Goal: Information Seeking & Learning: Learn about a topic

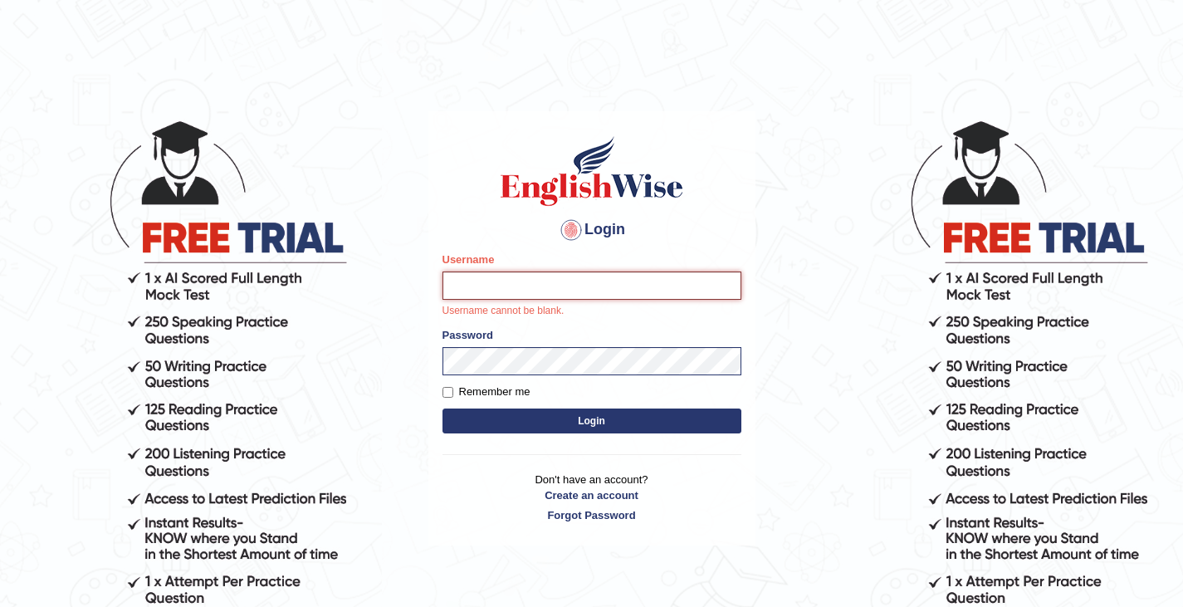
type input "Tshering_Phuntsho2025"
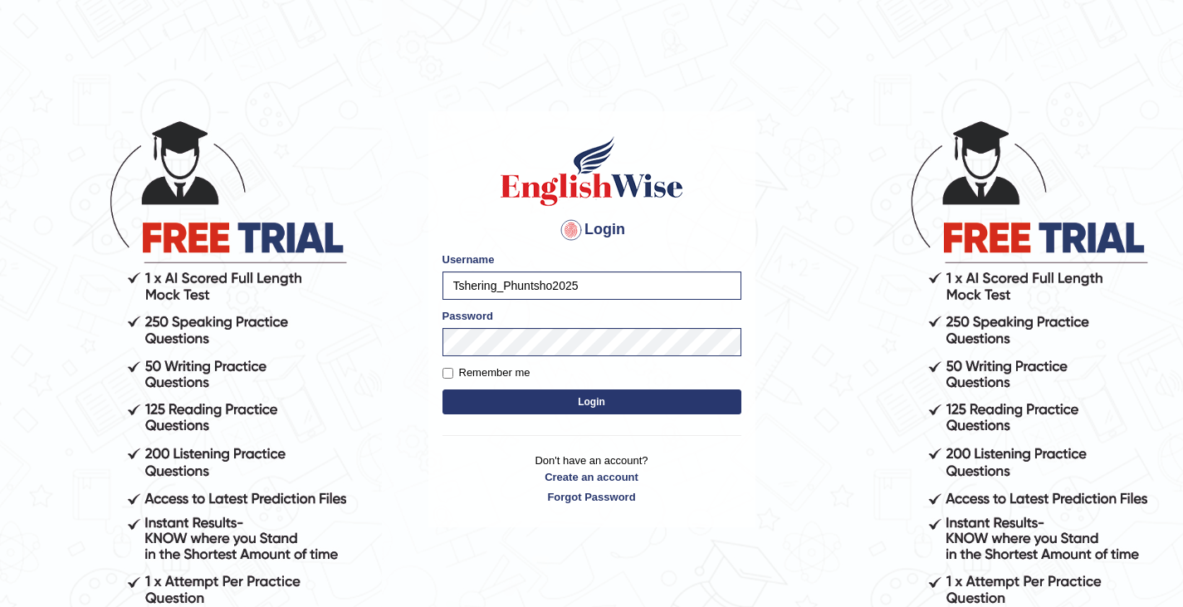
click at [597, 403] on button "Login" at bounding box center [591, 401] width 299 height 25
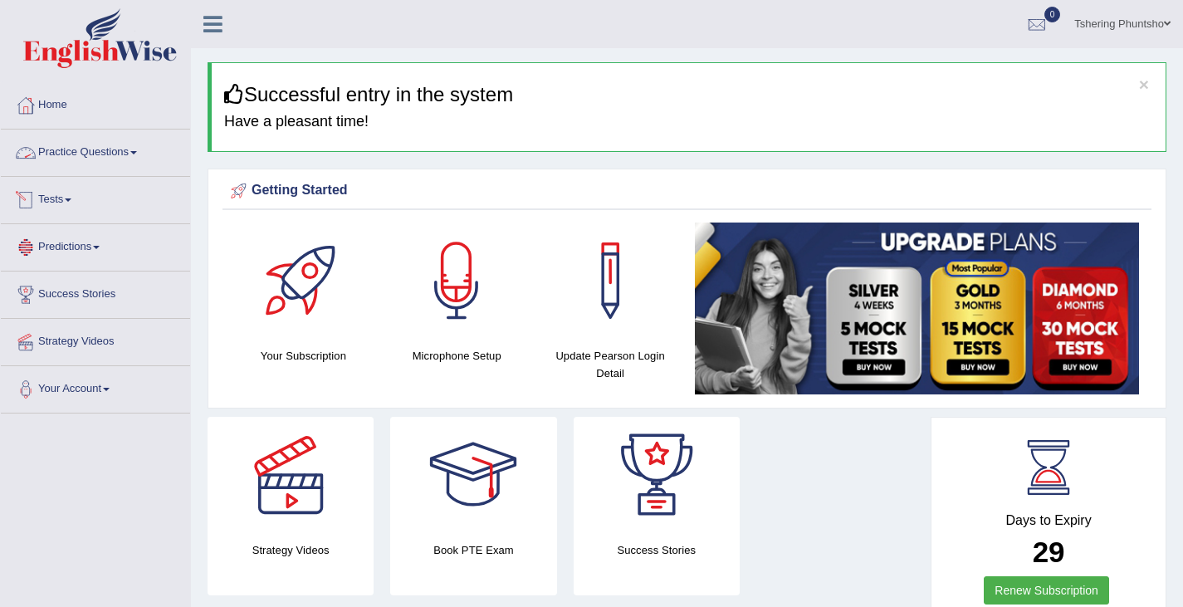
click at [94, 158] on link "Practice Questions" at bounding box center [95, 149] width 189 height 41
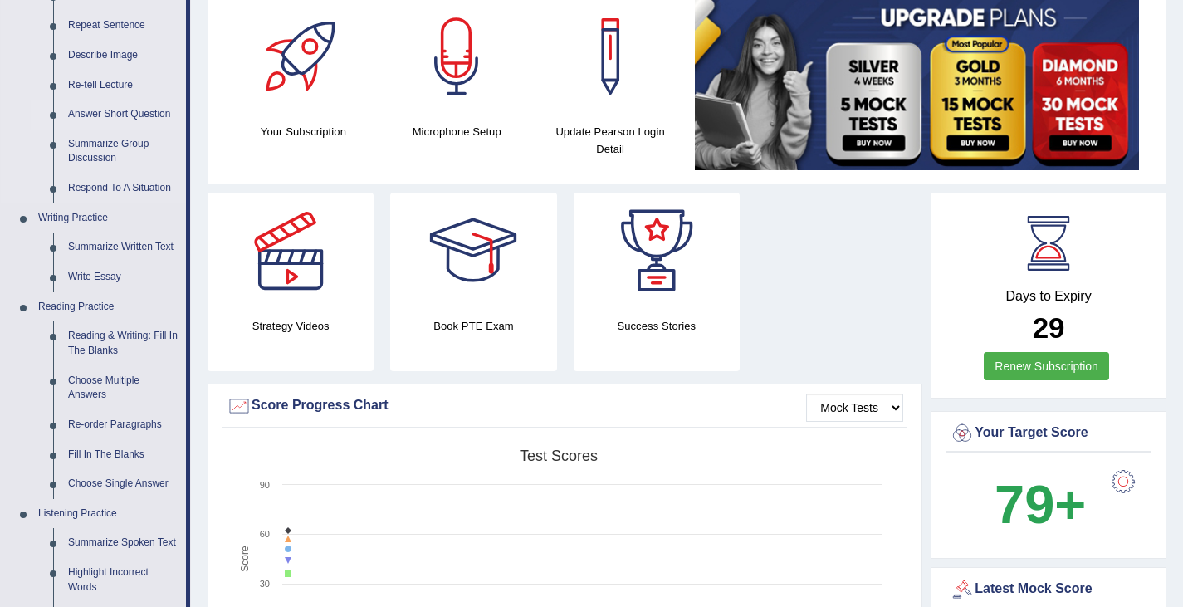
scroll to position [232, 0]
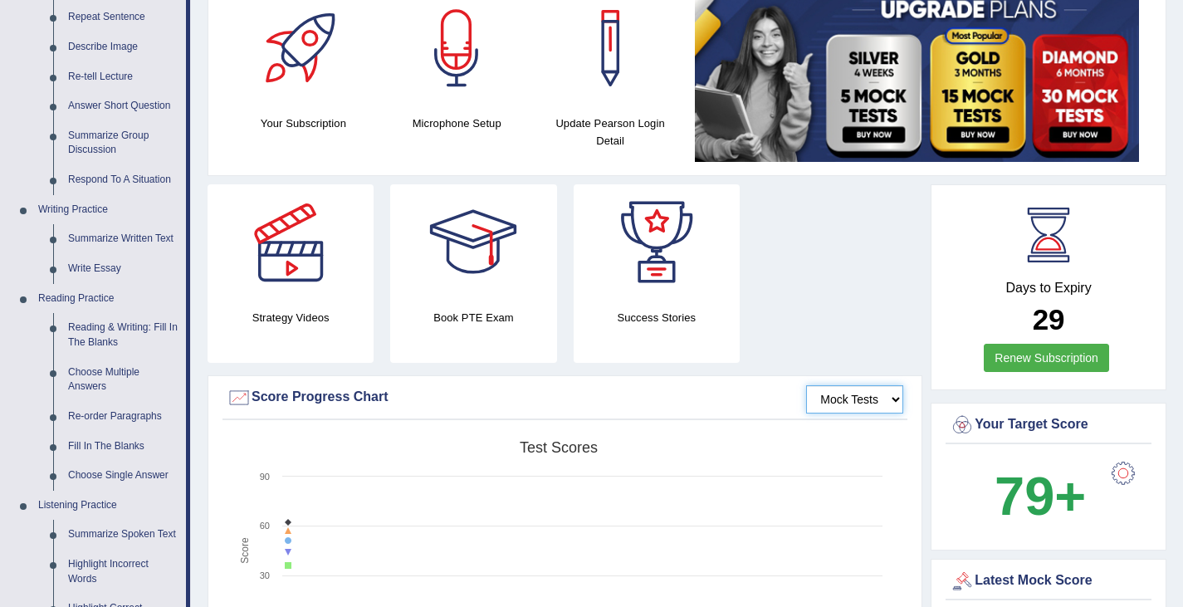
click at [888, 402] on select "Mock Tests" at bounding box center [854, 399] width 97 height 28
click at [806, 385] on select "Mock Tests" at bounding box center [854, 399] width 97 height 28
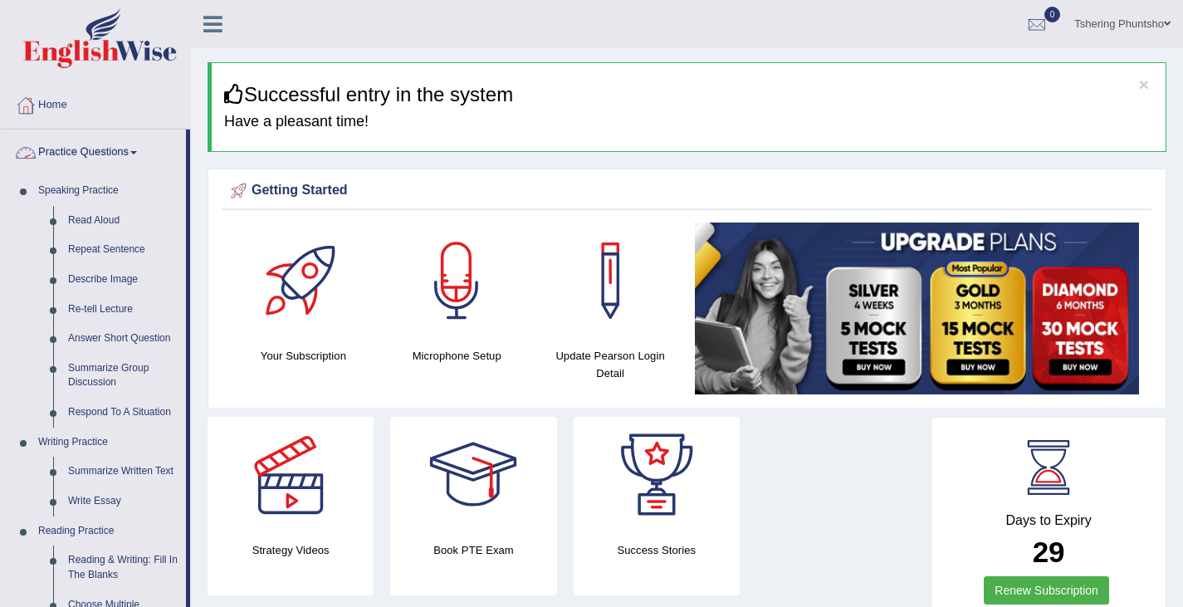
click at [125, 161] on link "Practice Questions" at bounding box center [93, 149] width 185 height 41
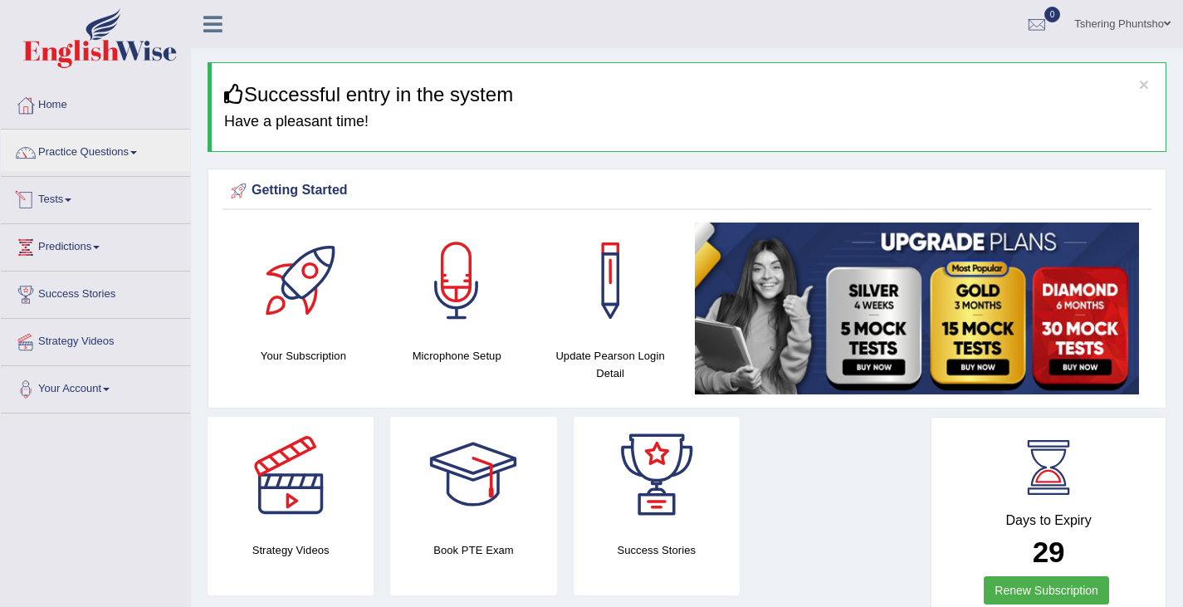
click at [61, 203] on link "Tests" at bounding box center [95, 197] width 189 height 41
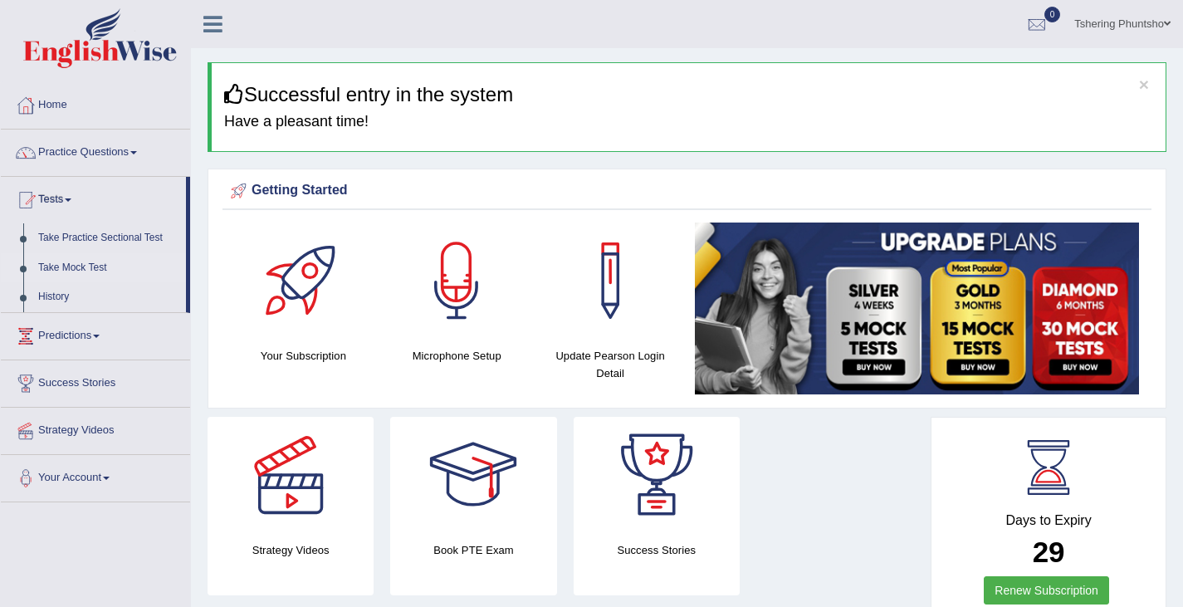
click at [59, 271] on link "Take Mock Test" at bounding box center [108, 268] width 155 height 30
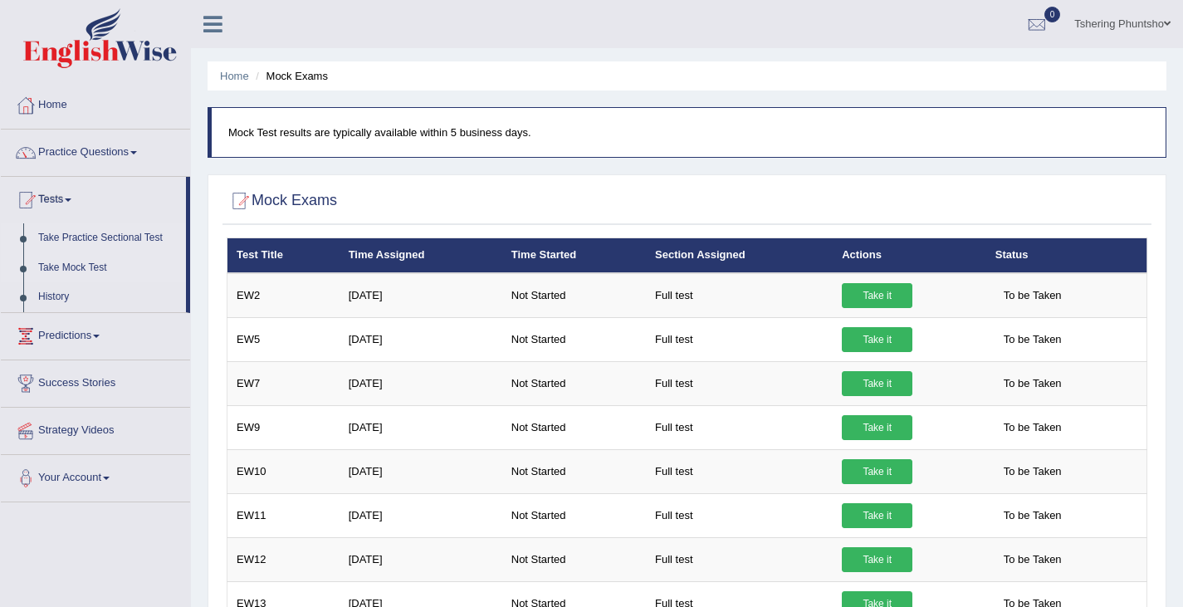
click at [76, 237] on link "Take Practice Sectional Test" at bounding box center [108, 238] width 155 height 30
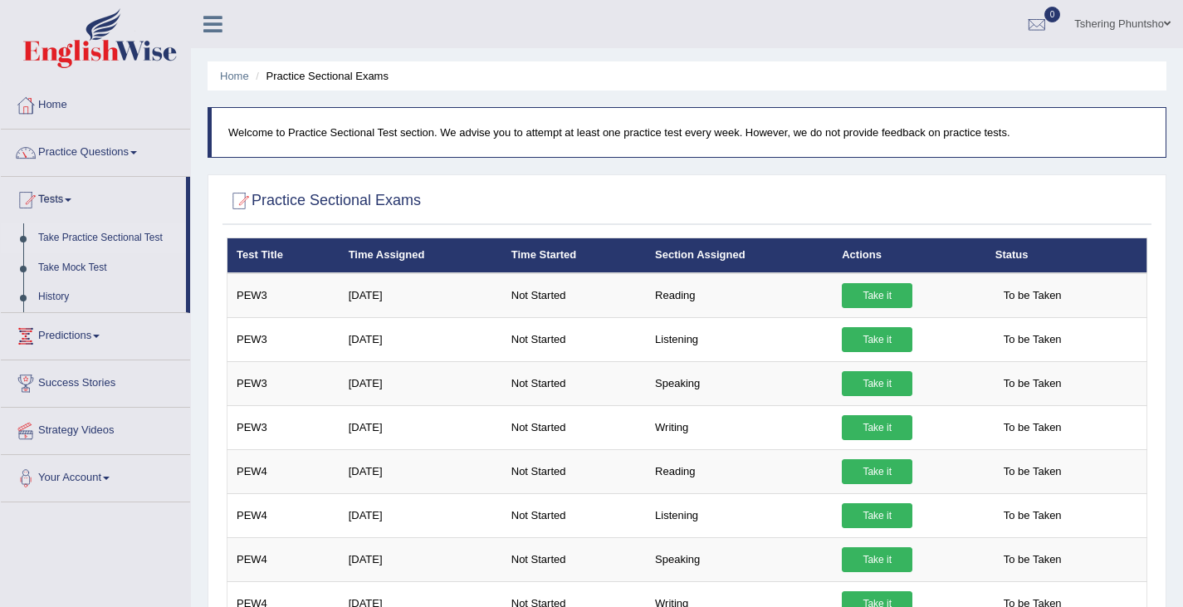
click at [116, 237] on link "Take Practice Sectional Test" at bounding box center [108, 238] width 155 height 30
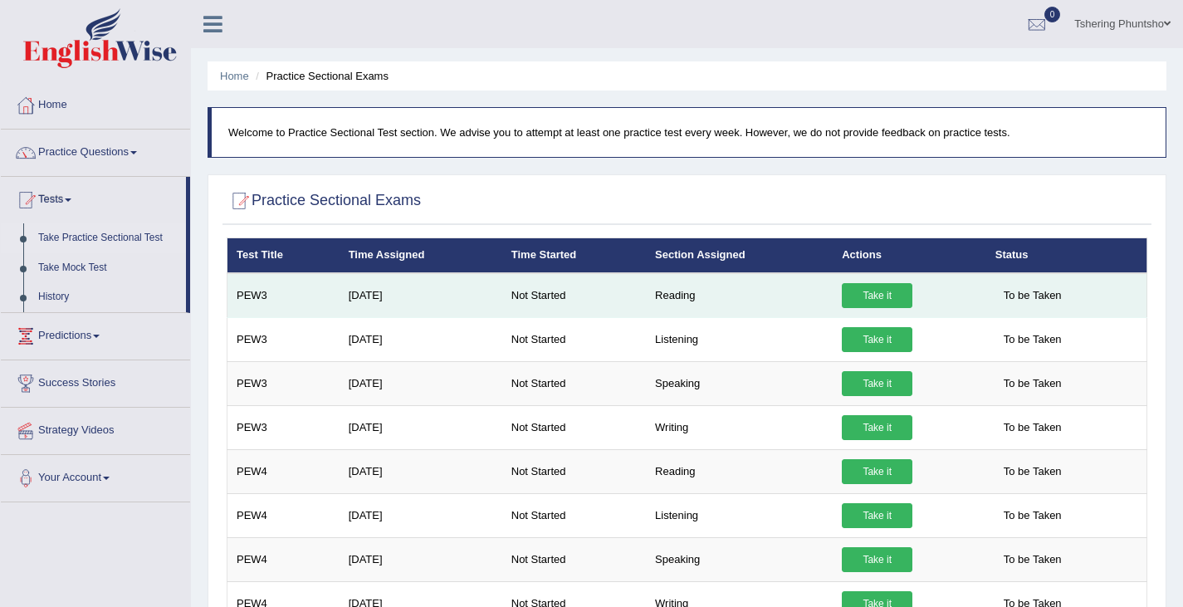
click at [868, 294] on link "Take it" at bounding box center [876, 295] width 71 height 25
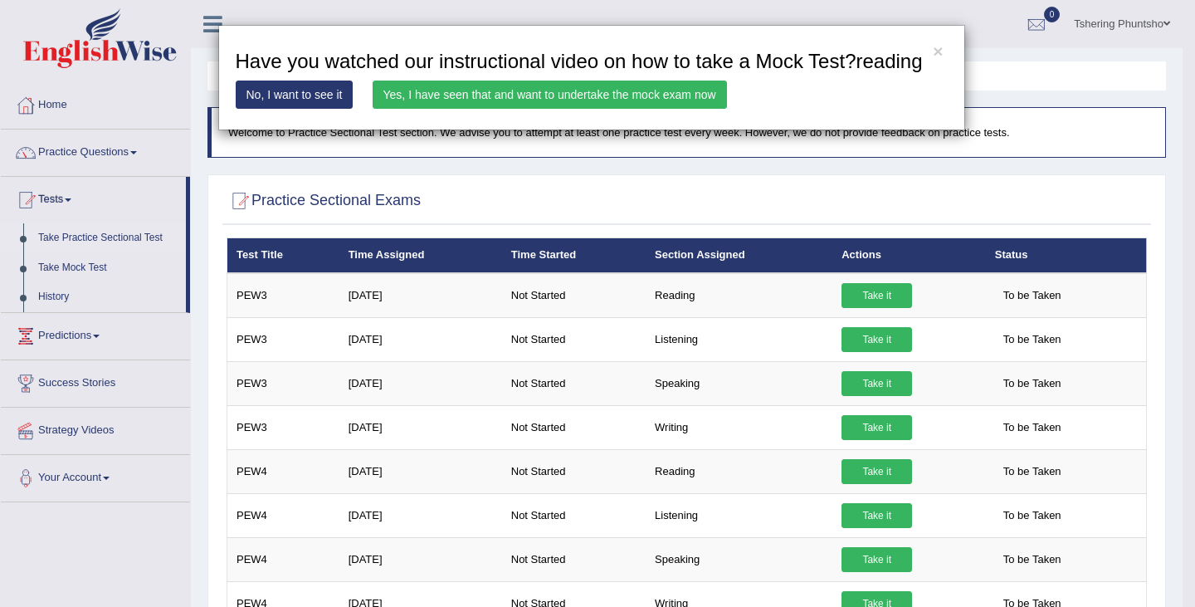
click at [489, 97] on link "Yes, I have seen that and want to undertake the mock exam now" at bounding box center [550, 94] width 354 height 28
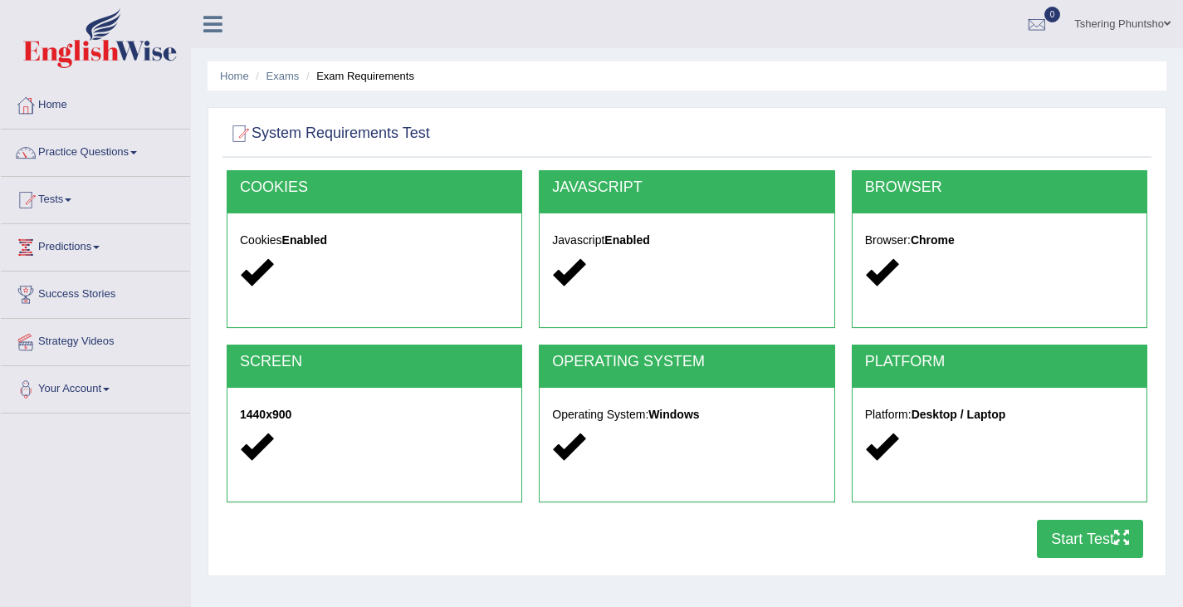
click at [1060, 539] on button "Start Test" at bounding box center [1089, 538] width 106 height 38
click at [103, 158] on link "Practice Questions" at bounding box center [95, 149] width 189 height 41
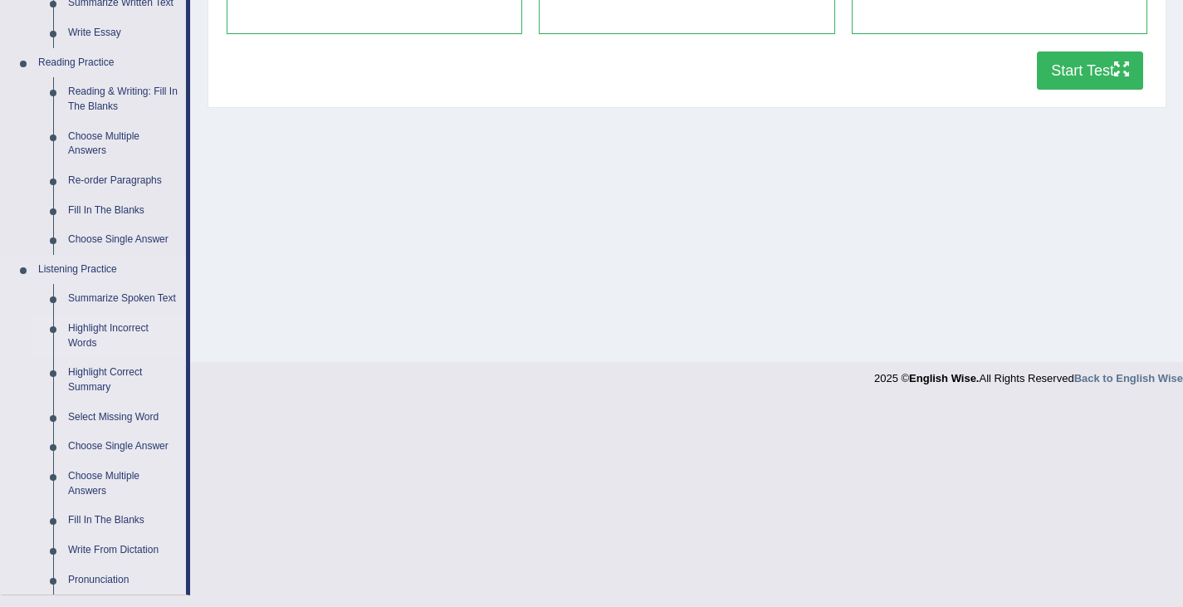
scroll to position [445, 0]
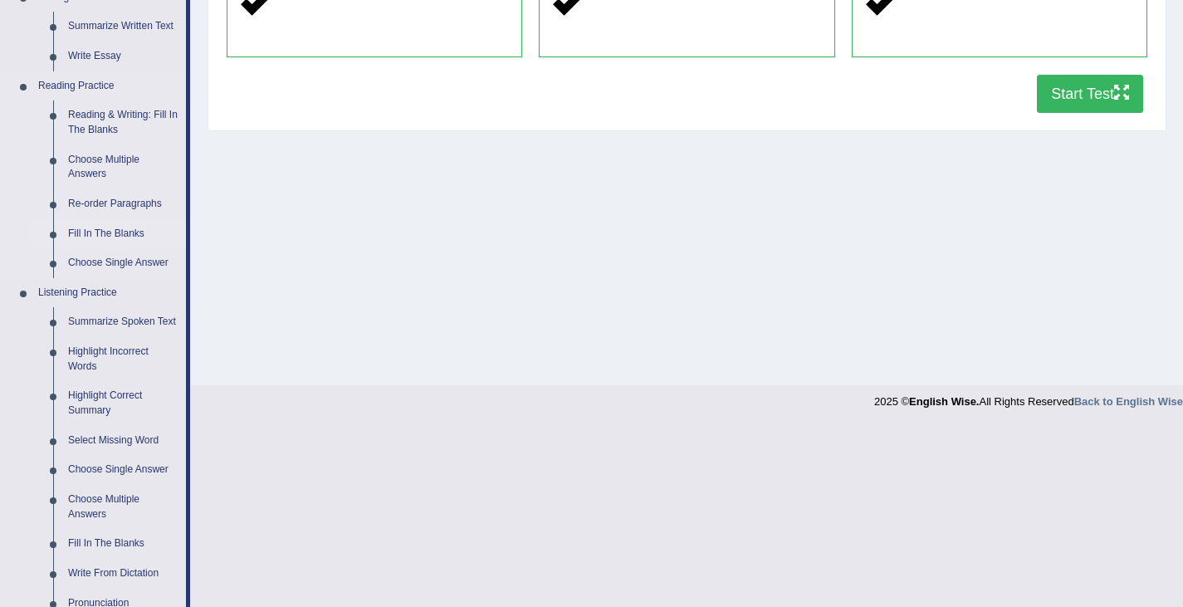
click at [102, 232] on link "Fill In The Blanks" at bounding box center [123, 234] width 125 height 30
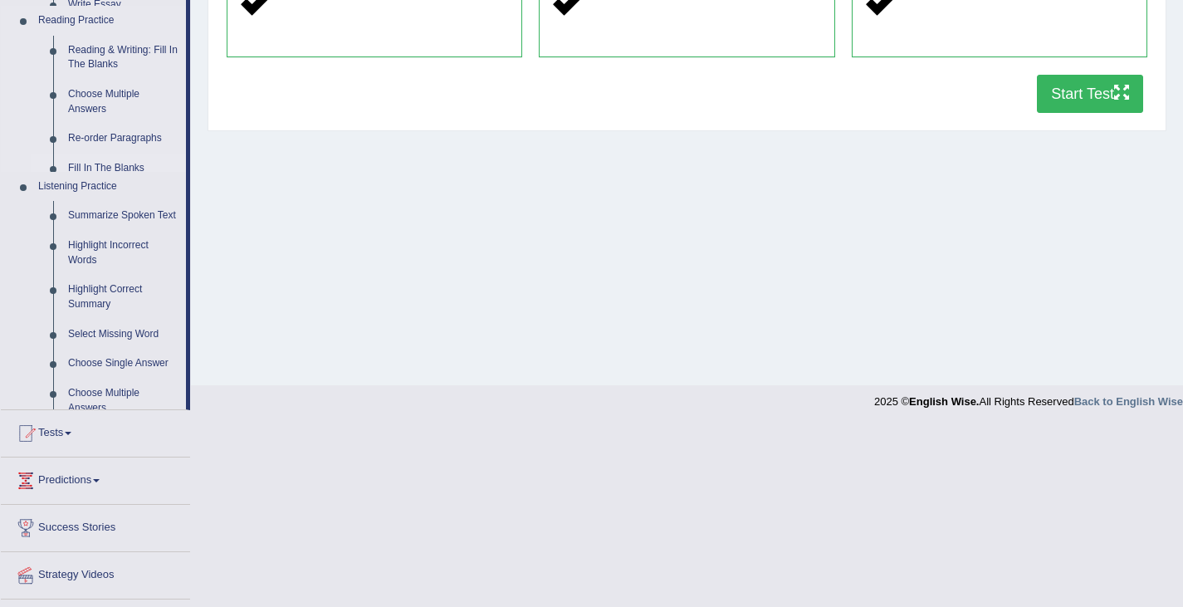
scroll to position [347, 0]
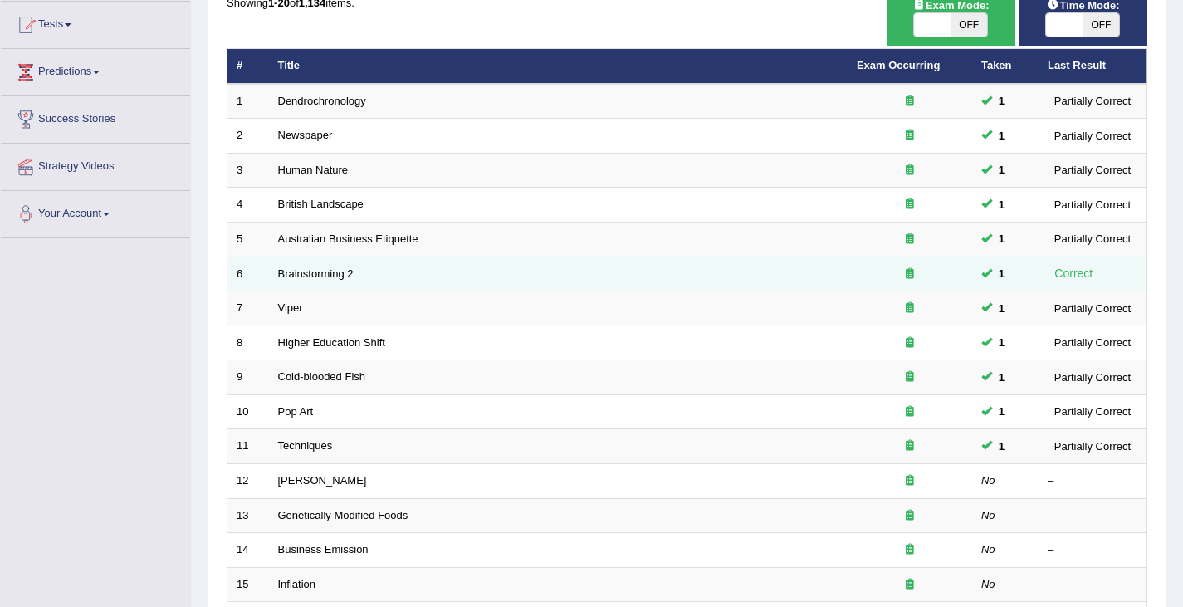
scroll to position [249, 0]
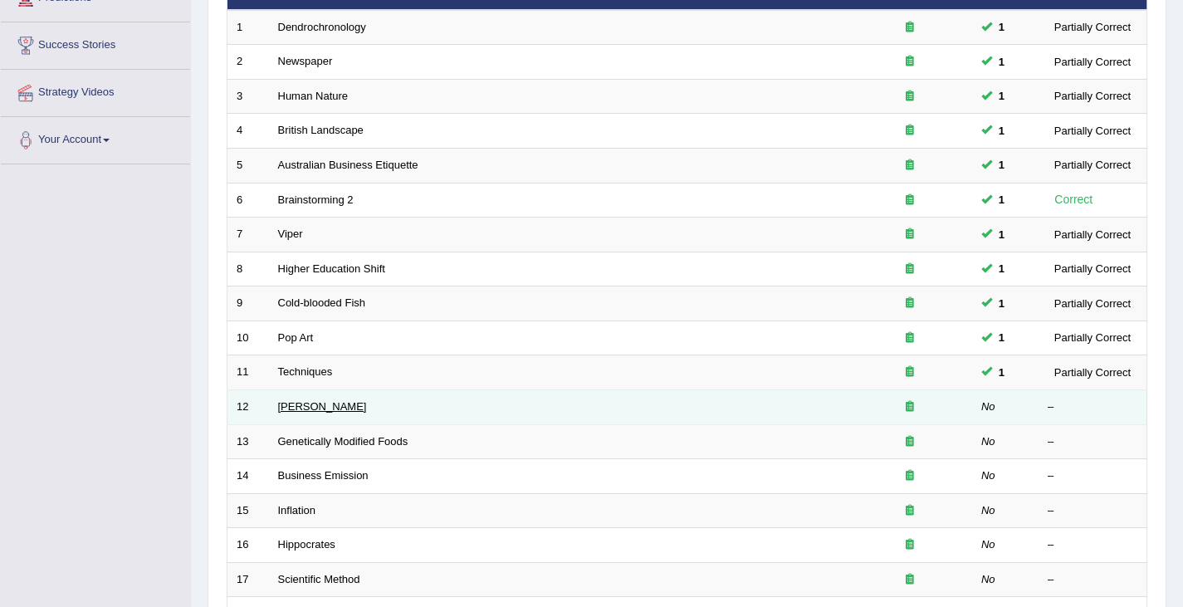
click at [301, 409] on link "[PERSON_NAME]" at bounding box center [322, 406] width 89 height 12
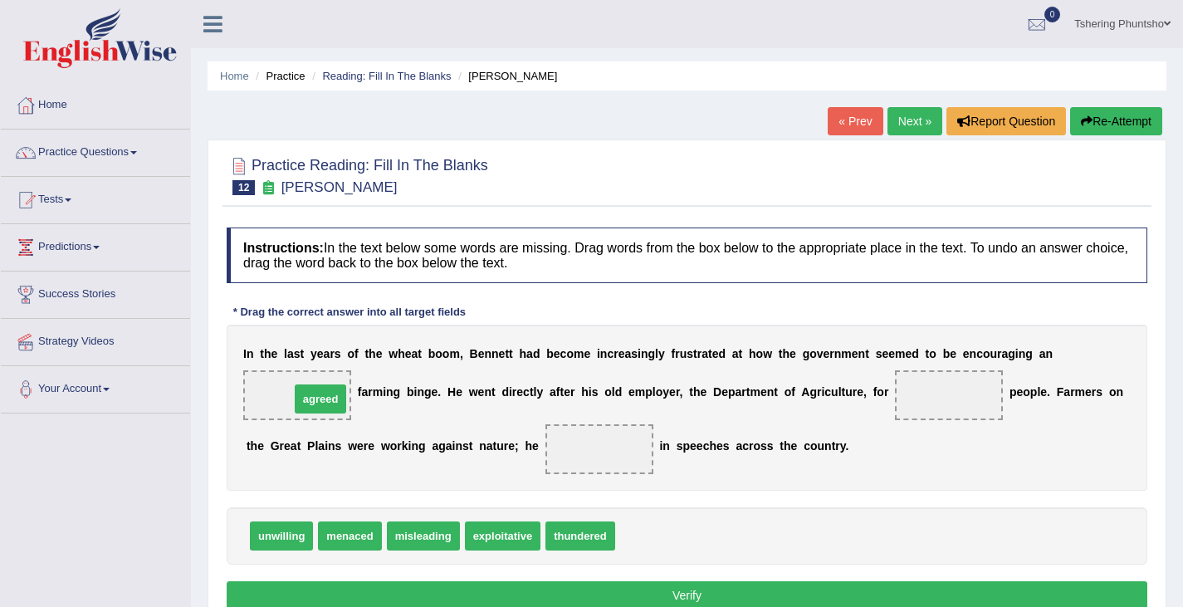
drag, startPoint x: 647, startPoint y: 532, endPoint x: 322, endPoint y: 393, distance: 353.6
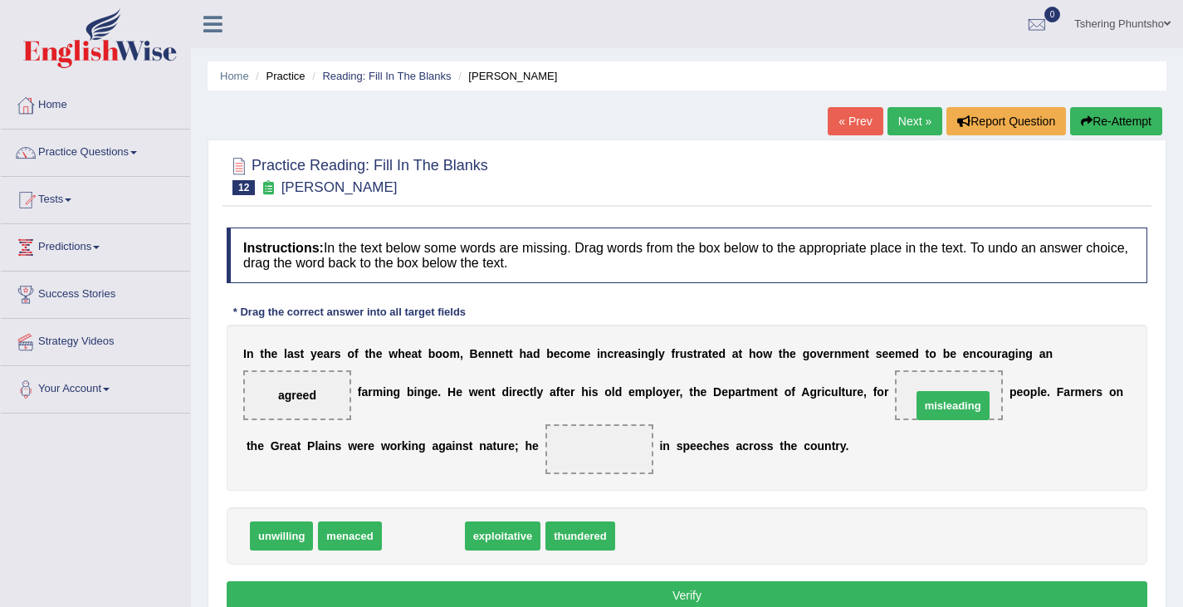
drag, startPoint x: 423, startPoint y: 535, endPoint x: 953, endPoint y: 406, distance: 545.0
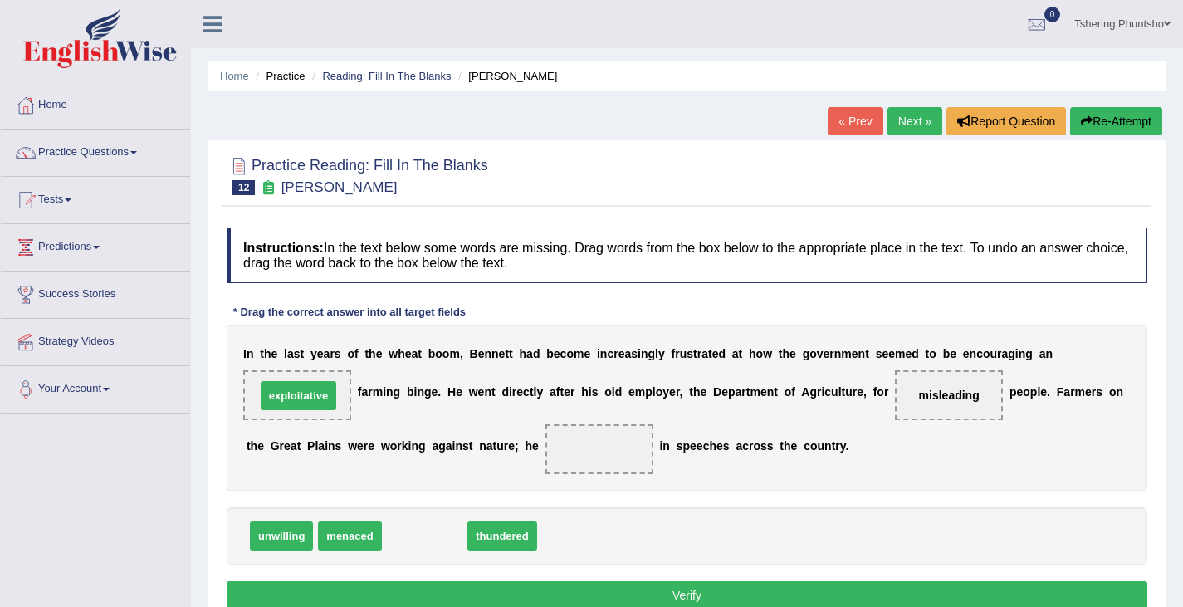
drag, startPoint x: 435, startPoint y: 539, endPoint x: 309, endPoint y: 399, distance: 188.6
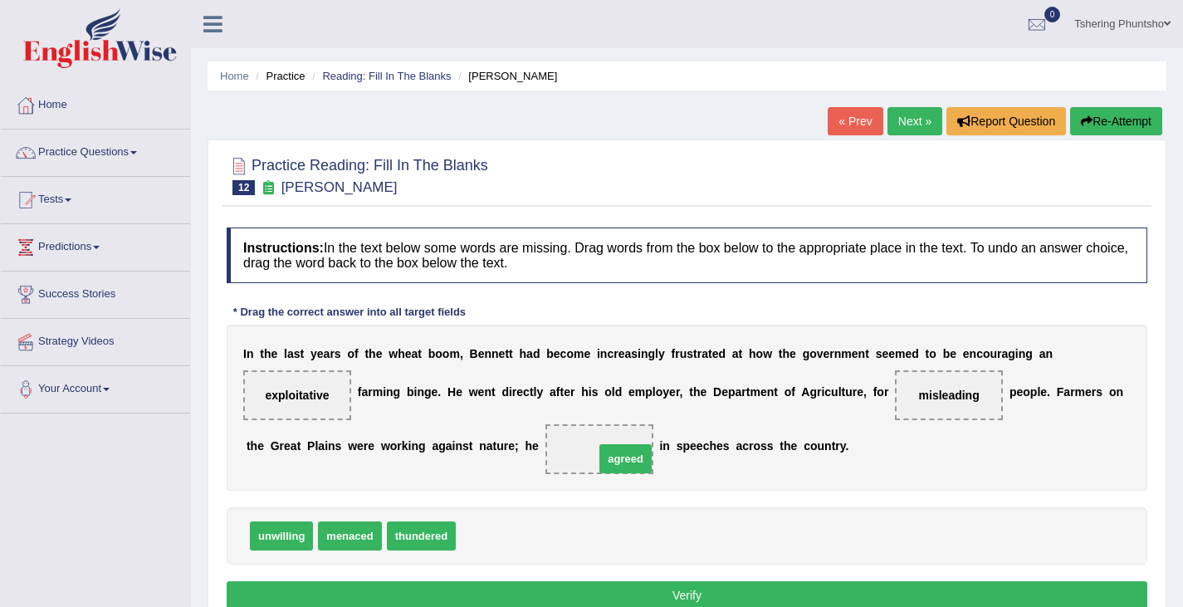
drag, startPoint x: 496, startPoint y: 531, endPoint x: 634, endPoint y: 452, distance: 158.7
click at [678, 603] on button "Verify" at bounding box center [687, 595] width 920 height 28
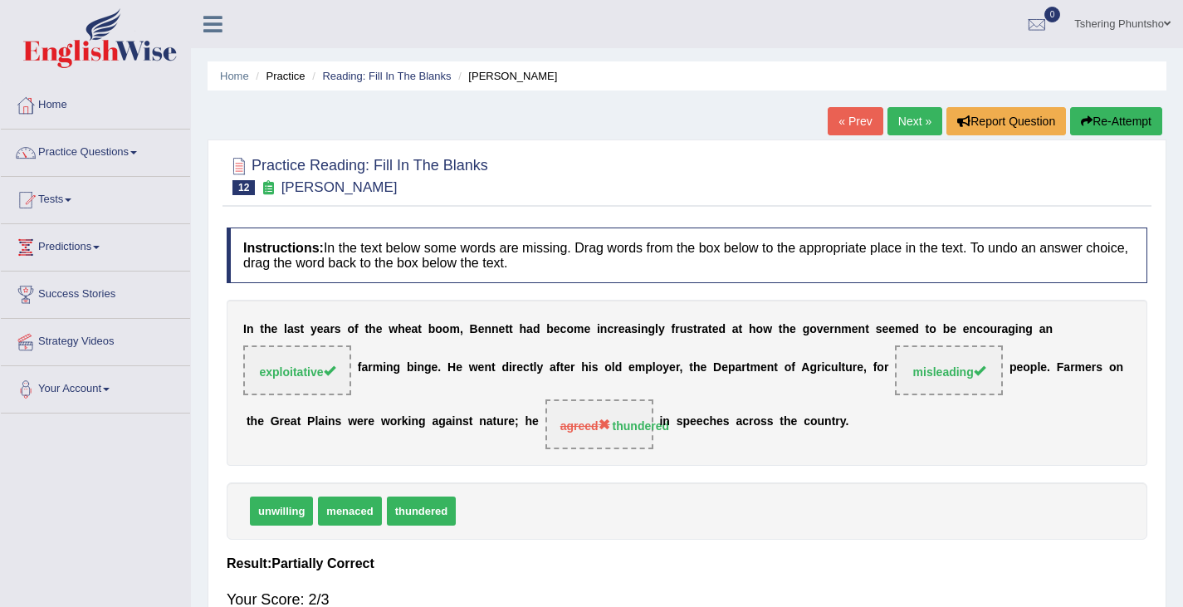
scroll to position [83, 0]
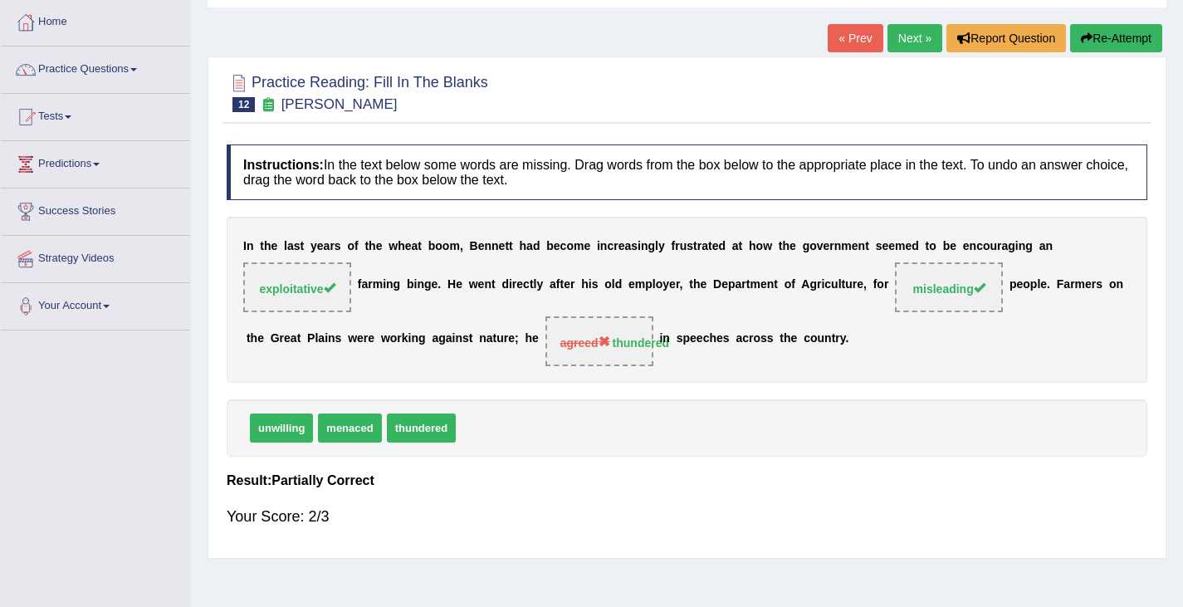
click at [907, 38] on link "Next »" at bounding box center [914, 38] width 55 height 28
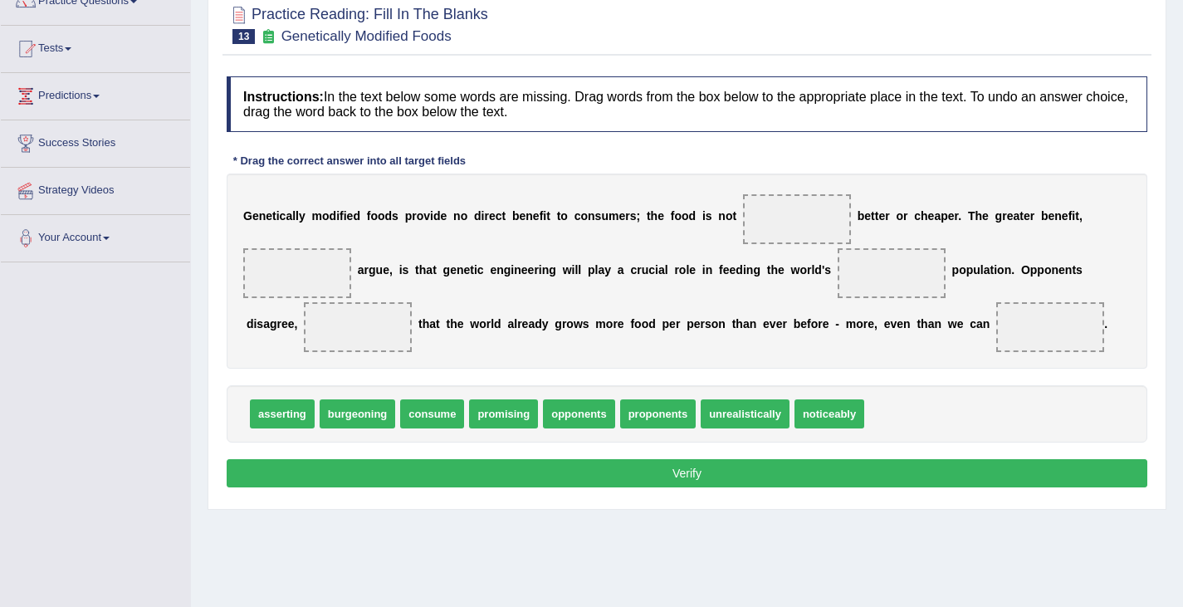
scroll to position [166, 0]
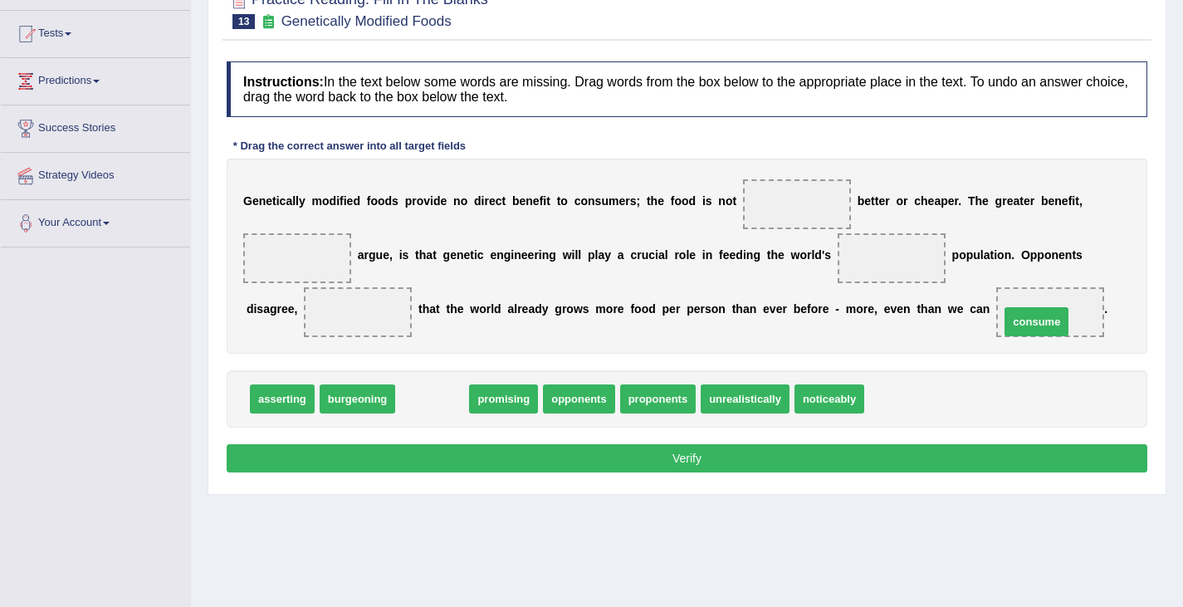
drag, startPoint x: 419, startPoint y: 400, endPoint x: 1023, endPoint y: 323, distance: 609.0
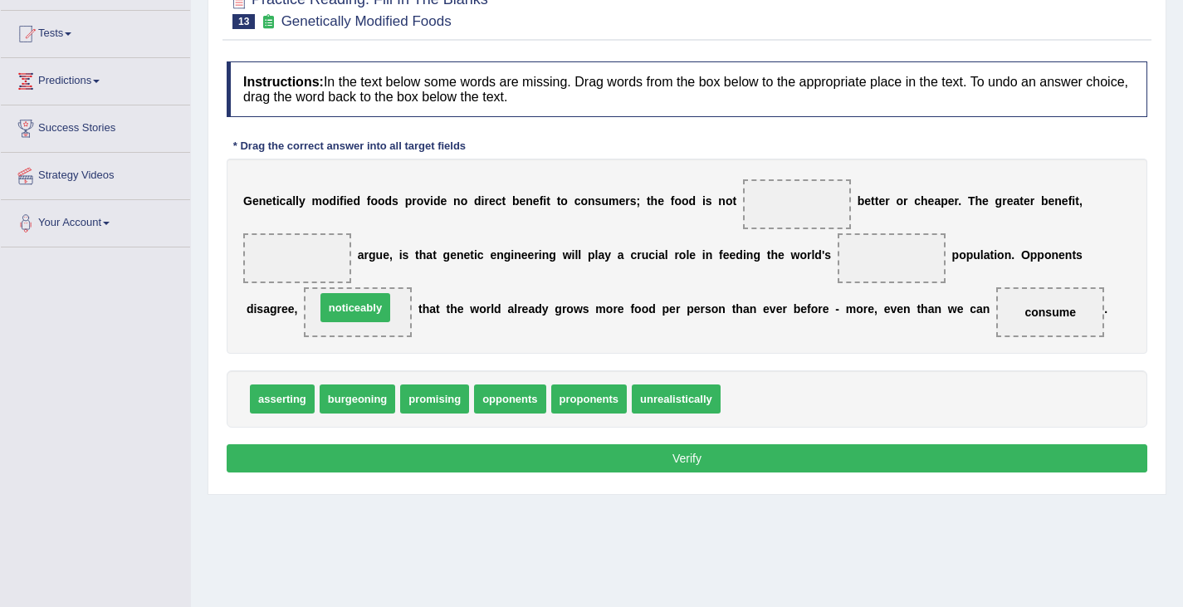
drag, startPoint x: 760, startPoint y: 393, endPoint x: 356, endPoint y: 300, distance: 414.5
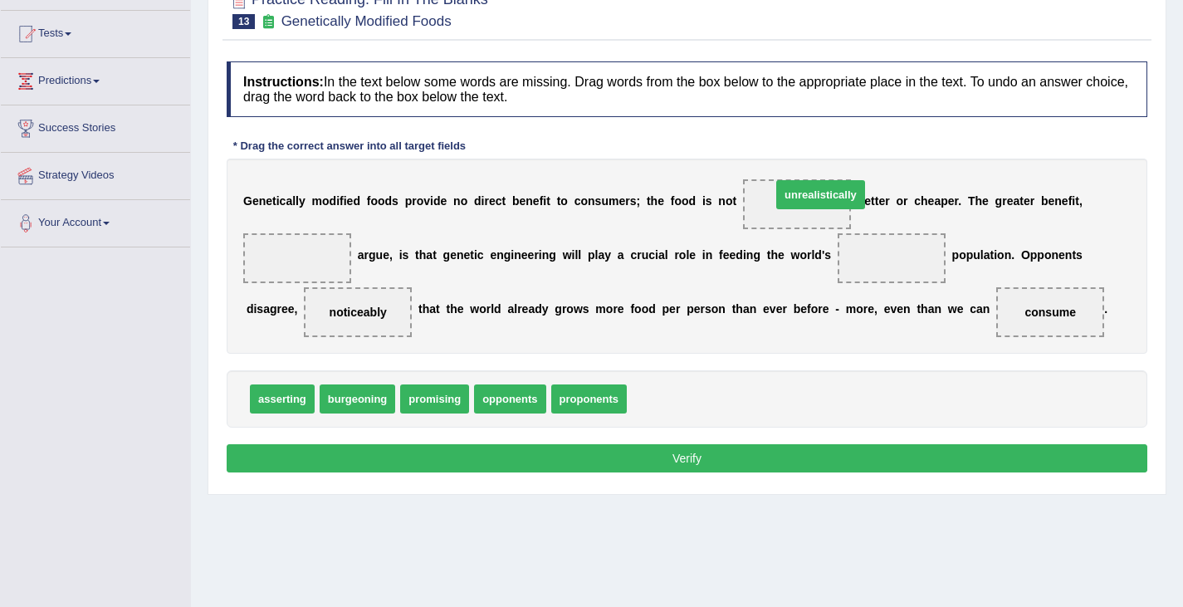
drag, startPoint x: 691, startPoint y: 402, endPoint x: 826, endPoint y: 213, distance: 232.1
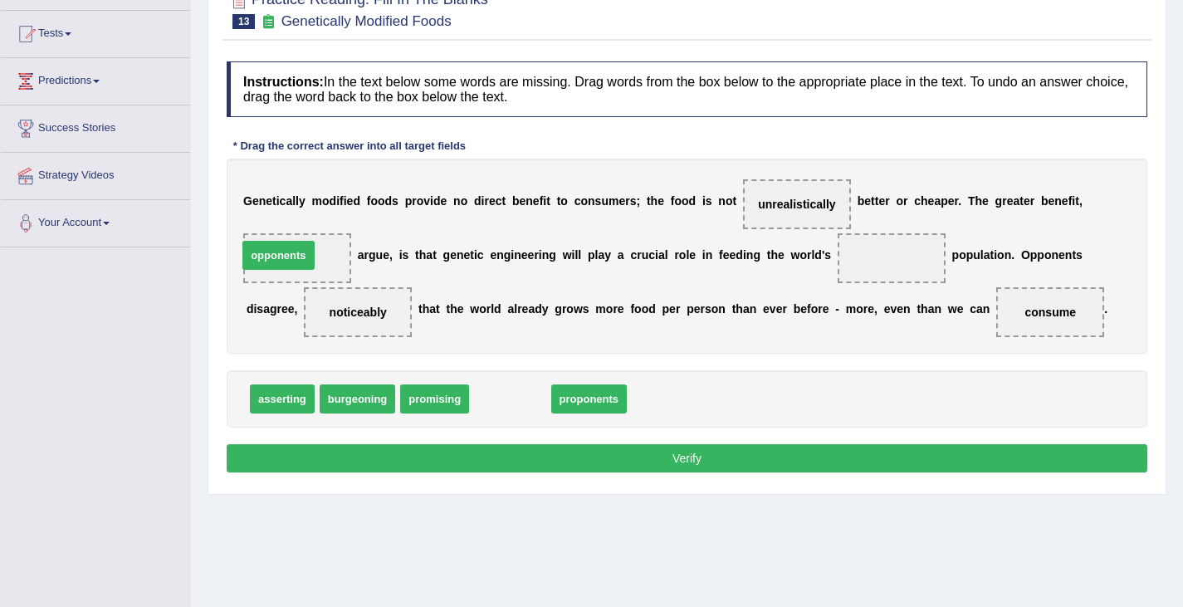
drag, startPoint x: 510, startPoint y: 400, endPoint x: 279, endPoint y: 258, distance: 270.8
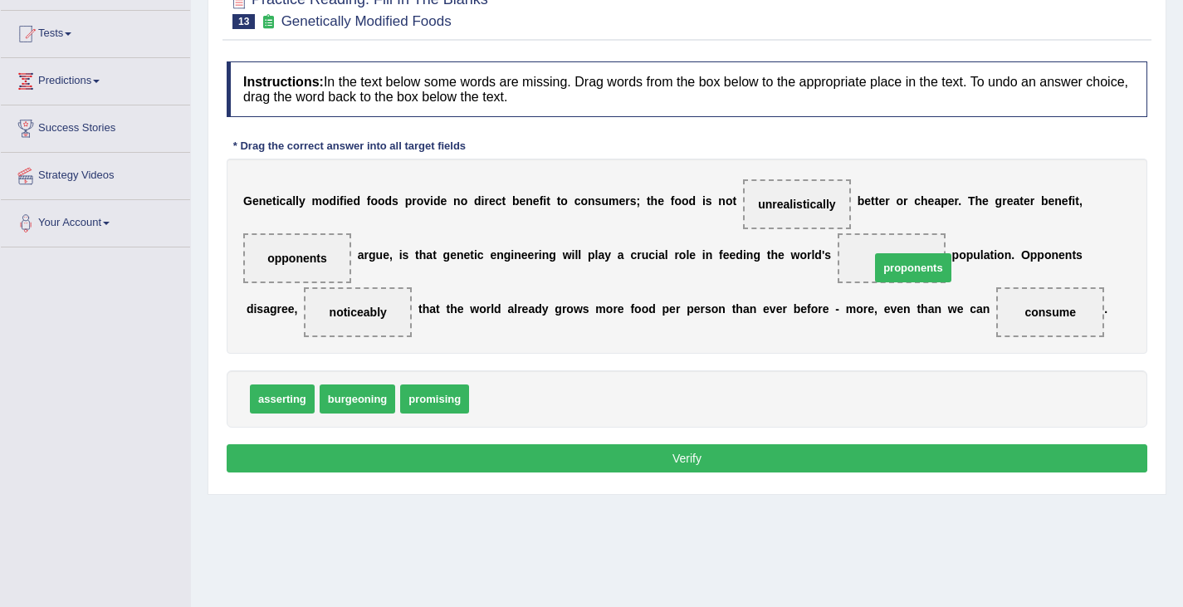
drag, startPoint x: 495, startPoint y: 396, endPoint x: 893, endPoint y: 267, distance: 418.6
click at [729, 456] on button "Verify" at bounding box center [687, 458] width 920 height 28
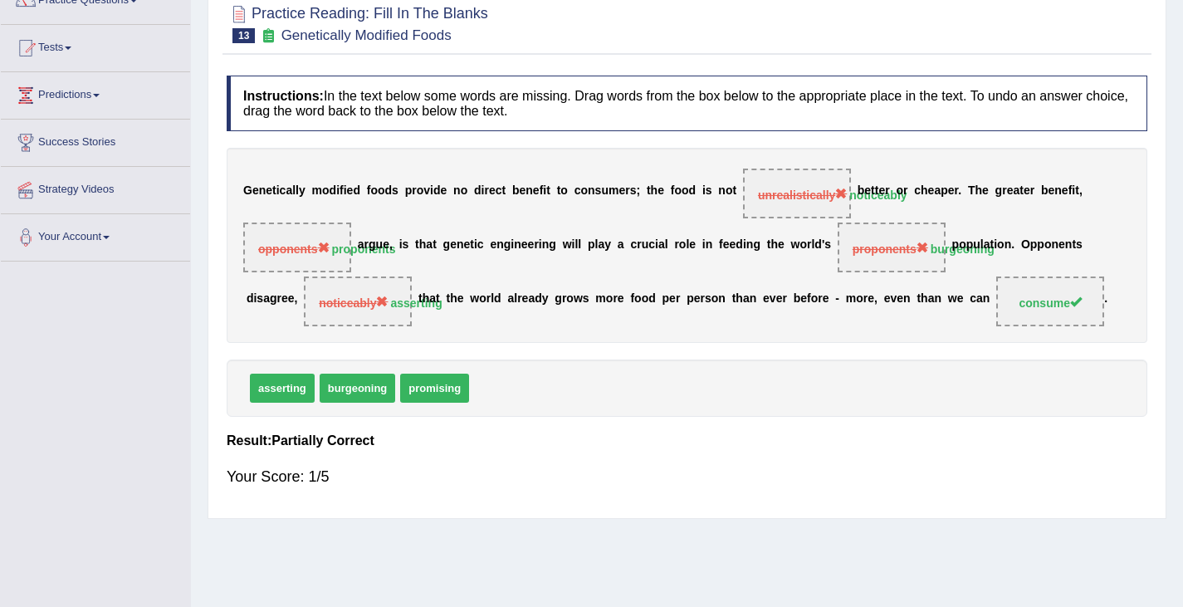
scroll to position [0, 0]
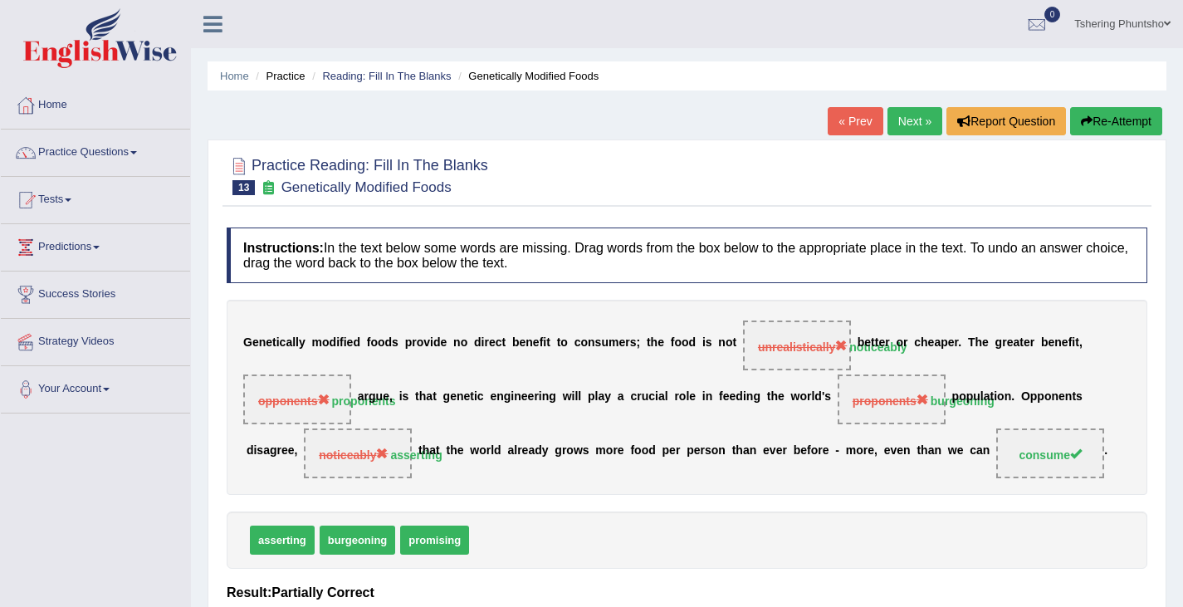
click at [914, 121] on link "Next »" at bounding box center [914, 121] width 55 height 28
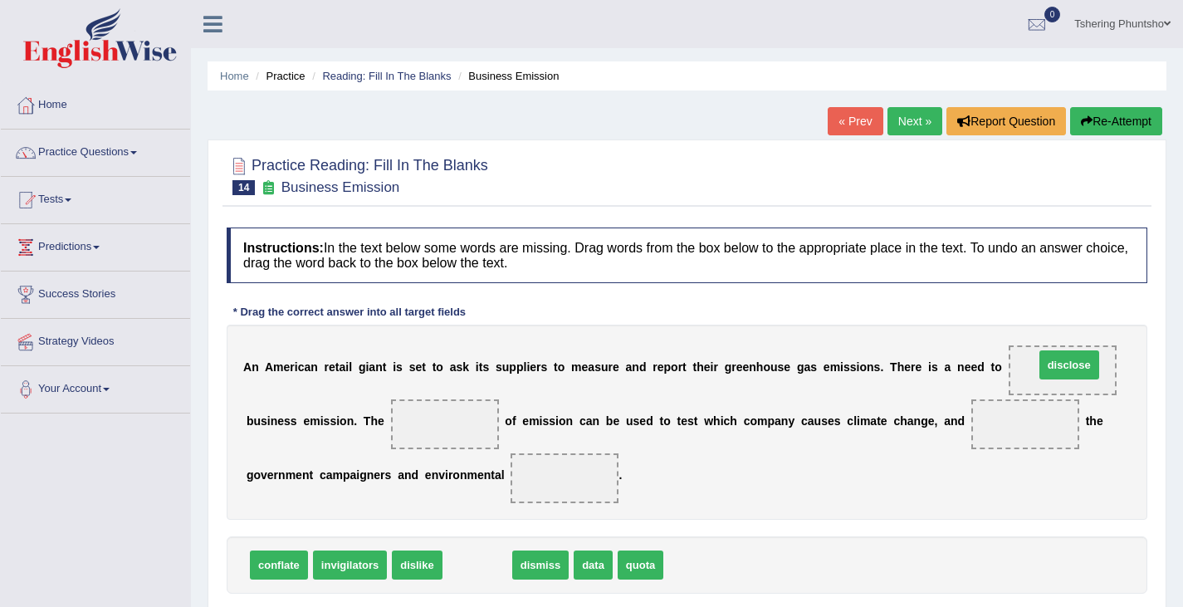
drag, startPoint x: 471, startPoint y: 564, endPoint x: 1061, endPoint y: 364, distance: 623.8
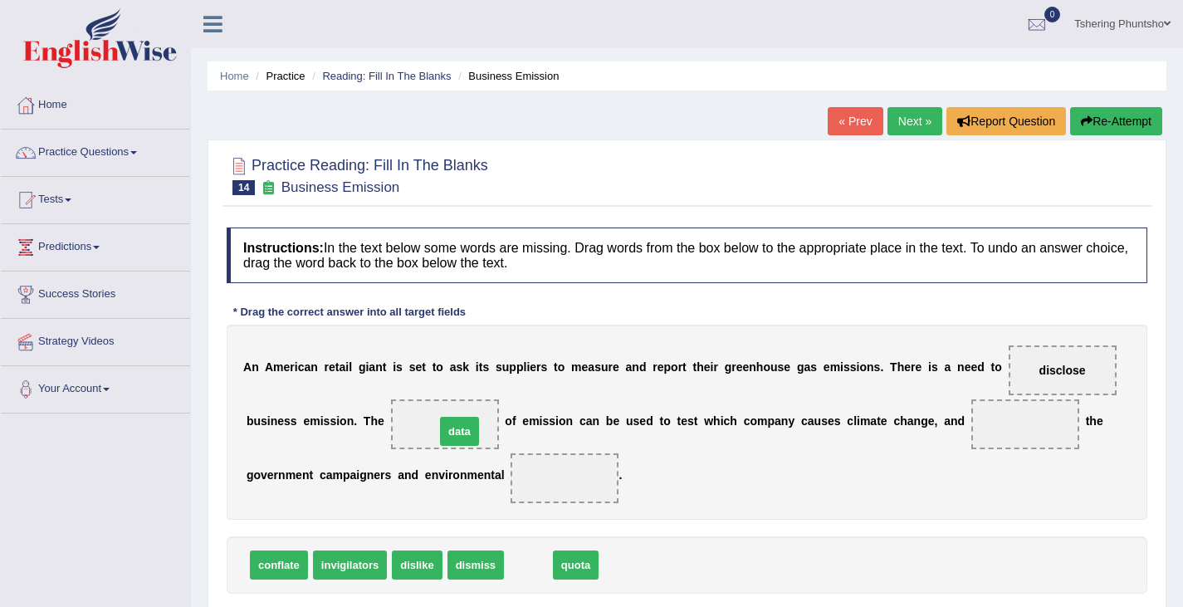
drag, startPoint x: 537, startPoint y: 564, endPoint x: 467, endPoint y: 429, distance: 152.2
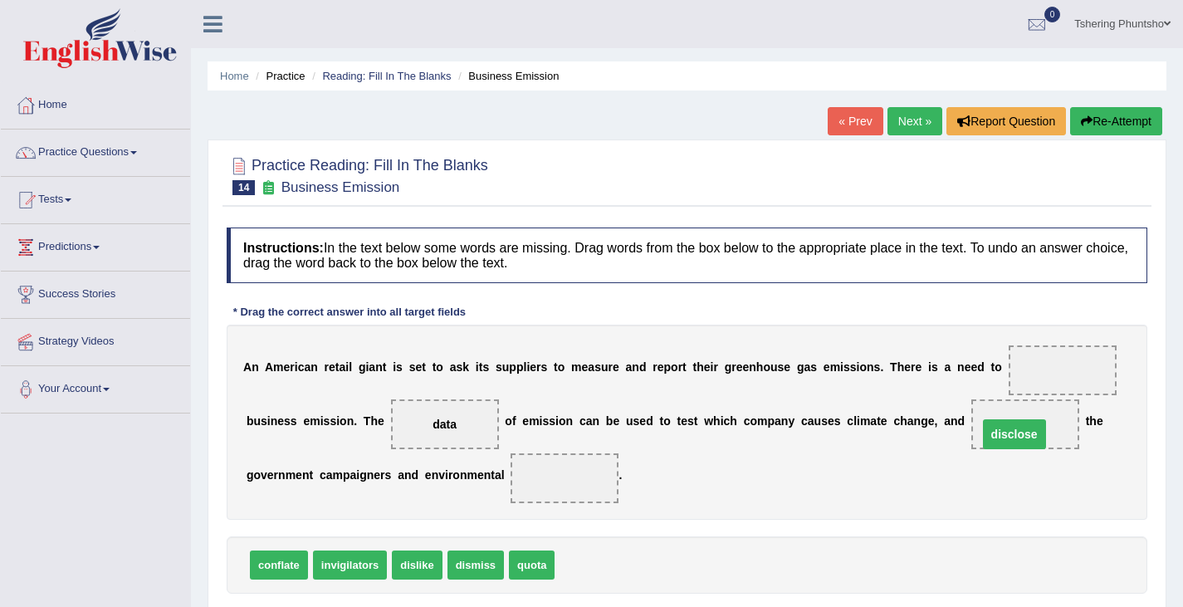
drag, startPoint x: 1061, startPoint y: 371, endPoint x: 1014, endPoint y: 436, distance: 80.4
drag, startPoint x: 475, startPoint y: 563, endPoint x: 1068, endPoint y: 360, distance: 626.4
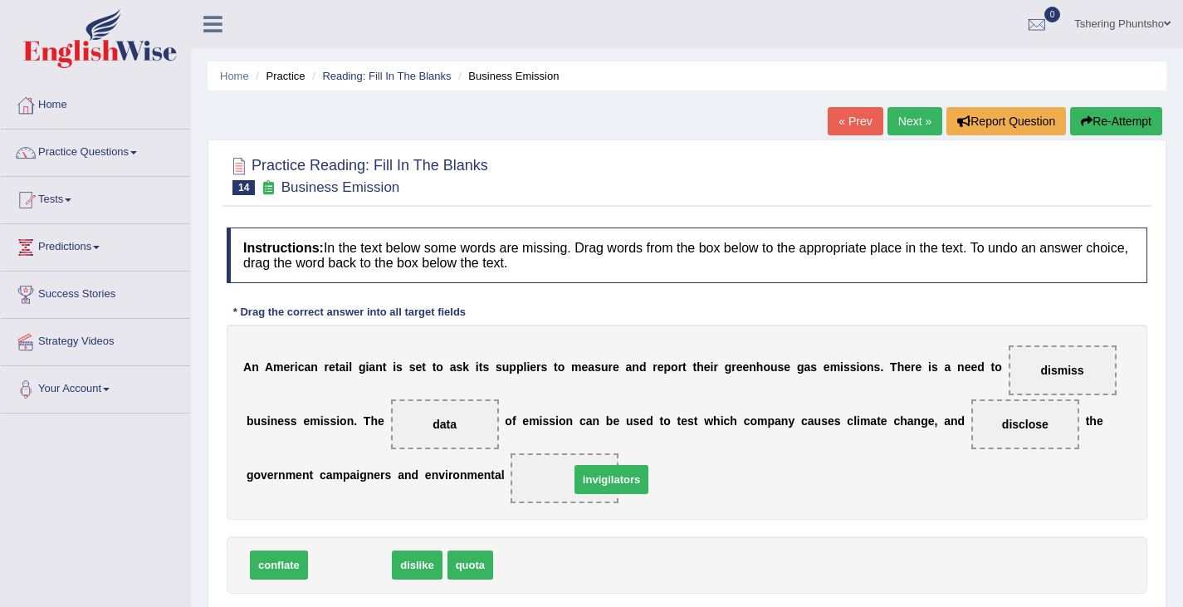
drag, startPoint x: 341, startPoint y: 562, endPoint x: 568, endPoint y: 487, distance: 239.3
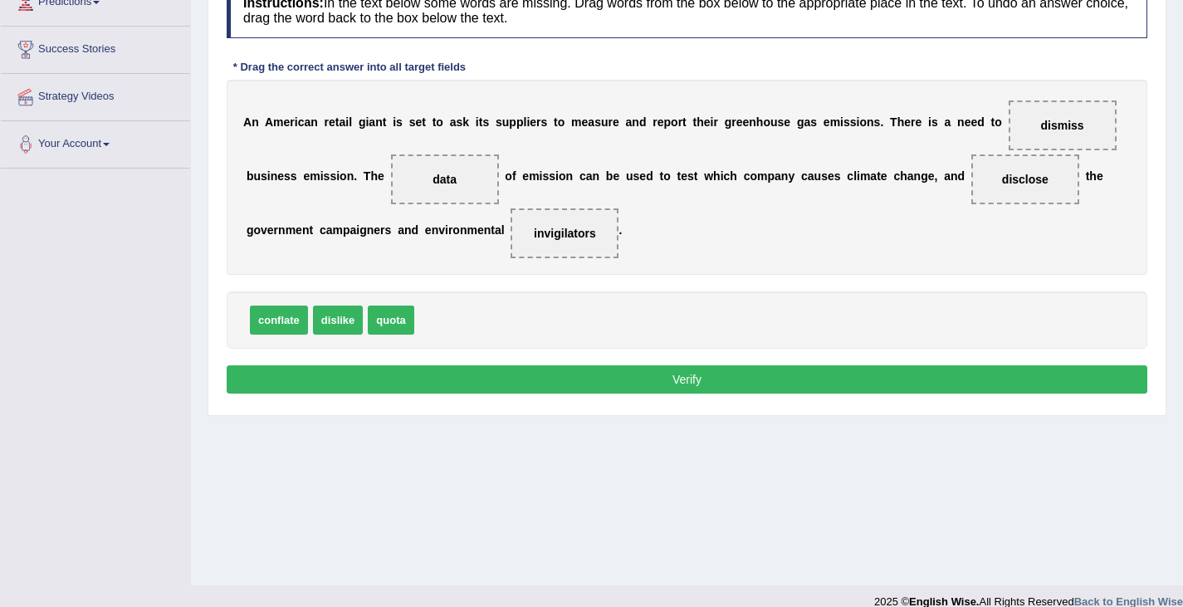
scroll to position [249, 0]
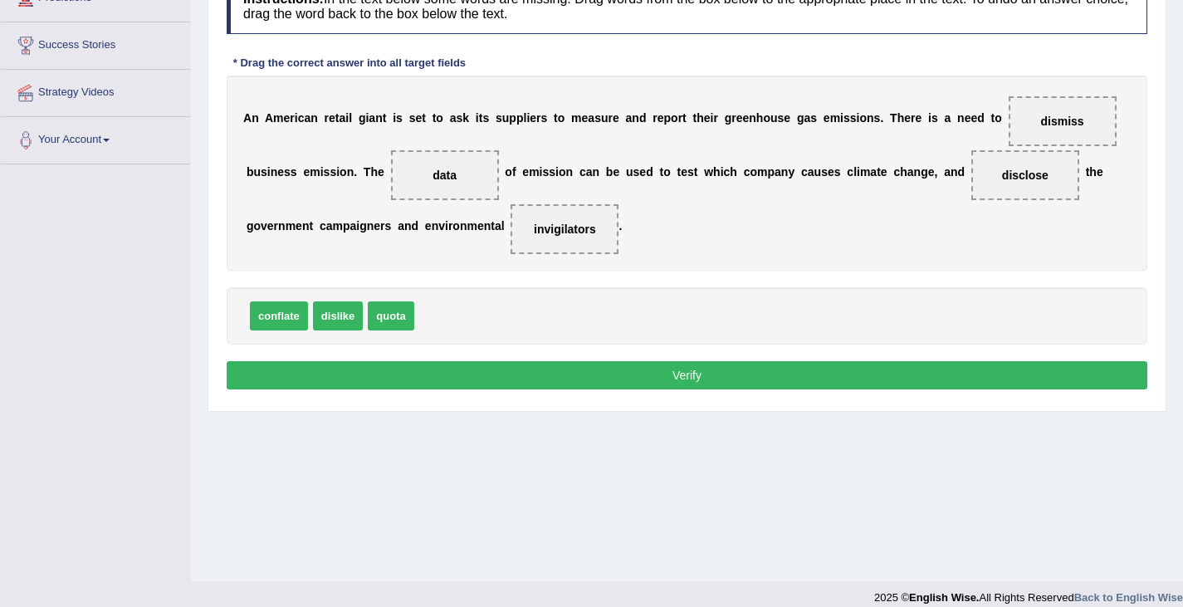
click at [703, 376] on button "Verify" at bounding box center [687, 375] width 920 height 28
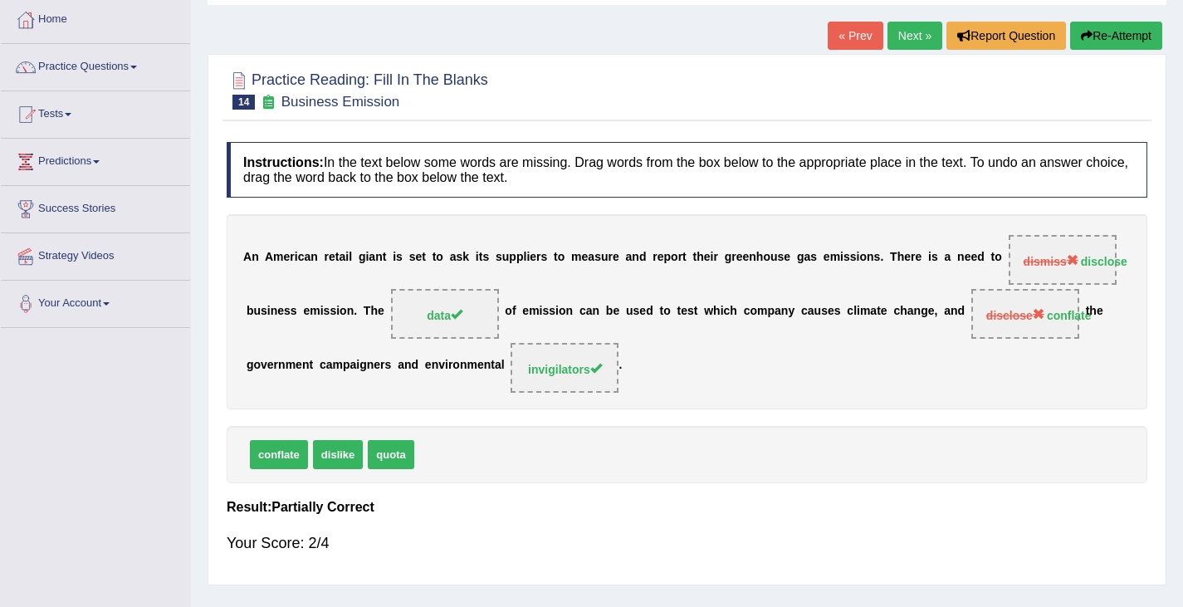
scroll to position [83, 0]
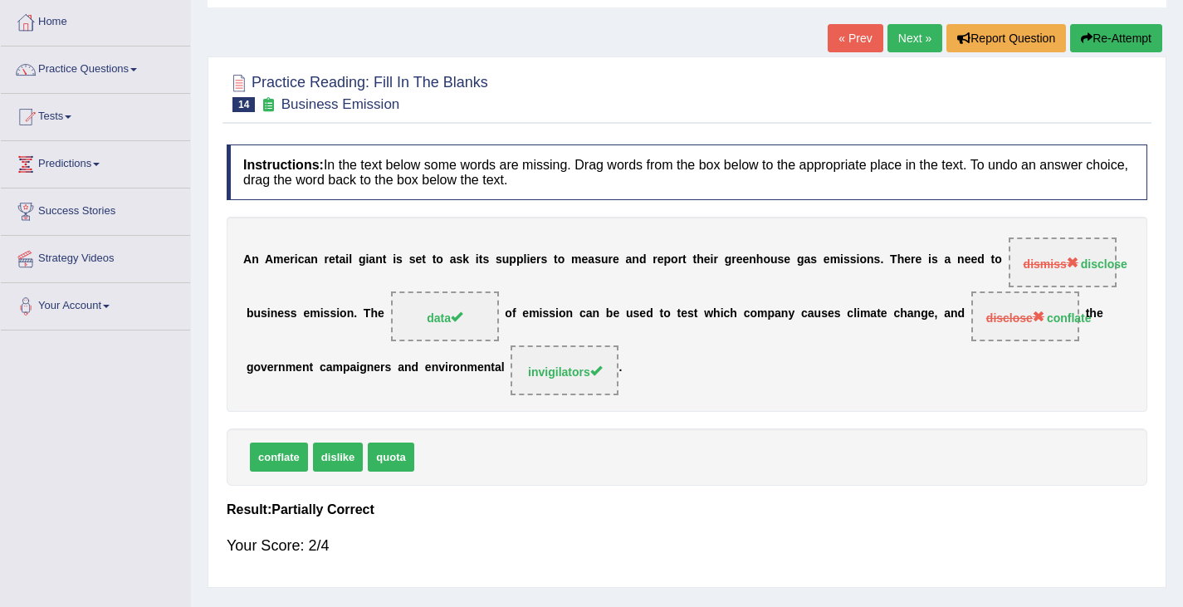
click at [917, 44] on link "Next »" at bounding box center [914, 38] width 55 height 28
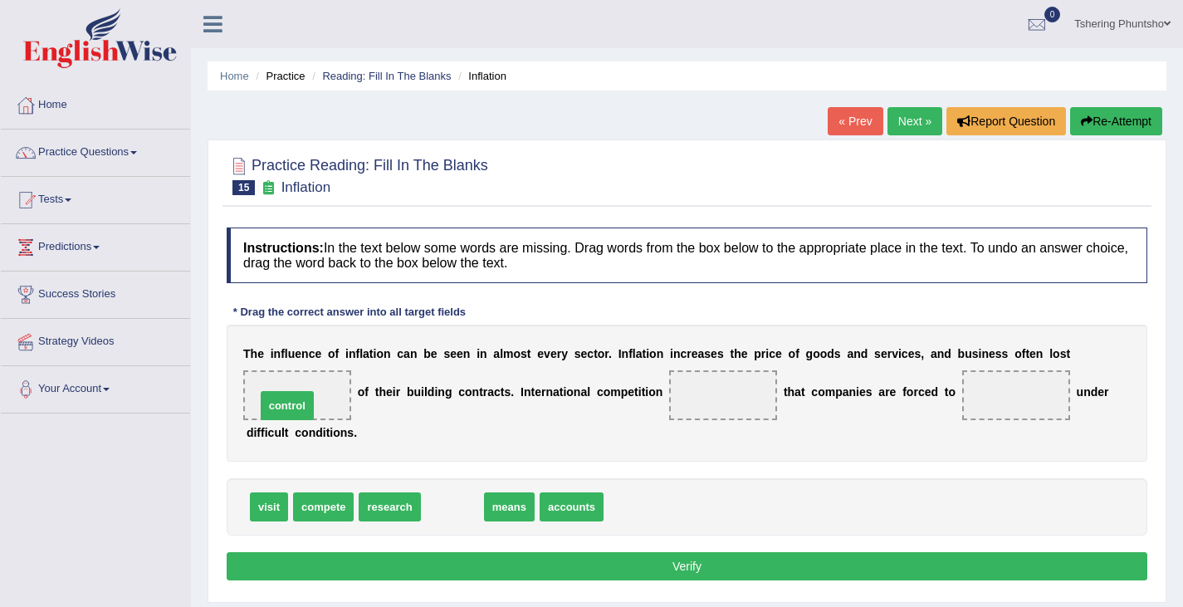
drag, startPoint x: 453, startPoint y: 506, endPoint x: 290, endPoint y: 393, distance: 198.4
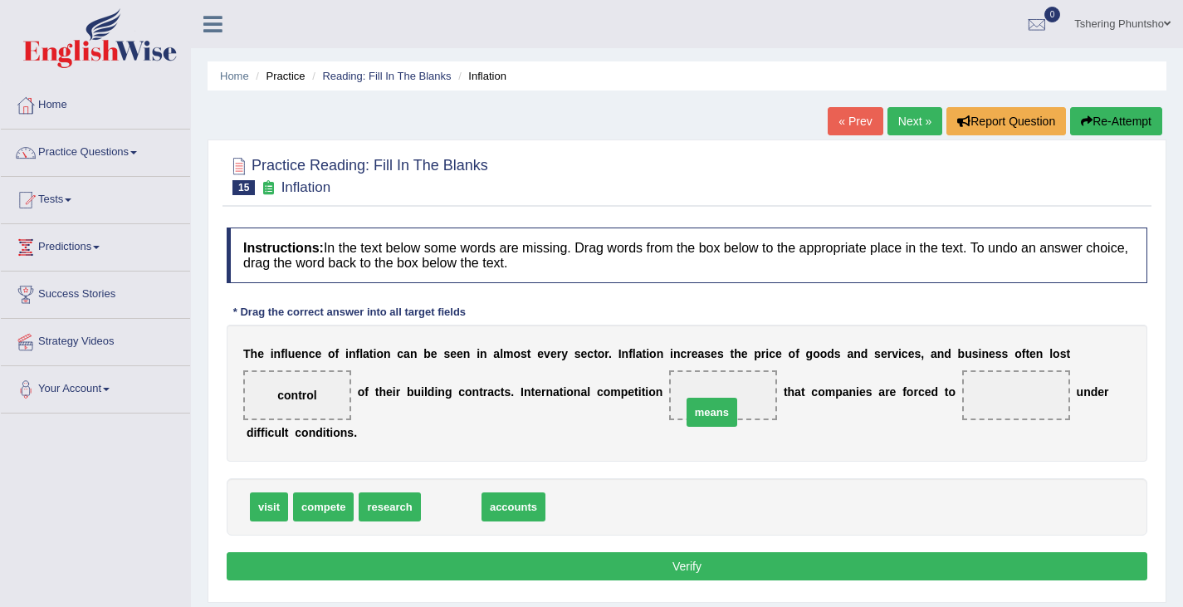
drag, startPoint x: 456, startPoint y: 506, endPoint x: 719, endPoint y: 412, distance: 279.5
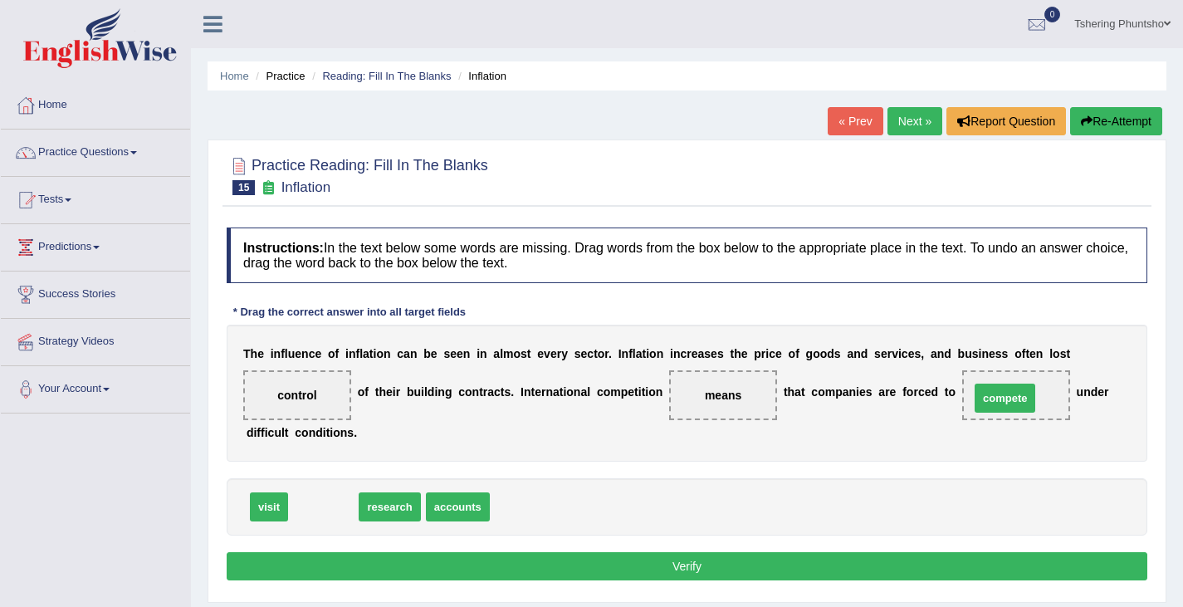
drag, startPoint x: 328, startPoint y: 508, endPoint x: 1012, endPoint y: 404, distance: 692.4
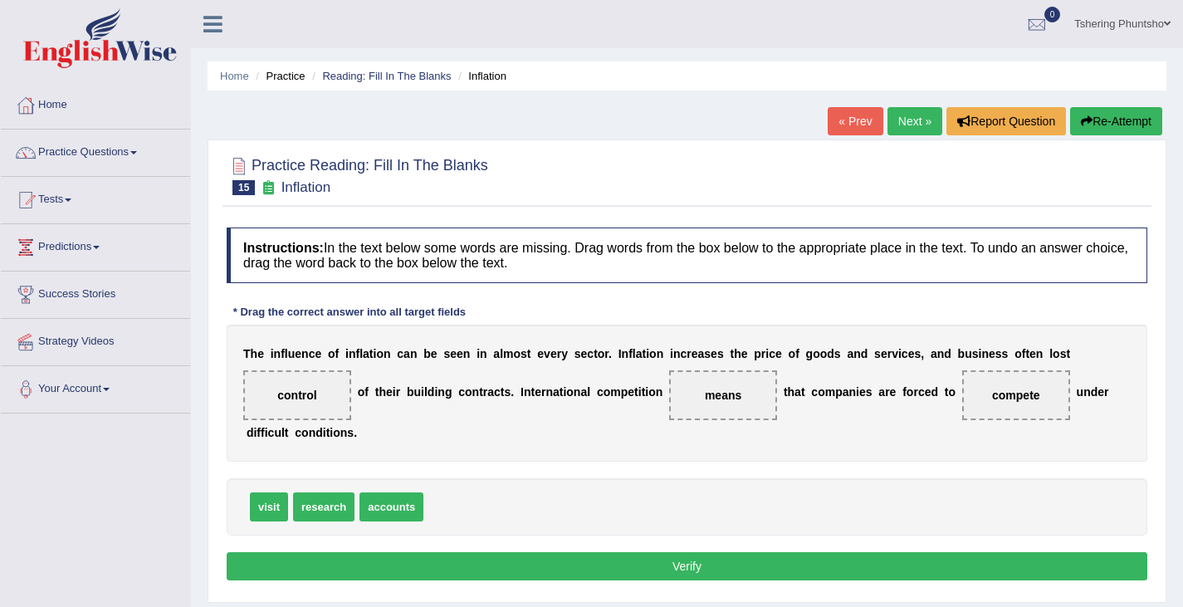
click at [699, 571] on button "Verify" at bounding box center [687, 566] width 920 height 28
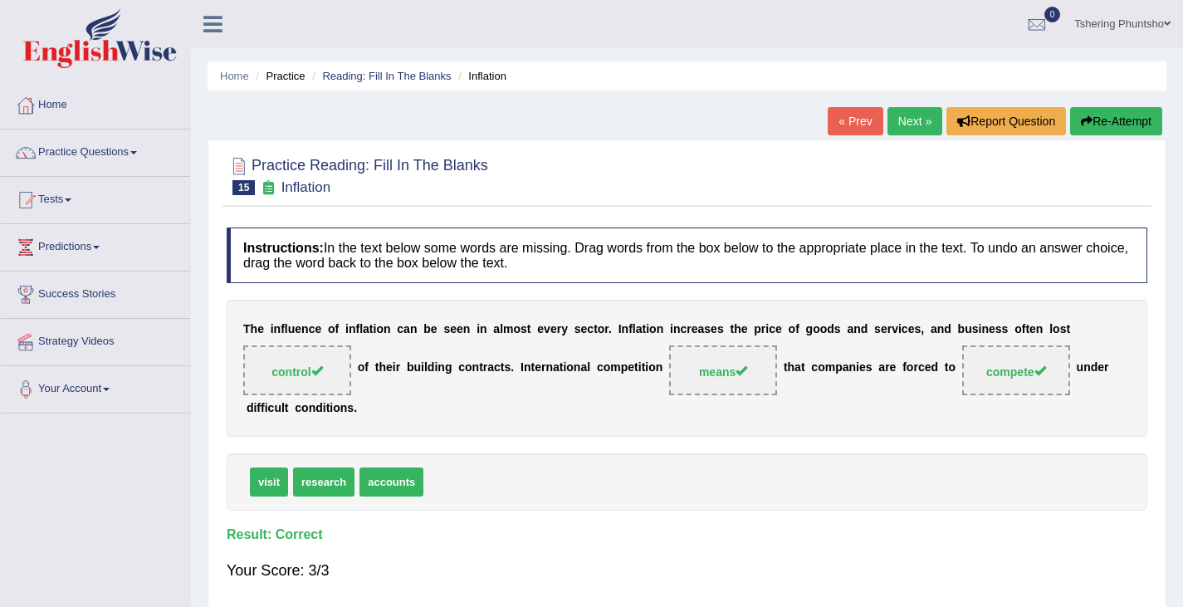
click at [910, 123] on link "Next »" at bounding box center [914, 121] width 55 height 28
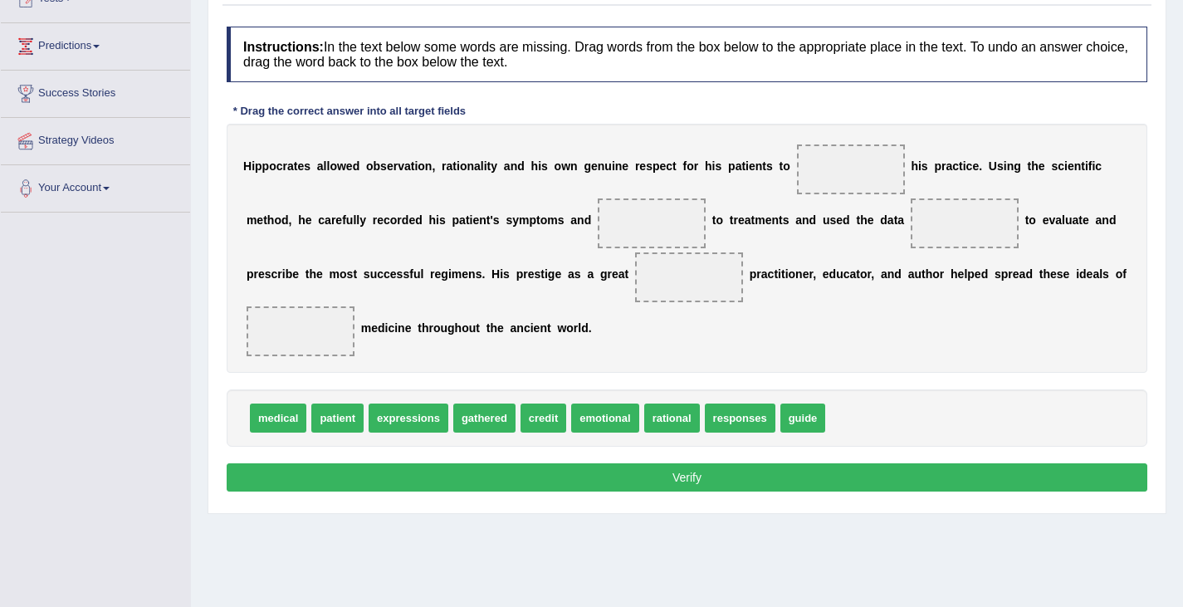
scroll to position [249, 0]
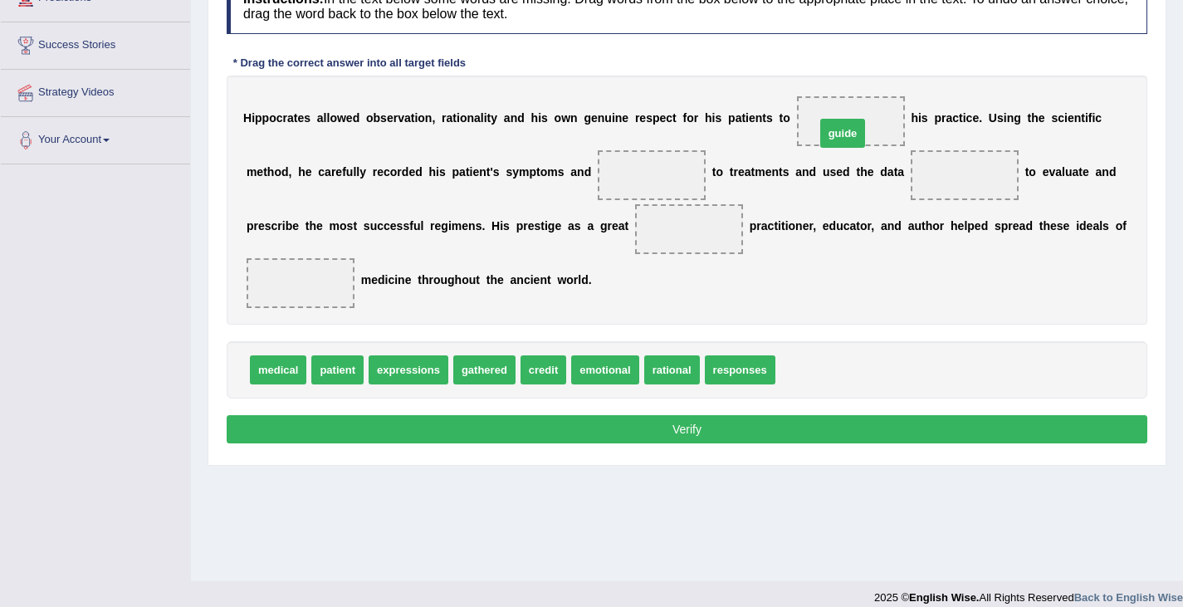
drag, startPoint x: 798, startPoint y: 374, endPoint x: 839, endPoint y: 130, distance: 247.3
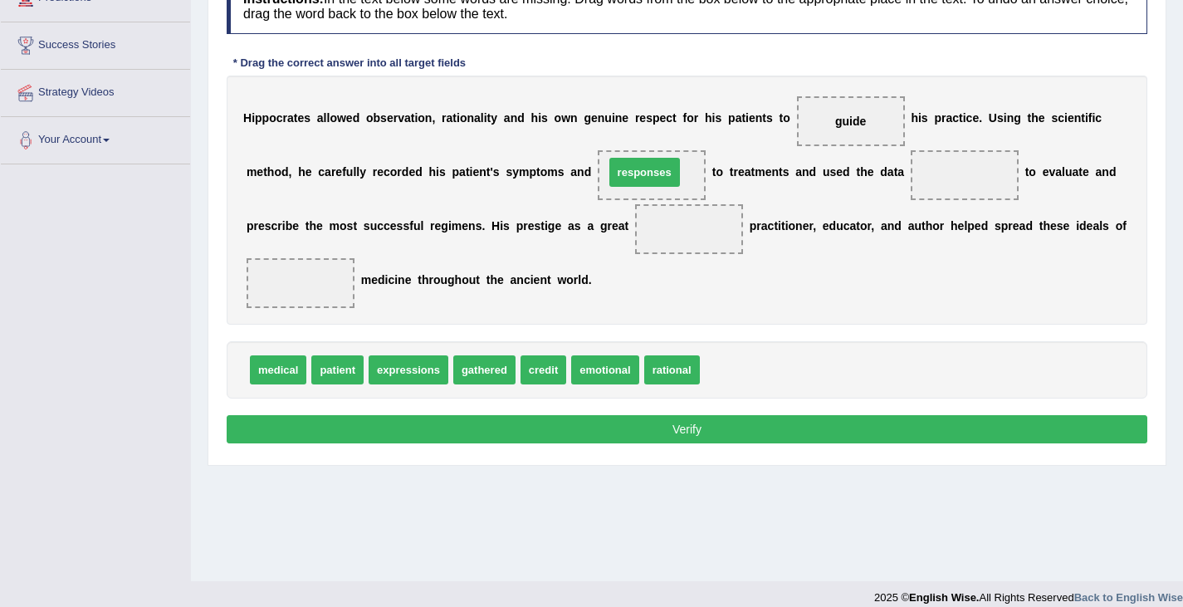
drag, startPoint x: 753, startPoint y: 374, endPoint x: 658, endPoint y: 180, distance: 216.0
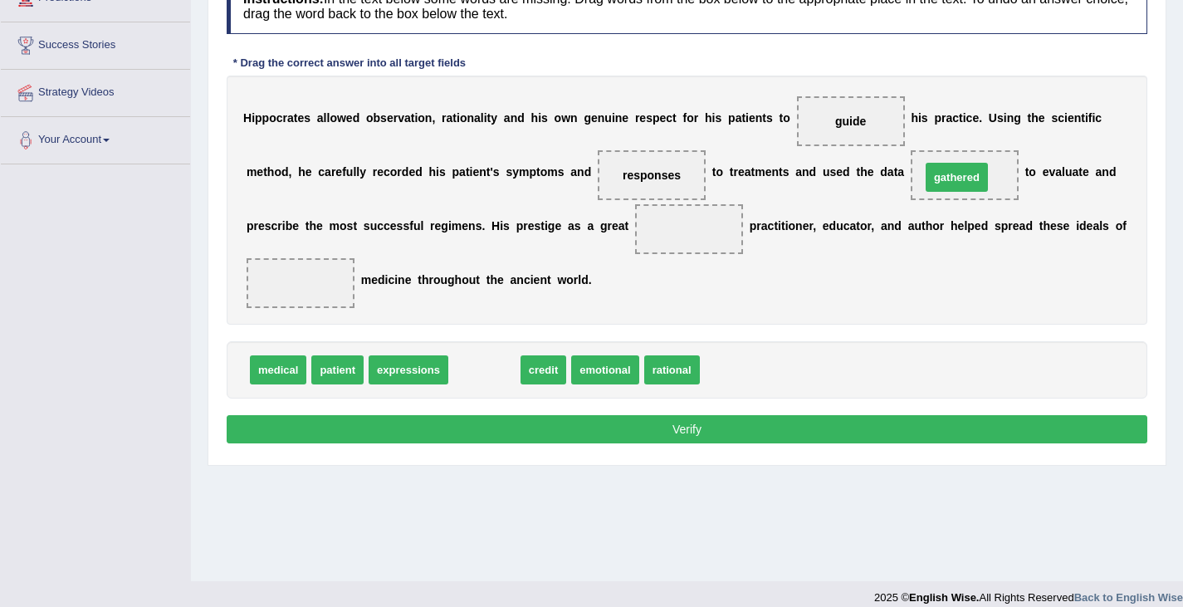
drag, startPoint x: 482, startPoint y: 368, endPoint x: 953, endPoint y: 178, distance: 507.1
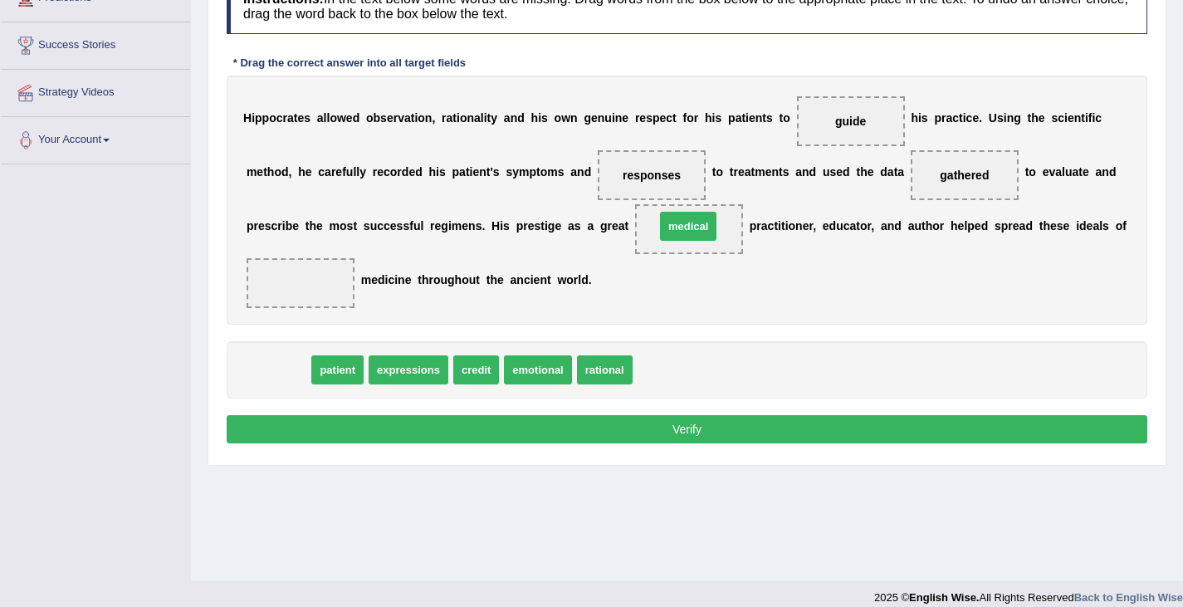
drag, startPoint x: 275, startPoint y: 372, endPoint x: 684, endPoint y: 231, distance: 432.7
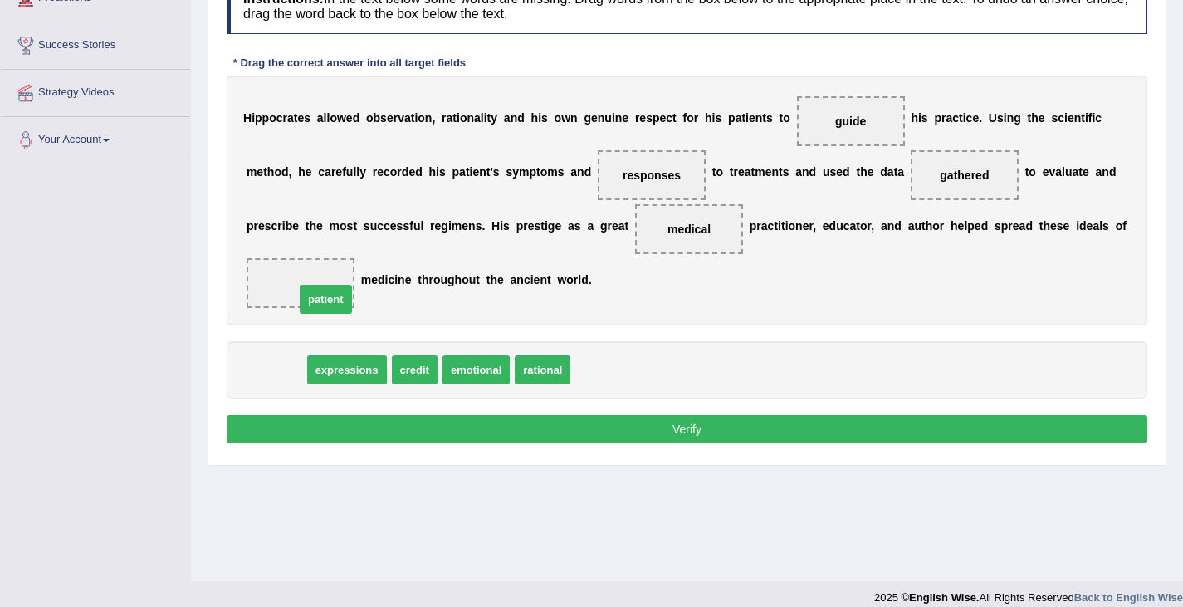
drag, startPoint x: 271, startPoint y: 364, endPoint x: 315, endPoint y: 290, distance: 86.0
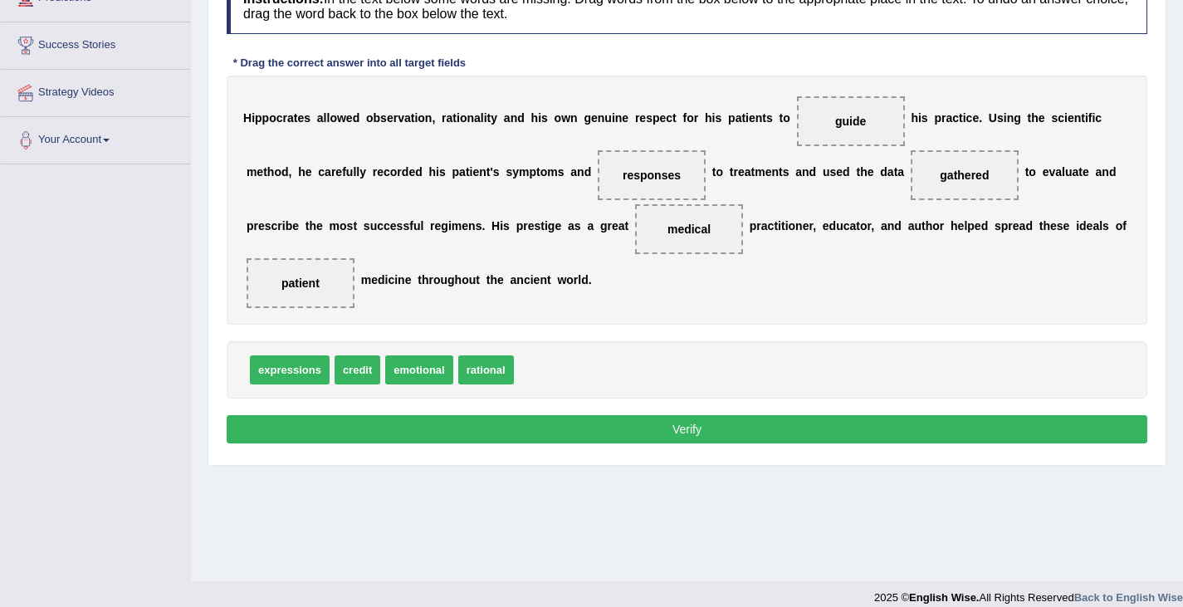
click at [607, 429] on button "Verify" at bounding box center [687, 429] width 920 height 28
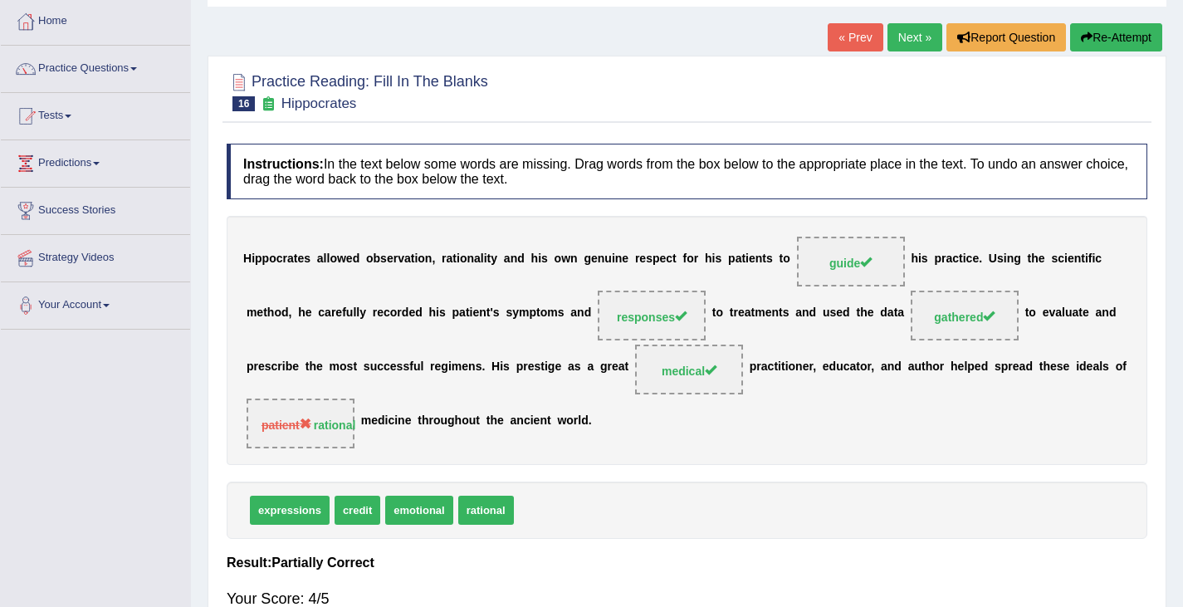
scroll to position [83, 0]
click at [895, 41] on link "Next »" at bounding box center [914, 38] width 55 height 28
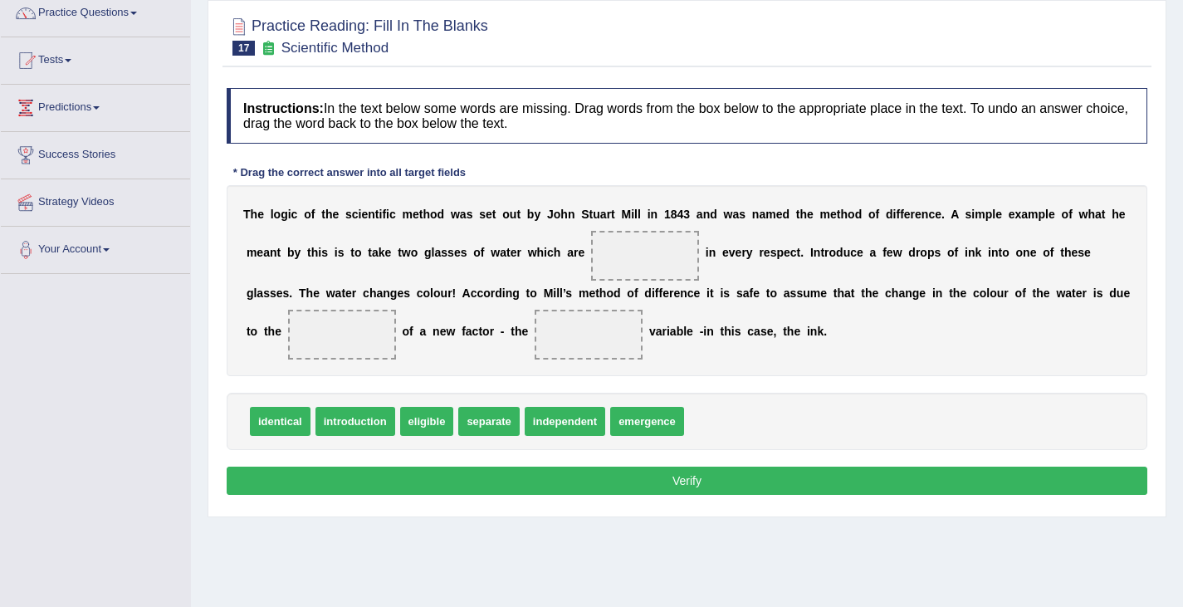
scroll to position [249, 0]
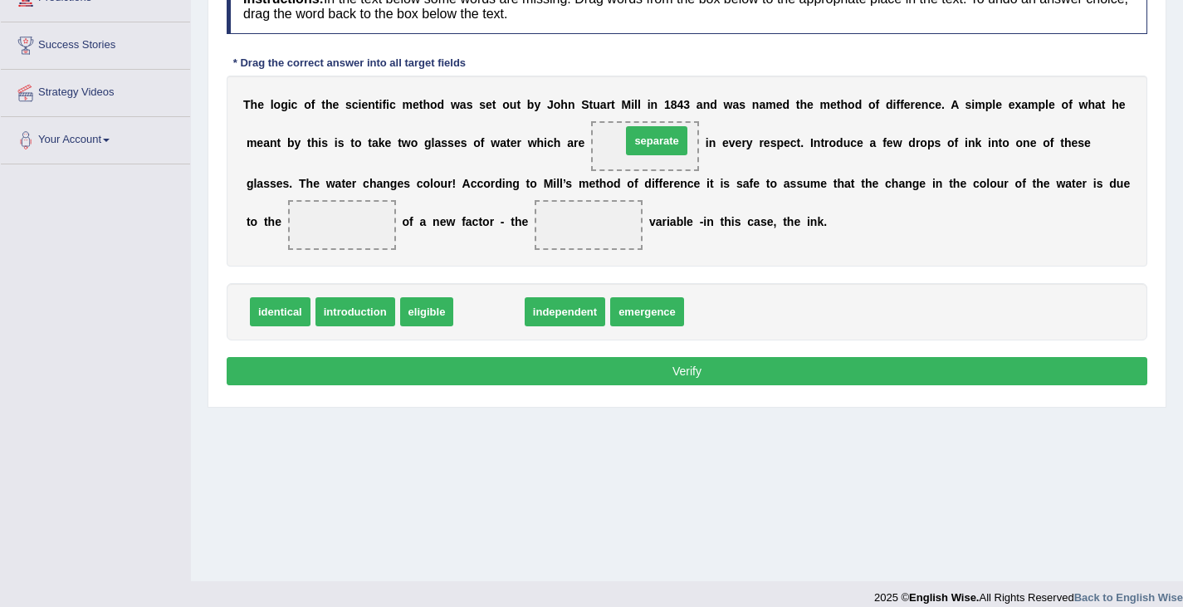
drag, startPoint x: 495, startPoint y: 316, endPoint x: 662, endPoint y: 146, distance: 238.2
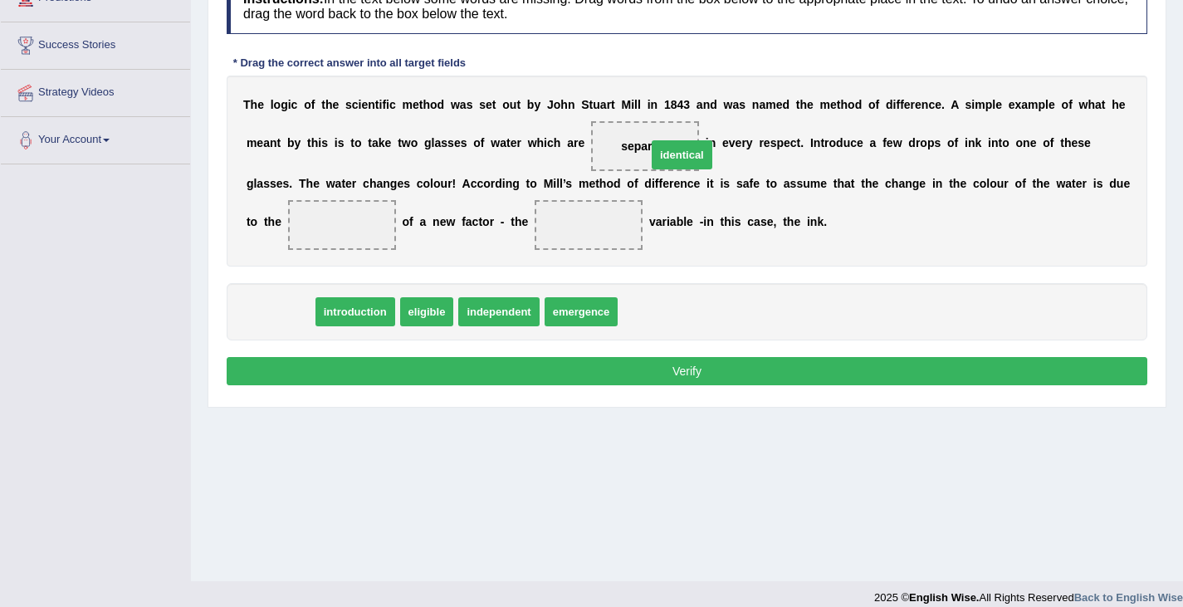
drag, startPoint x: 286, startPoint y: 312, endPoint x: 671, endPoint y: 144, distance: 420.3
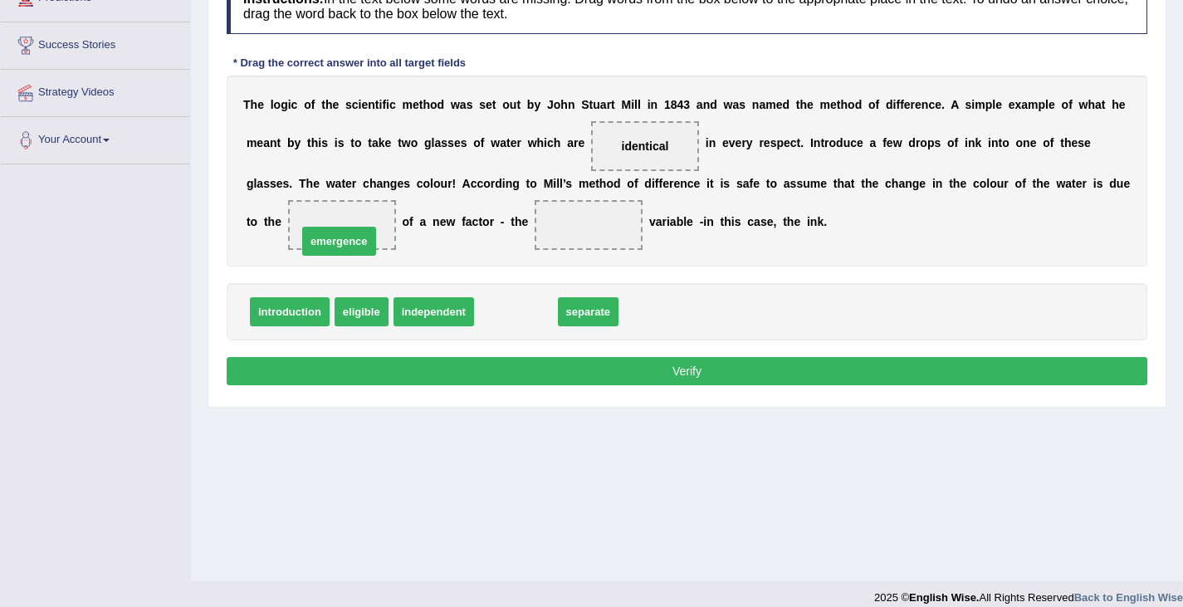
drag, startPoint x: 520, startPoint y: 311, endPoint x: 349, endPoint y: 241, distance: 184.6
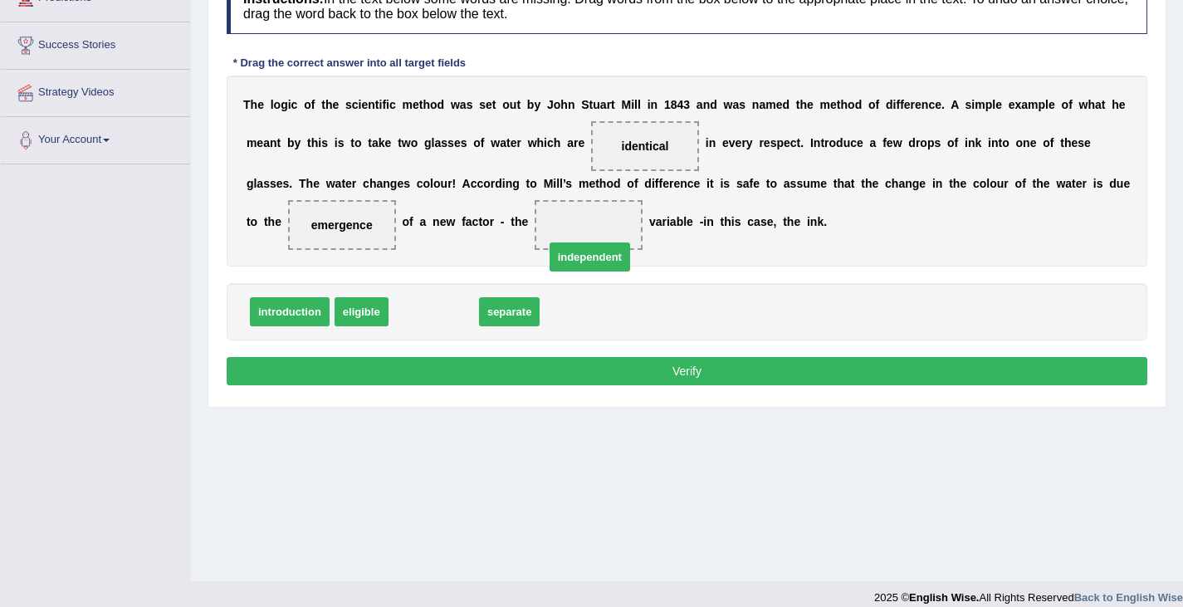
drag, startPoint x: 451, startPoint y: 314, endPoint x: 617, endPoint y: 225, distance: 188.2
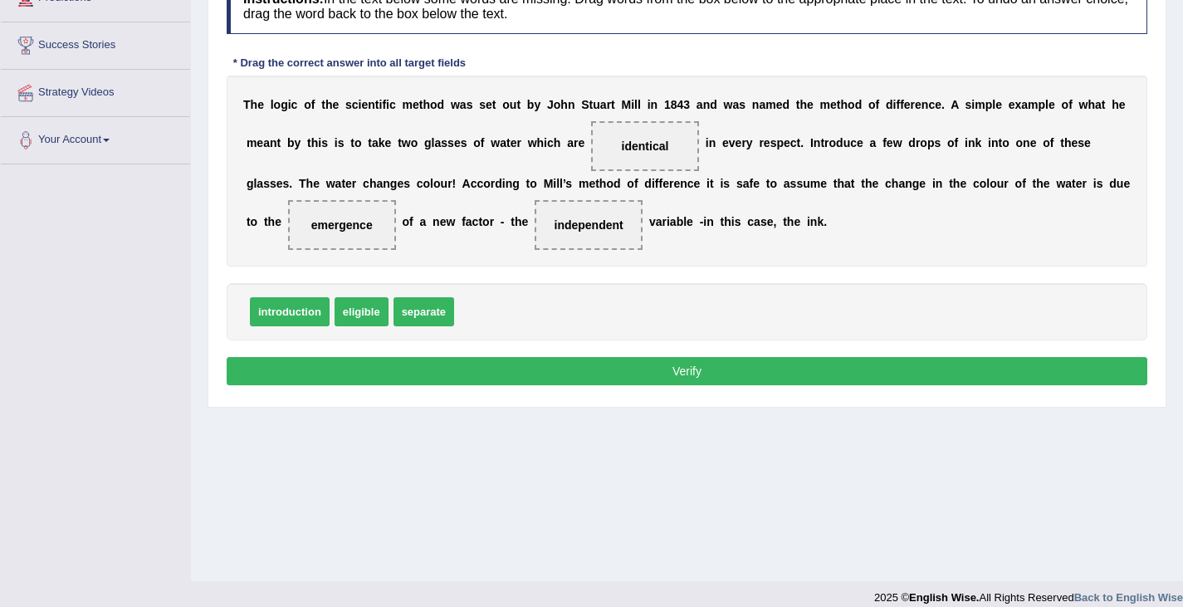
click at [589, 369] on button "Verify" at bounding box center [687, 371] width 920 height 28
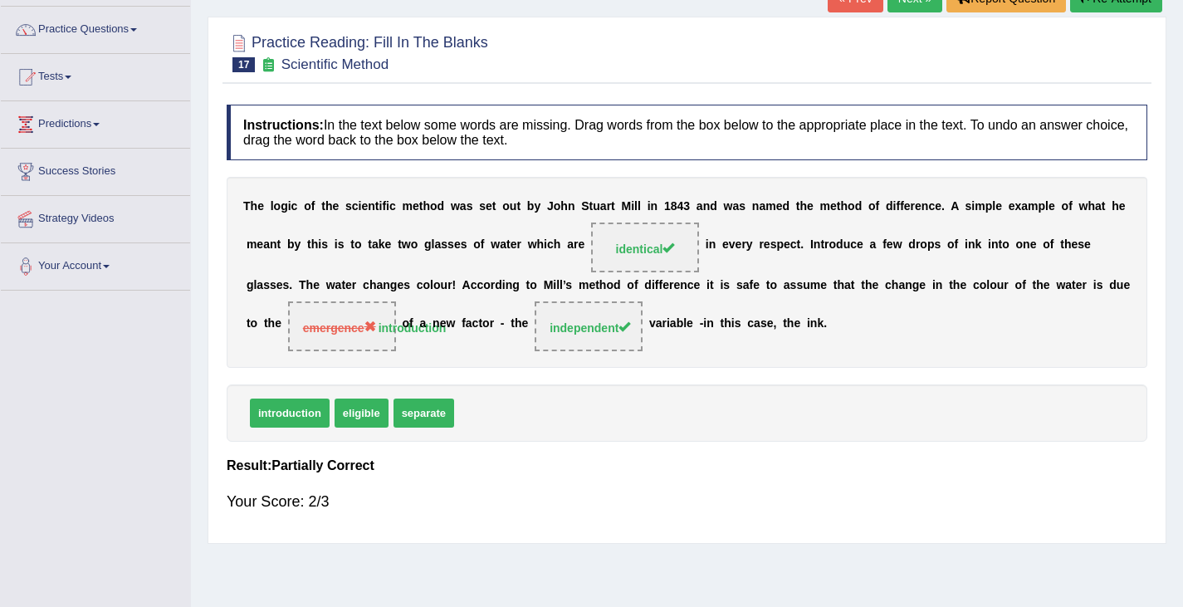
scroll to position [83, 0]
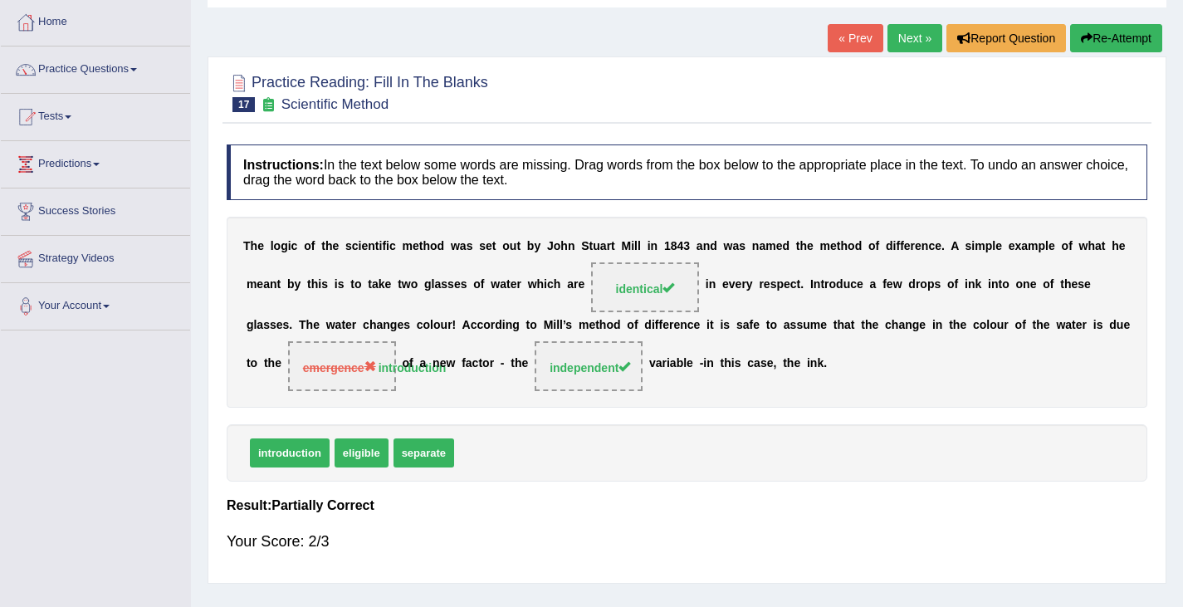
click at [919, 37] on link "Next »" at bounding box center [914, 38] width 55 height 28
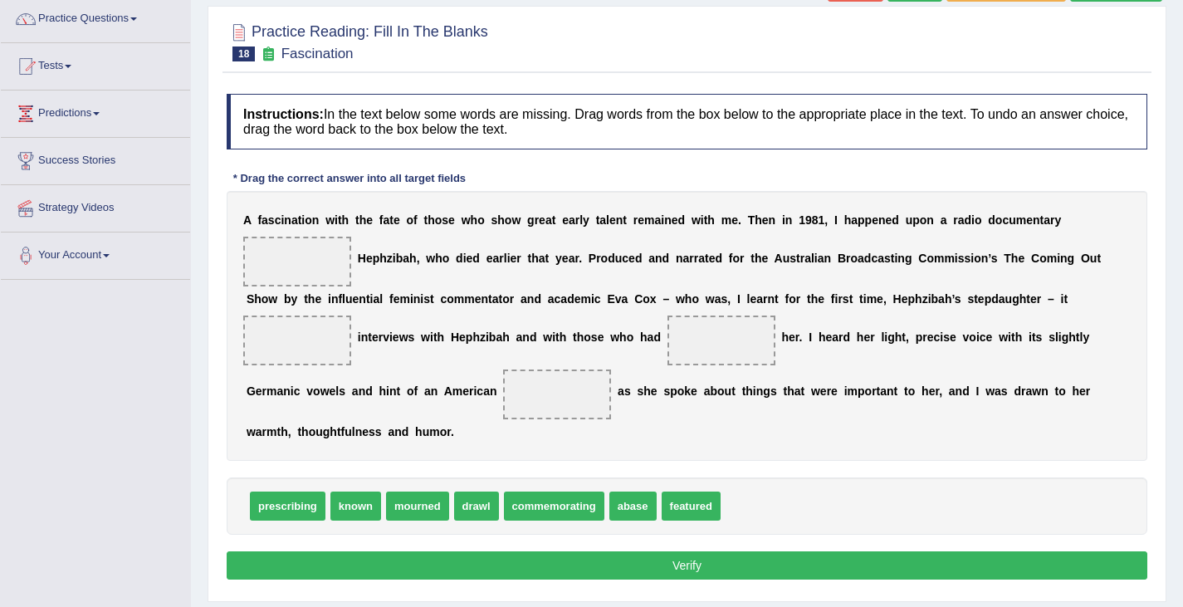
scroll to position [166, 0]
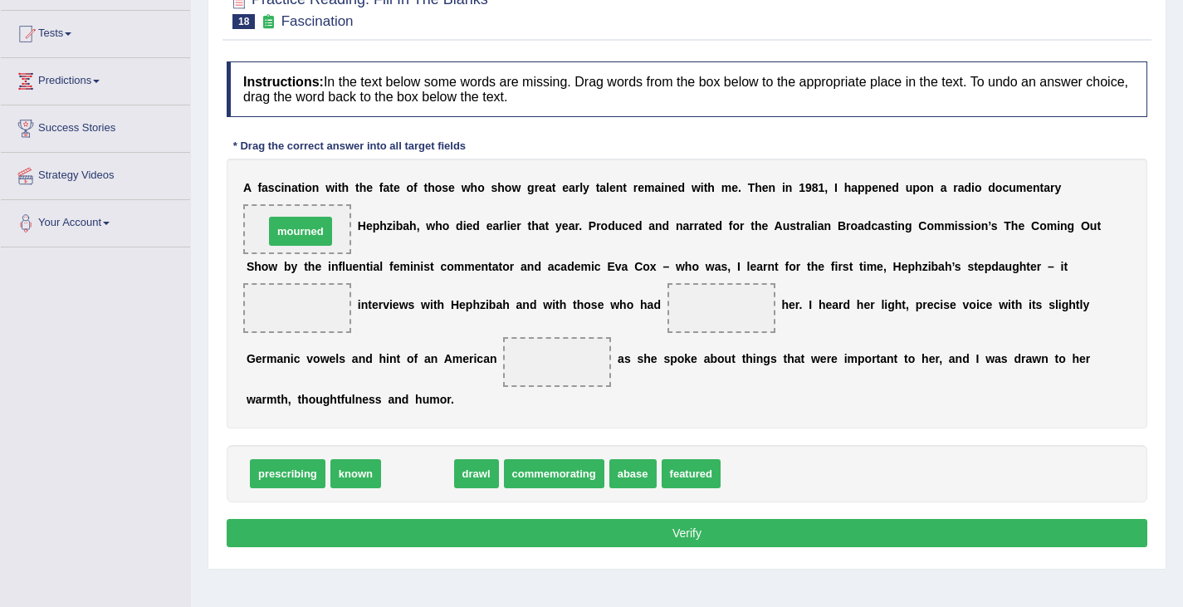
drag, startPoint x: 418, startPoint y: 478, endPoint x: 301, endPoint y: 236, distance: 269.1
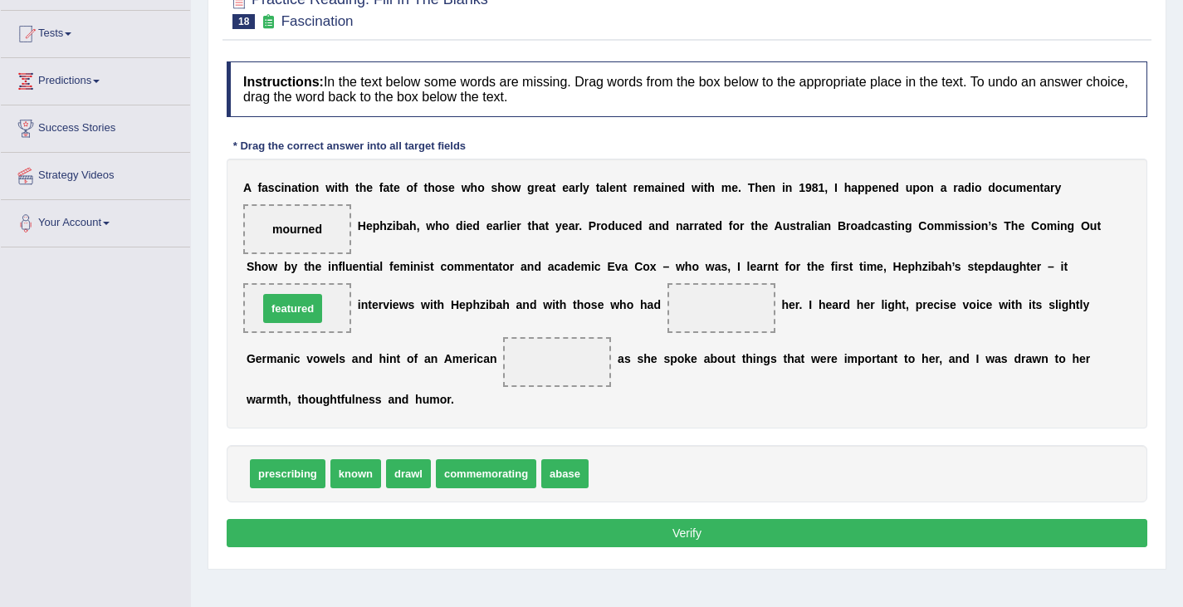
drag, startPoint x: 612, startPoint y: 477, endPoint x: 281, endPoint y: 315, distance: 368.9
drag, startPoint x: 360, startPoint y: 478, endPoint x: 731, endPoint y: 322, distance: 402.4
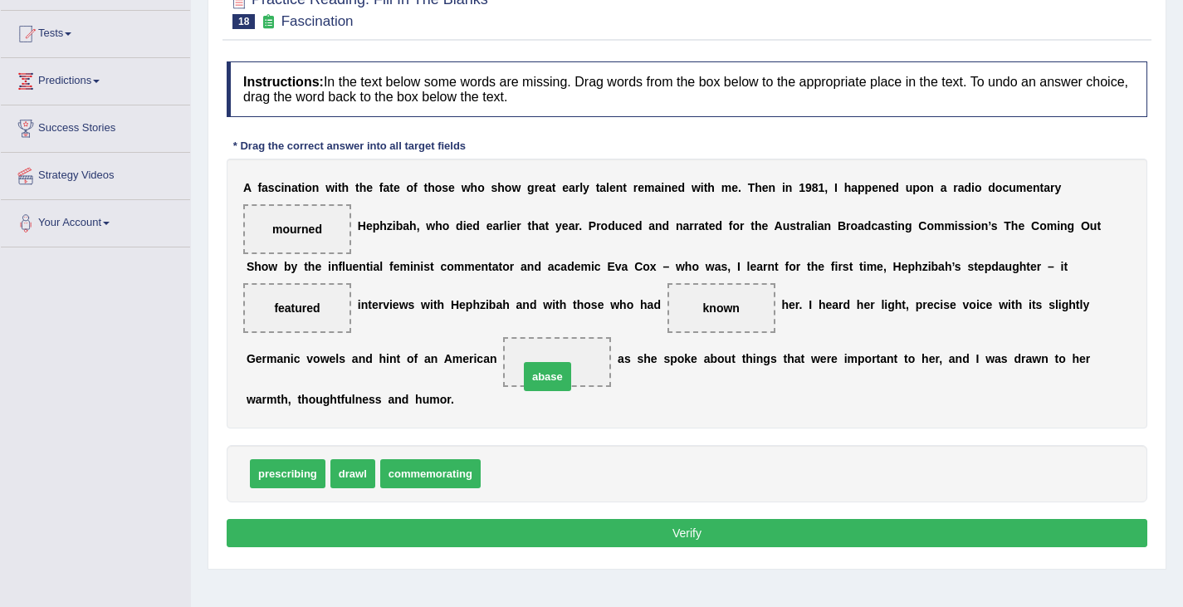
drag, startPoint x: 500, startPoint y: 475, endPoint x: 539, endPoint y: 378, distance: 103.6
click at [651, 540] on button "Verify" at bounding box center [687, 533] width 920 height 28
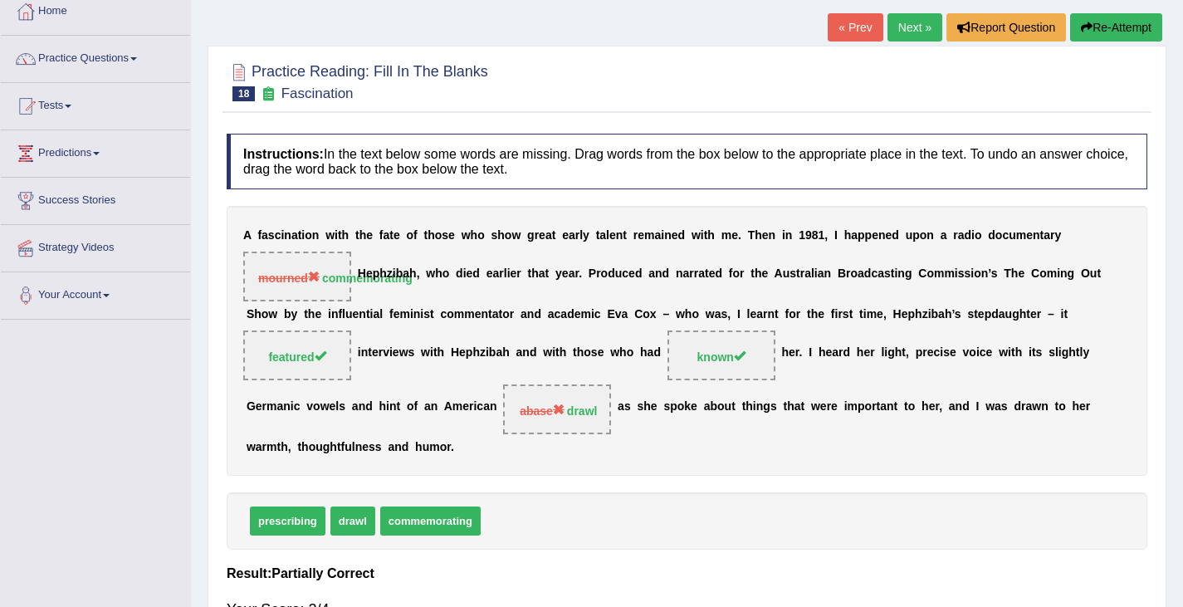
scroll to position [0, 0]
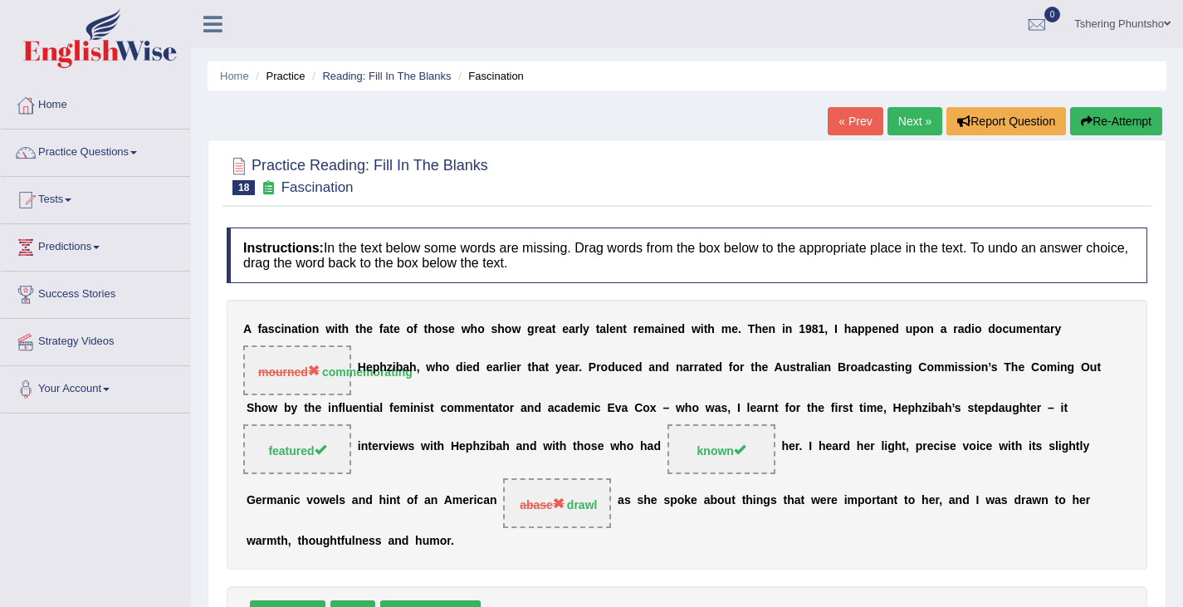
click at [908, 115] on link "Next »" at bounding box center [914, 121] width 55 height 28
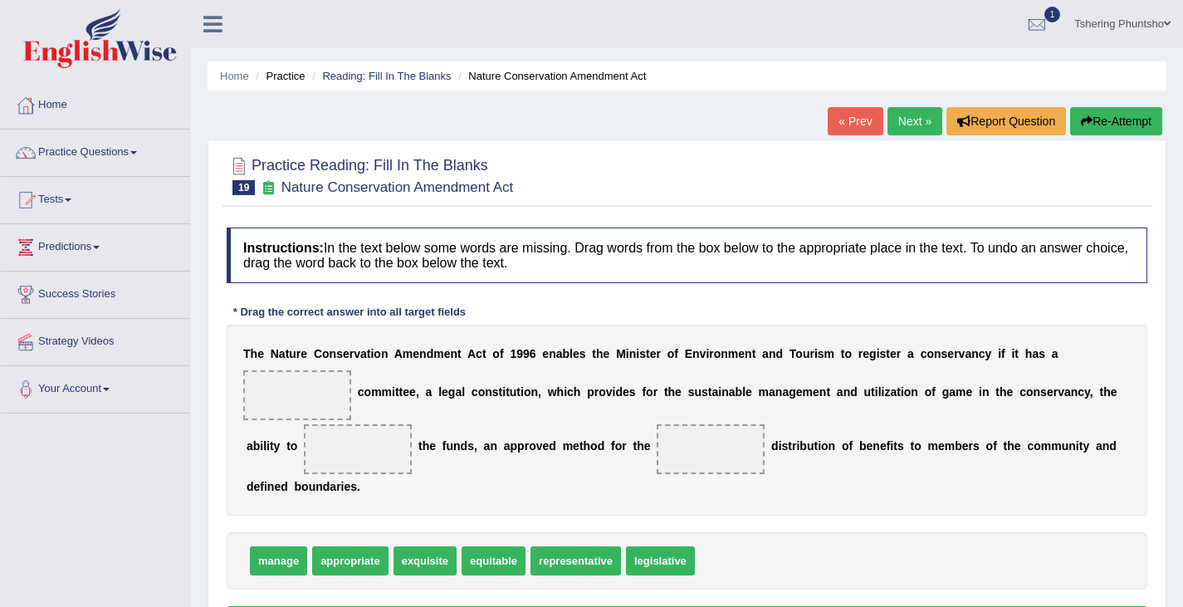
scroll to position [83, 0]
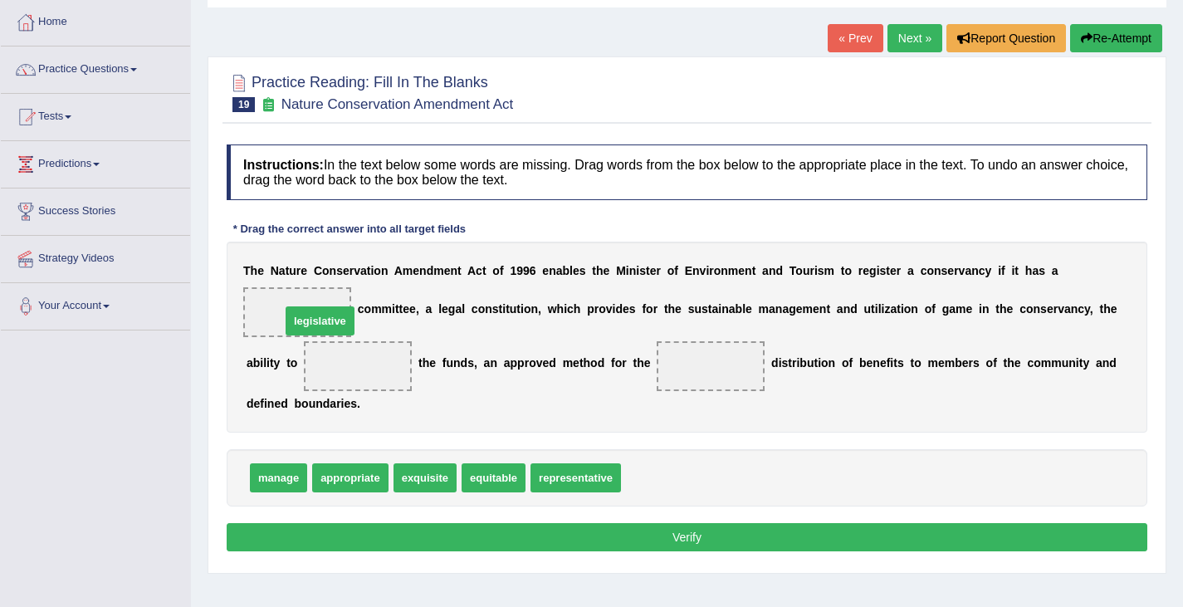
drag, startPoint x: 645, startPoint y: 480, endPoint x: 299, endPoint y: 331, distance: 376.9
drag, startPoint x: 573, startPoint y: 481, endPoint x: 305, endPoint y: 312, distance: 317.7
drag, startPoint x: 344, startPoint y: 449, endPoint x: 283, endPoint y: 314, distance: 148.2
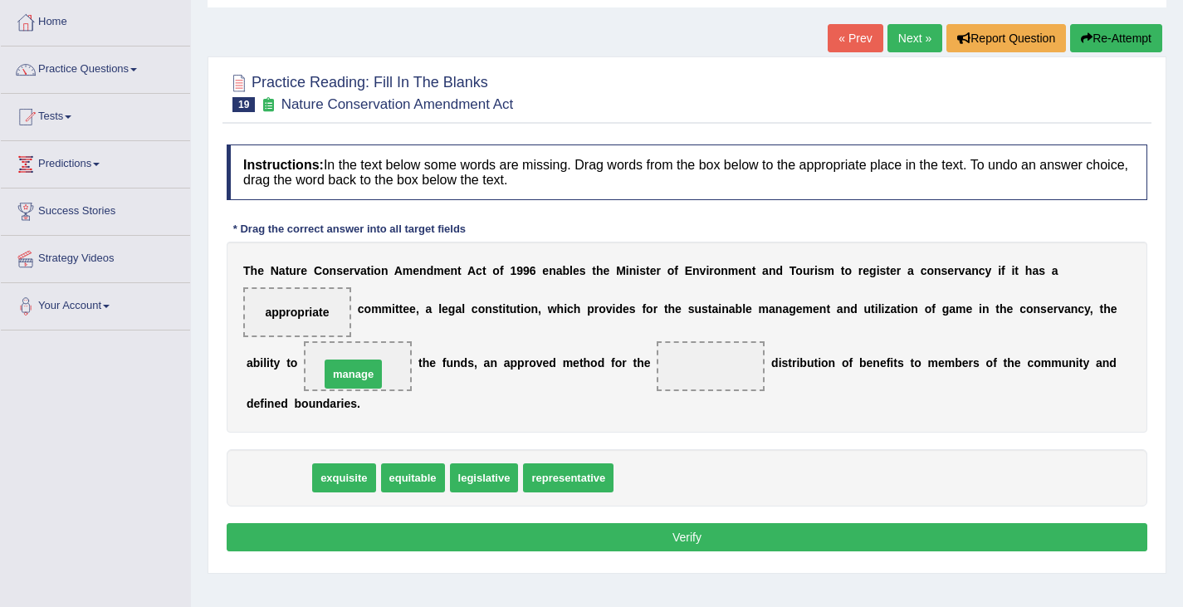
drag, startPoint x: 273, startPoint y: 480, endPoint x: 344, endPoint y: 368, distance: 132.8
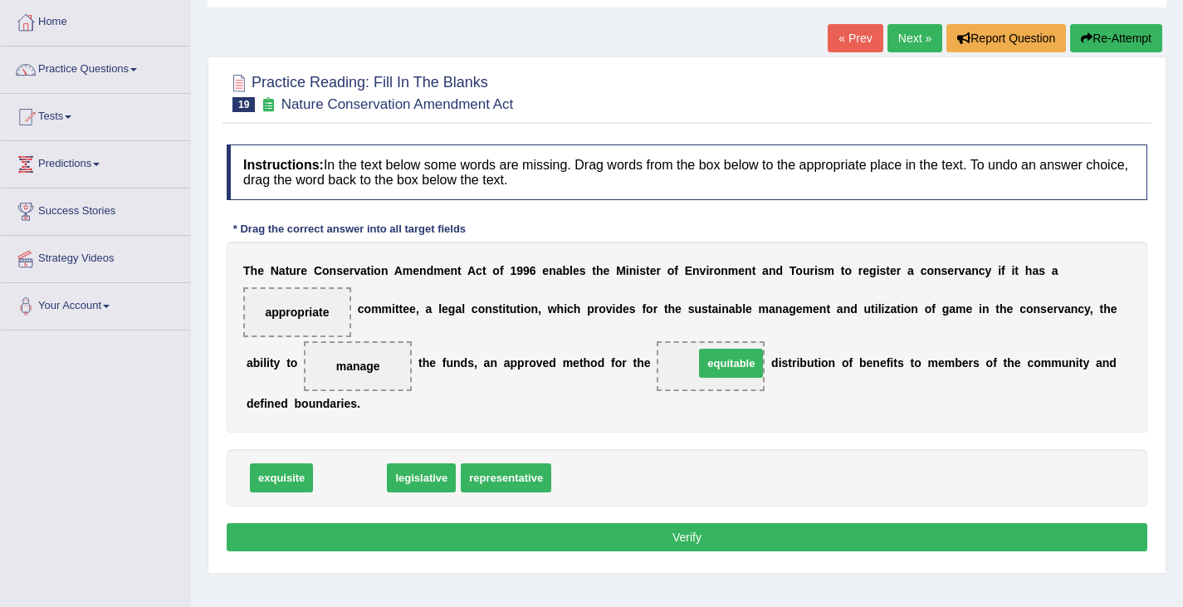
drag, startPoint x: 366, startPoint y: 475, endPoint x: 747, endPoint y: 363, distance: 397.0
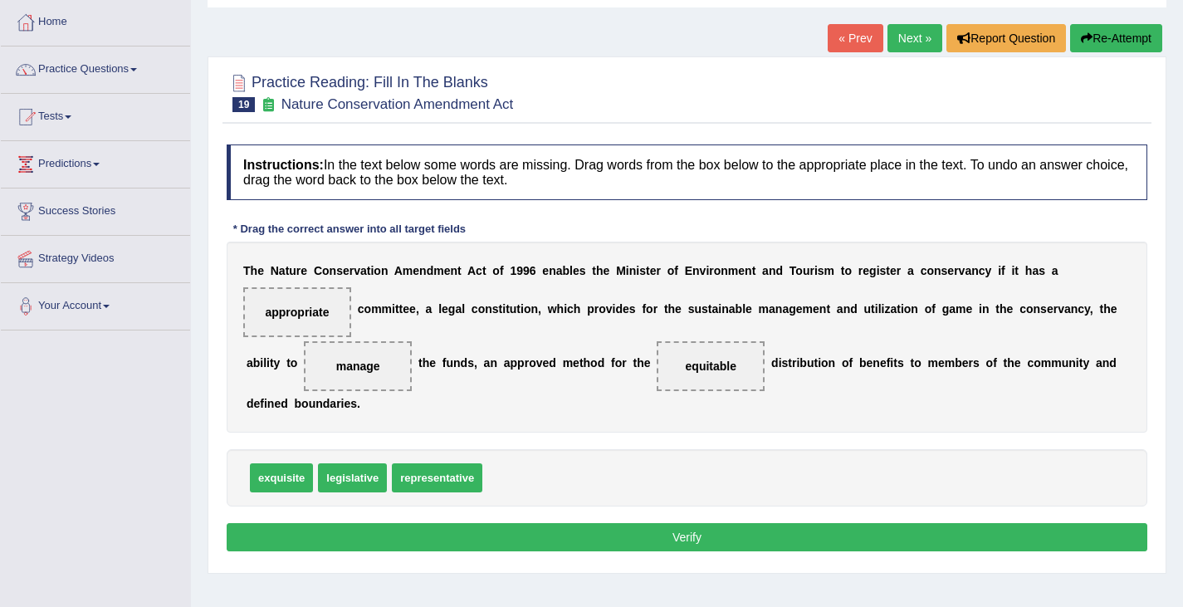
click at [623, 536] on button "Verify" at bounding box center [687, 537] width 920 height 28
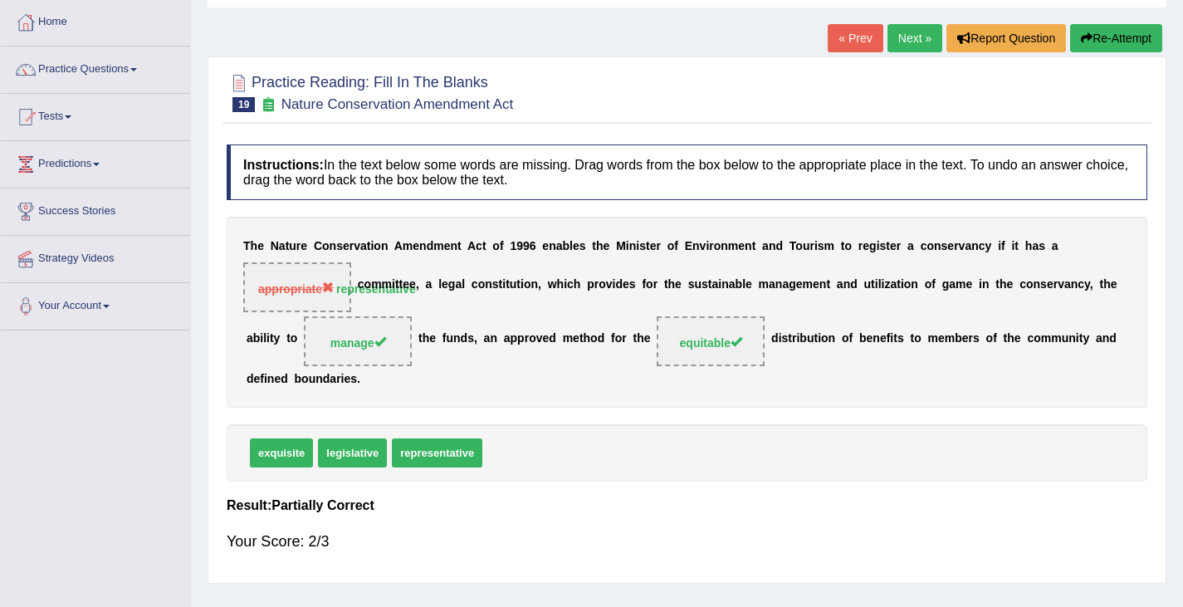
click at [910, 38] on link "Next »" at bounding box center [914, 38] width 55 height 28
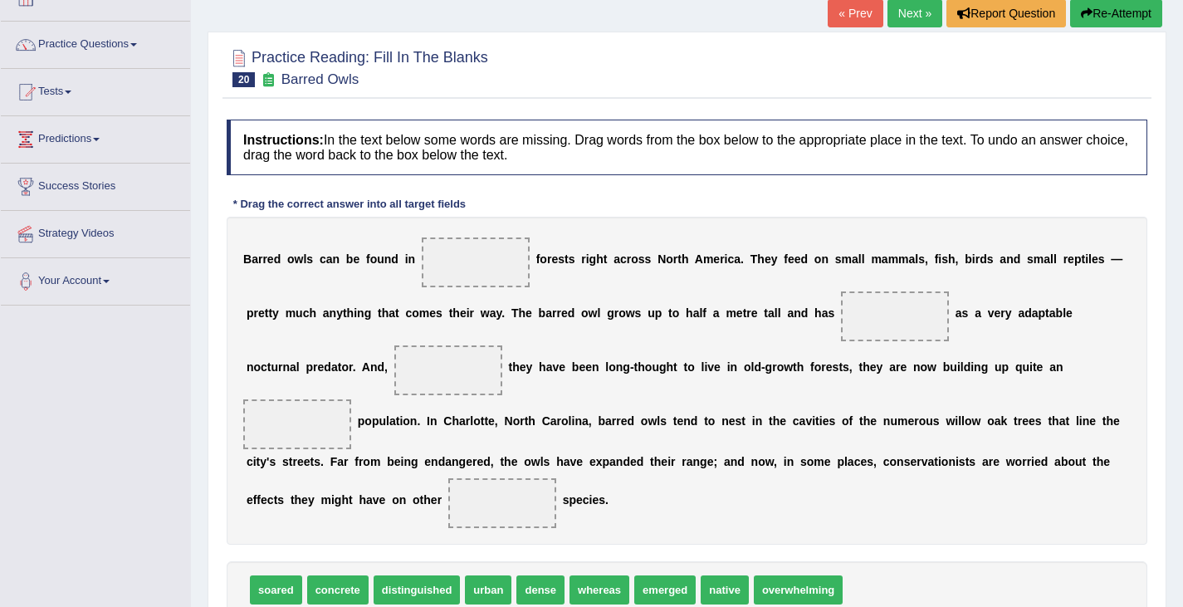
scroll to position [166, 0]
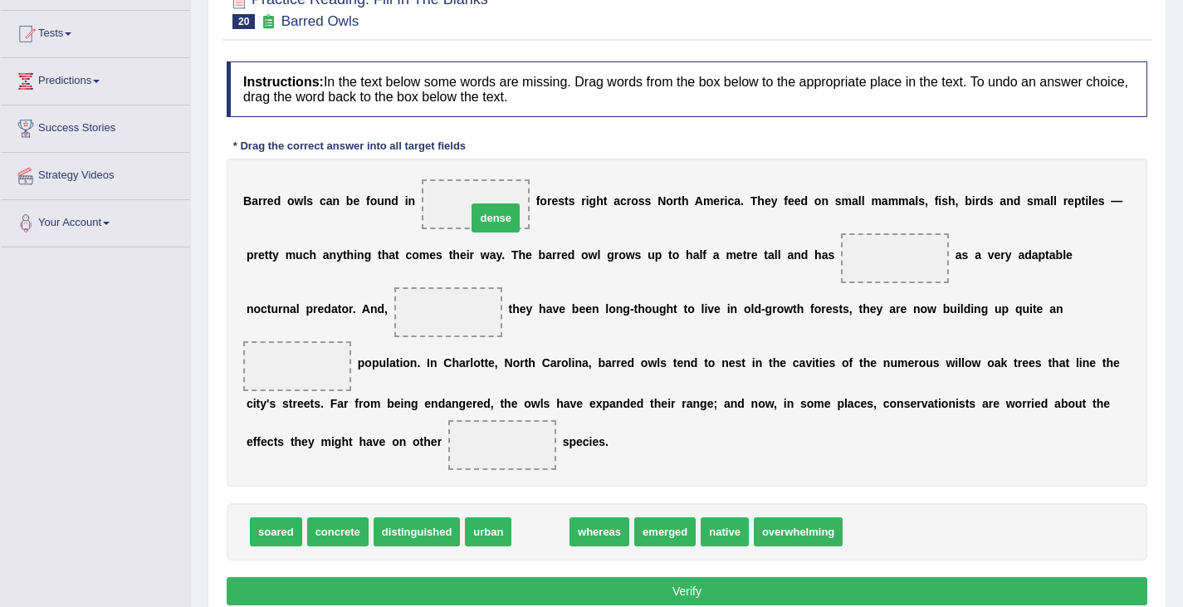
drag, startPoint x: 541, startPoint y: 531, endPoint x: 496, endPoint y: 217, distance: 316.9
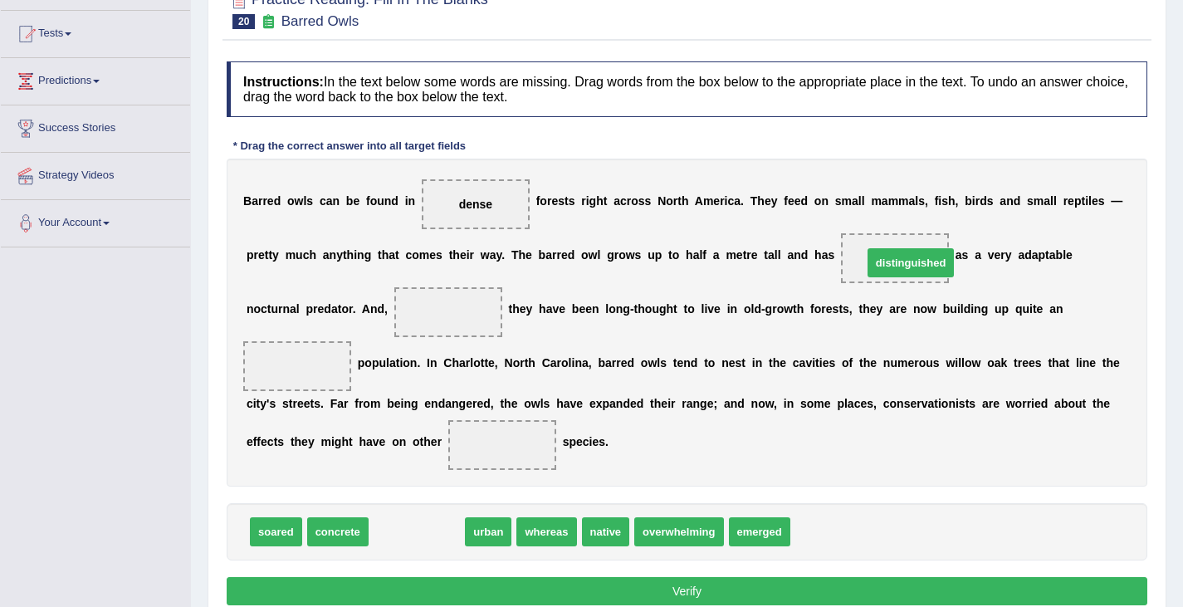
drag, startPoint x: 432, startPoint y: 534, endPoint x: 914, endPoint y: 268, distance: 550.8
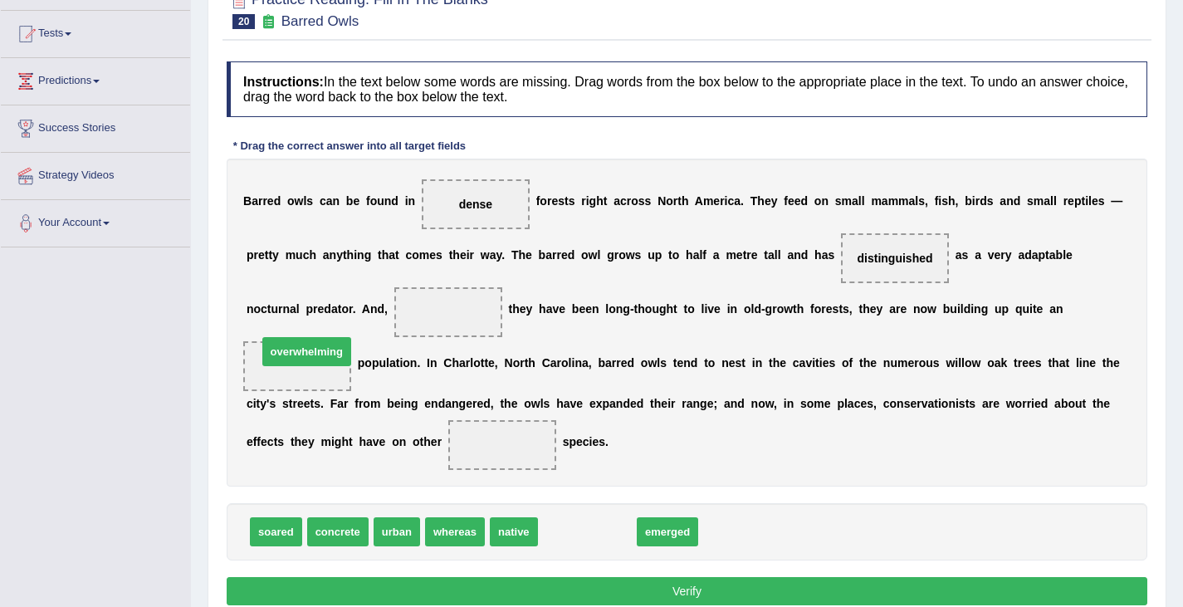
drag, startPoint x: 586, startPoint y: 528, endPoint x: 307, endPoint y: 354, distance: 328.8
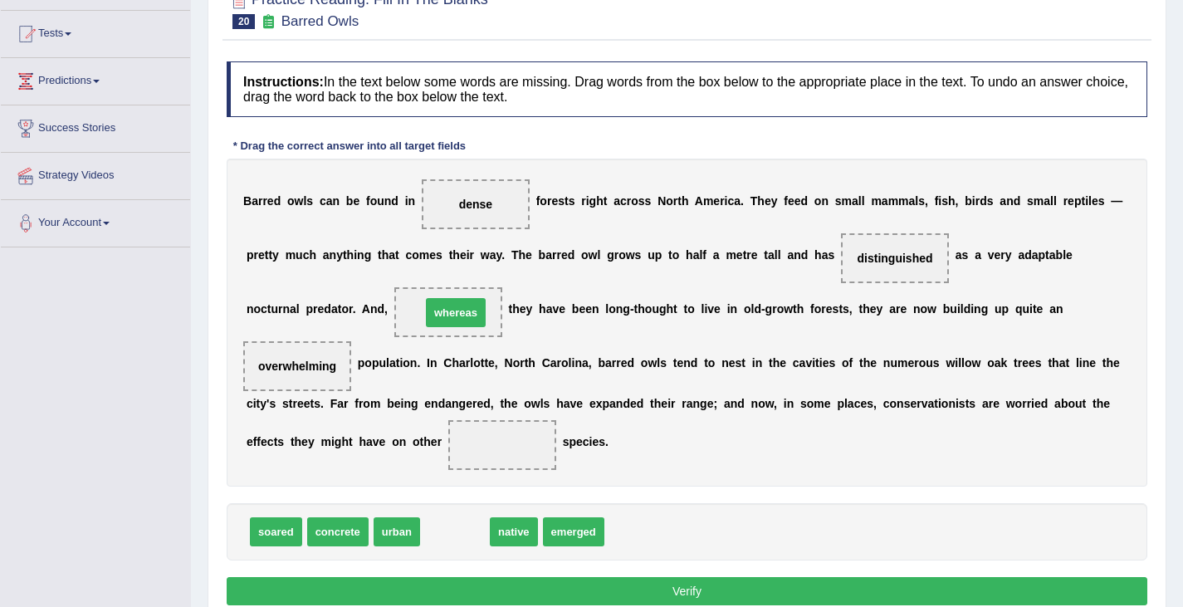
drag, startPoint x: 459, startPoint y: 535, endPoint x: 457, endPoint y: 320, distance: 214.9
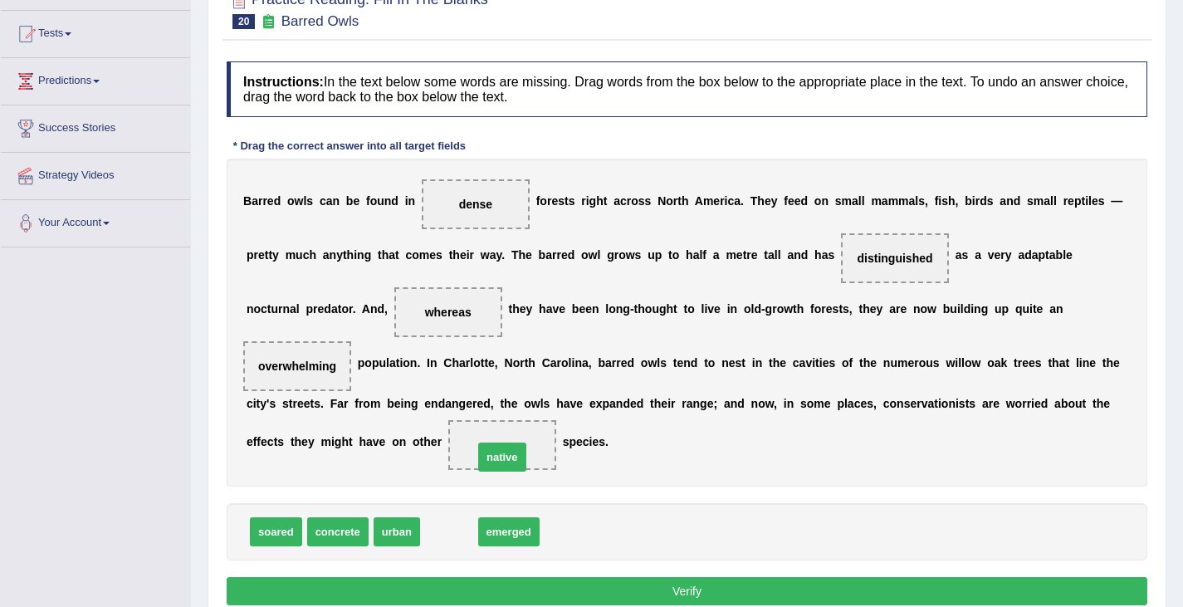
drag, startPoint x: 446, startPoint y: 536, endPoint x: 500, endPoint y: 461, distance: 91.6
click at [615, 590] on button "Verify" at bounding box center [687, 591] width 920 height 28
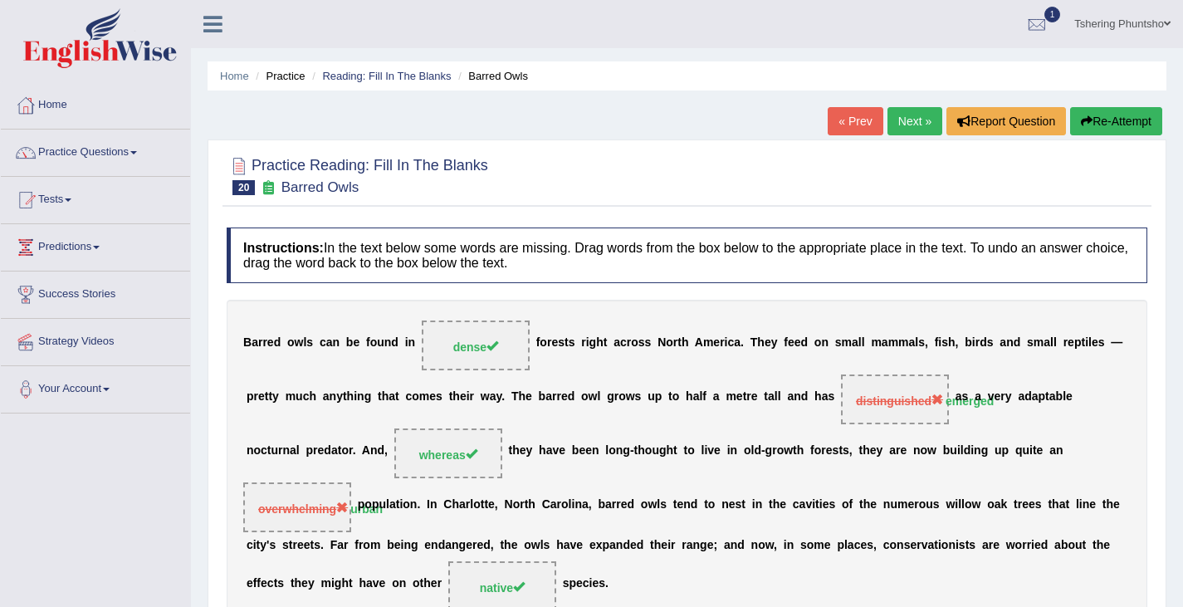
scroll to position [0, 0]
click at [1040, 28] on div at bounding box center [1036, 24] width 25 height 25
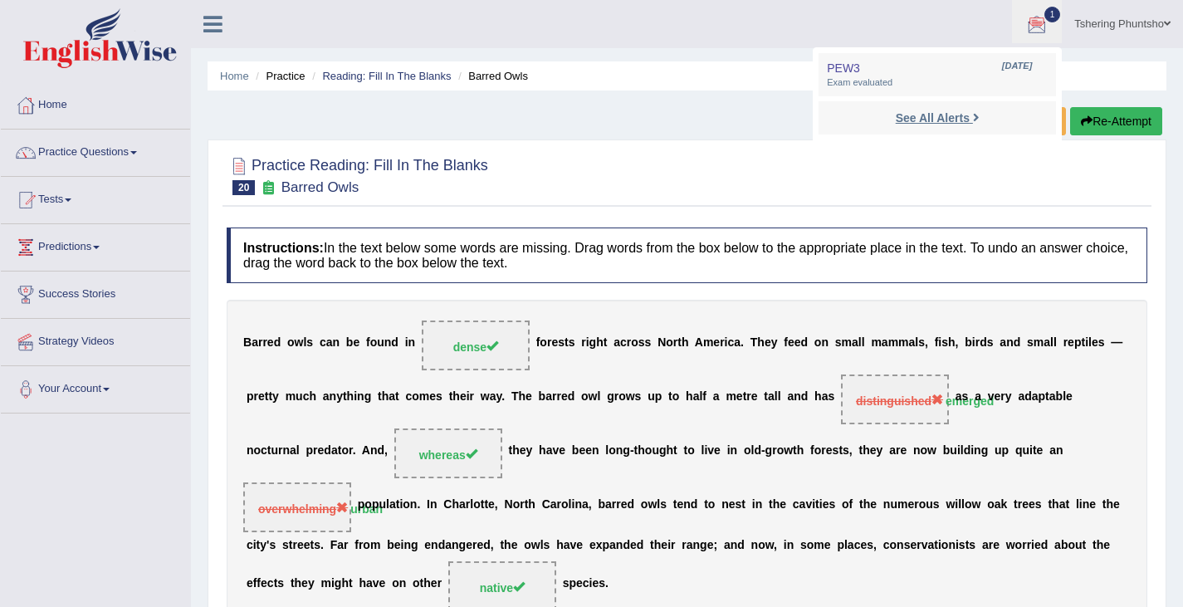
click at [931, 120] on strong "See All Alerts" at bounding box center [932, 117] width 74 height 13
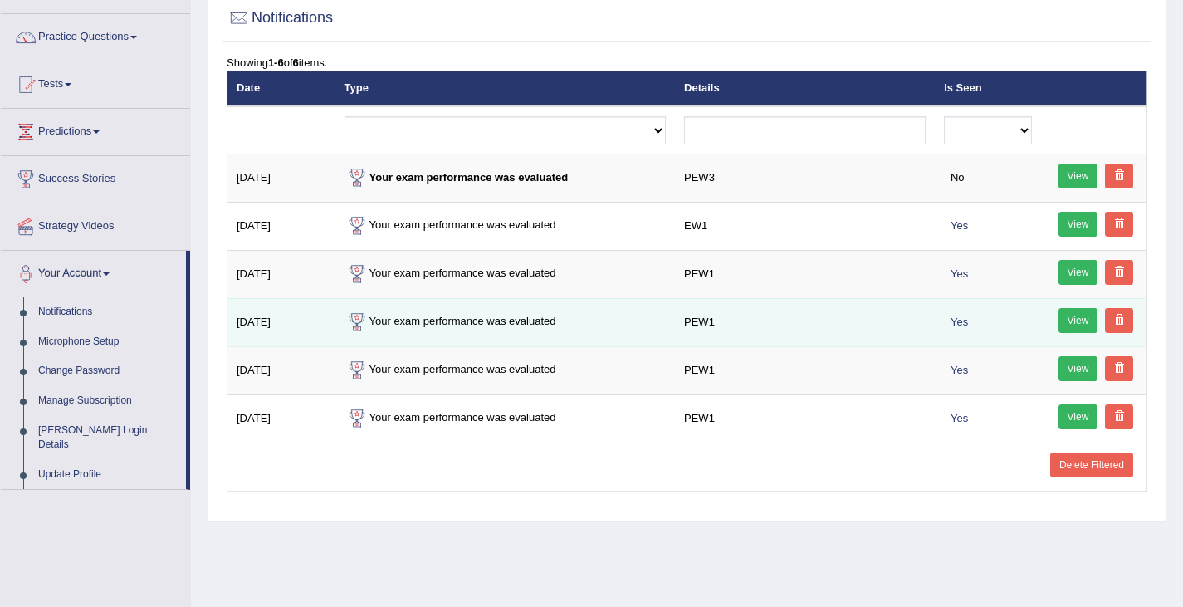
scroll to position [83, 0]
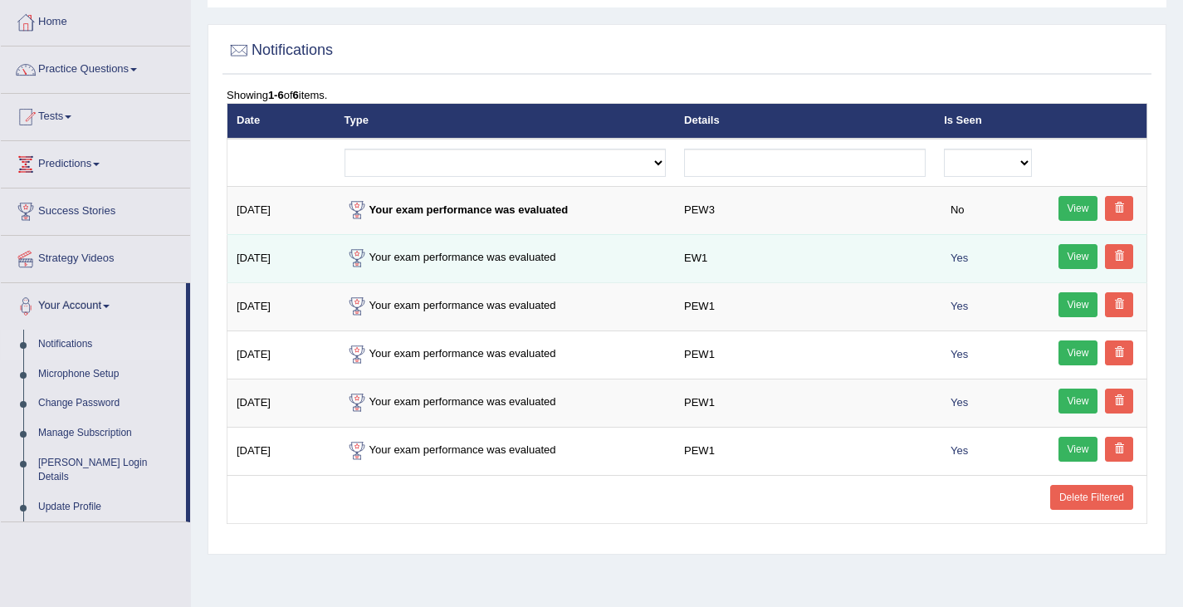
click at [1084, 257] on link "View" at bounding box center [1078, 256] width 40 height 25
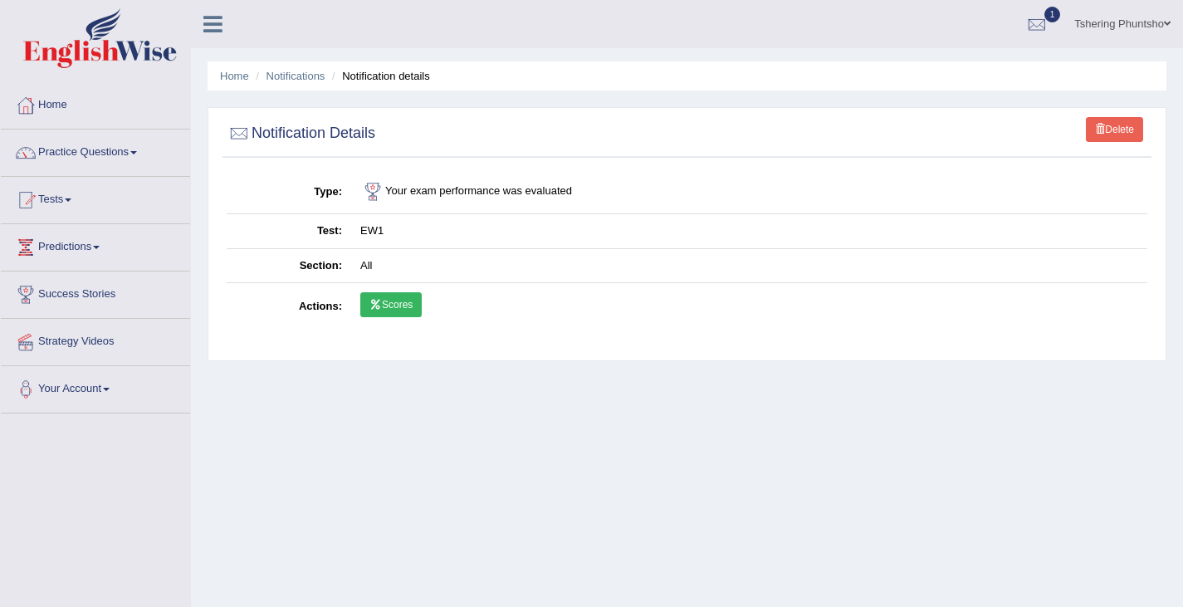
click at [400, 297] on link "Scores" at bounding box center [390, 304] width 61 height 25
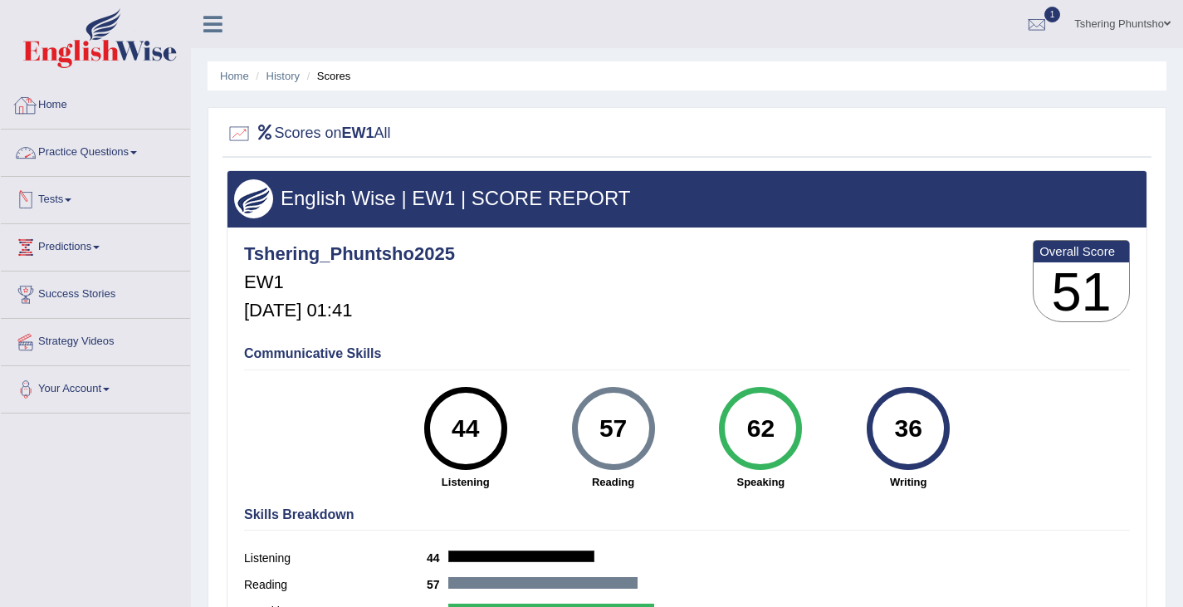
click at [49, 103] on link "Home" at bounding box center [95, 102] width 189 height 41
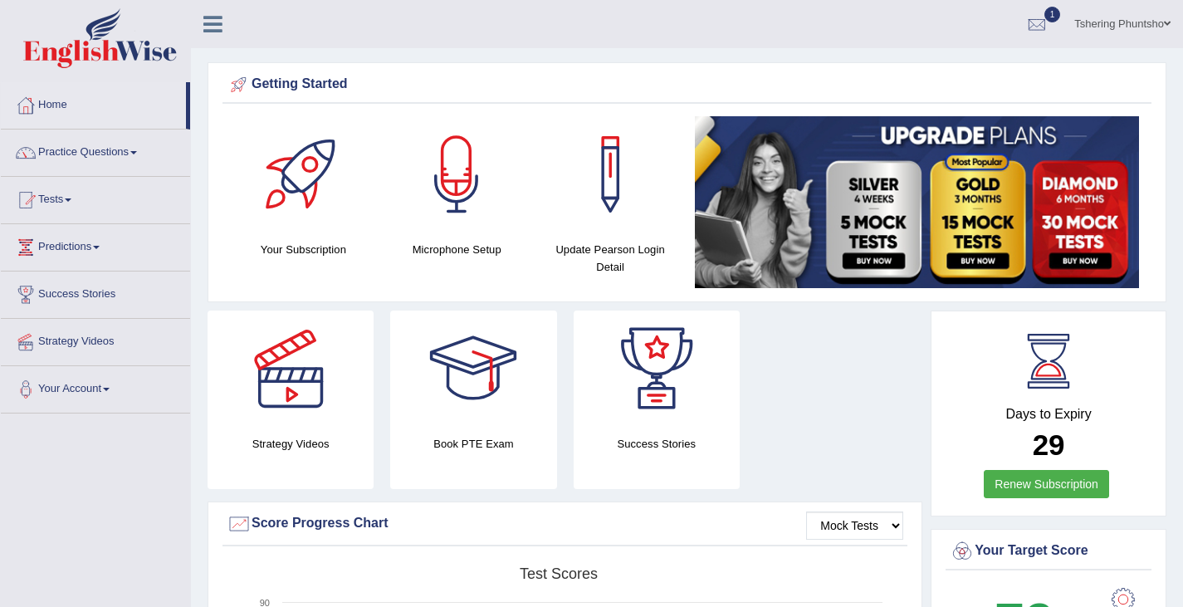
click at [1051, 17] on span "1" at bounding box center [1052, 15] width 17 height 16
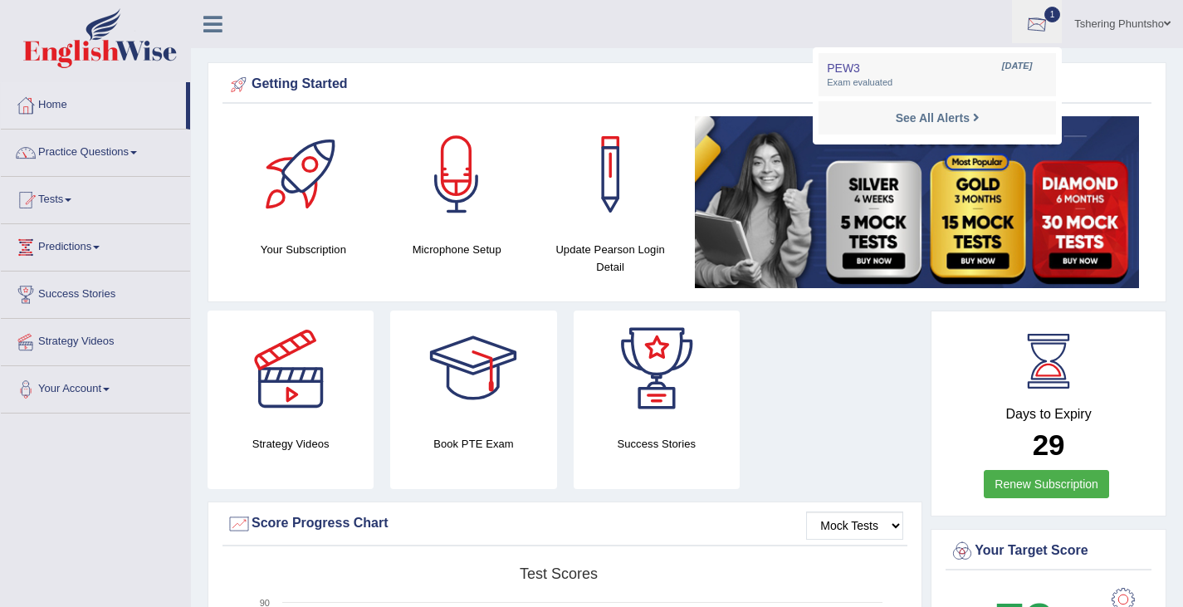
click at [939, 115] on strong "See All Alerts" at bounding box center [932, 117] width 74 height 13
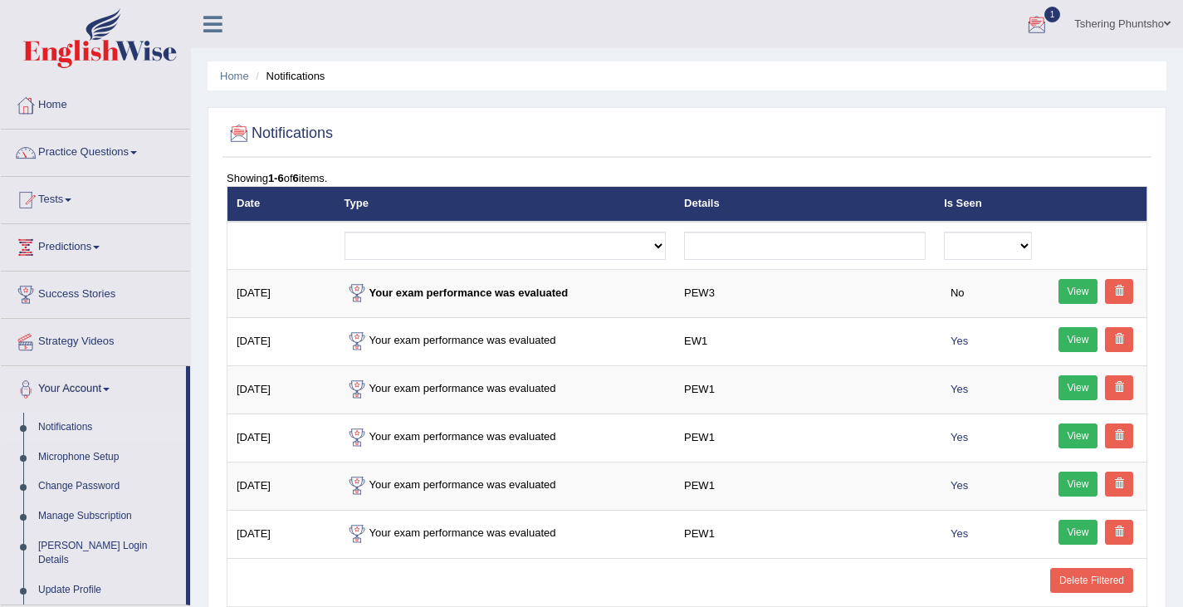
click at [1051, 24] on link "1" at bounding box center [1037, 21] width 50 height 43
click at [896, 77] on span "Exam evaluated" at bounding box center [937, 82] width 221 height 13
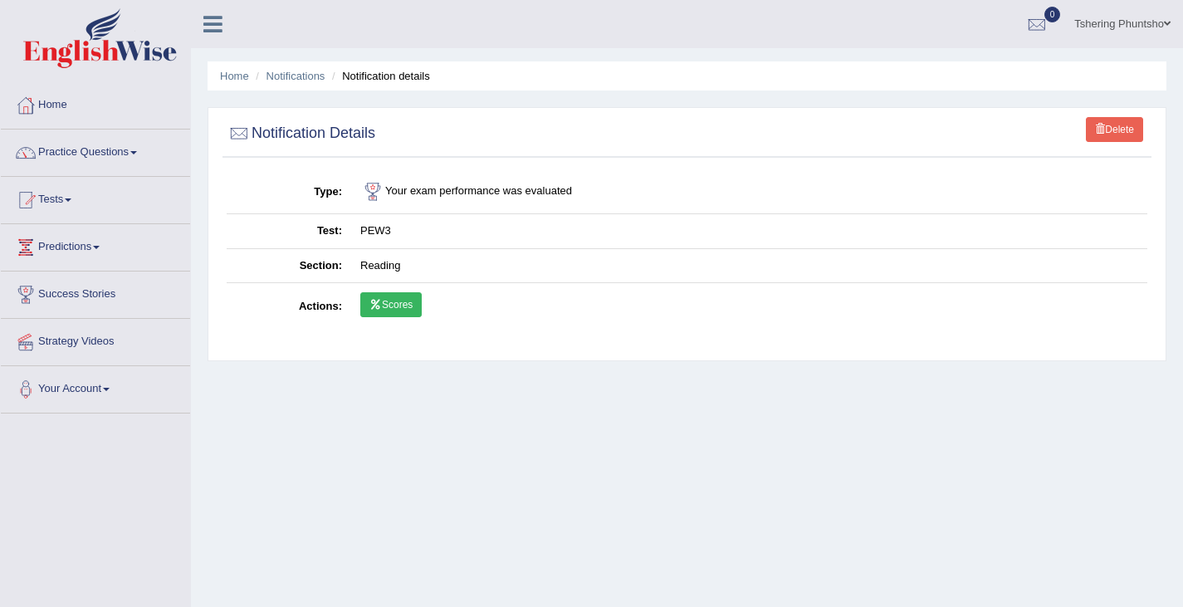
click at [393, 309] on link "Scores" at bounding box center [390, 304] width 61 height 25
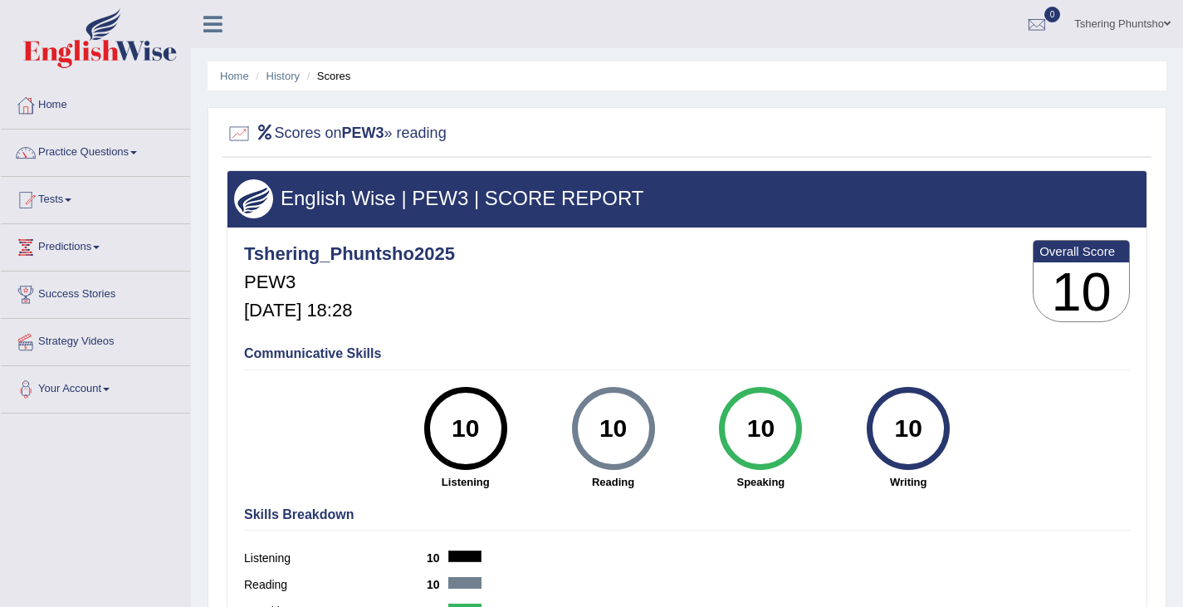
click at [56, 99] on link "Home" at bounding box center [95, 102] width 189 height 41
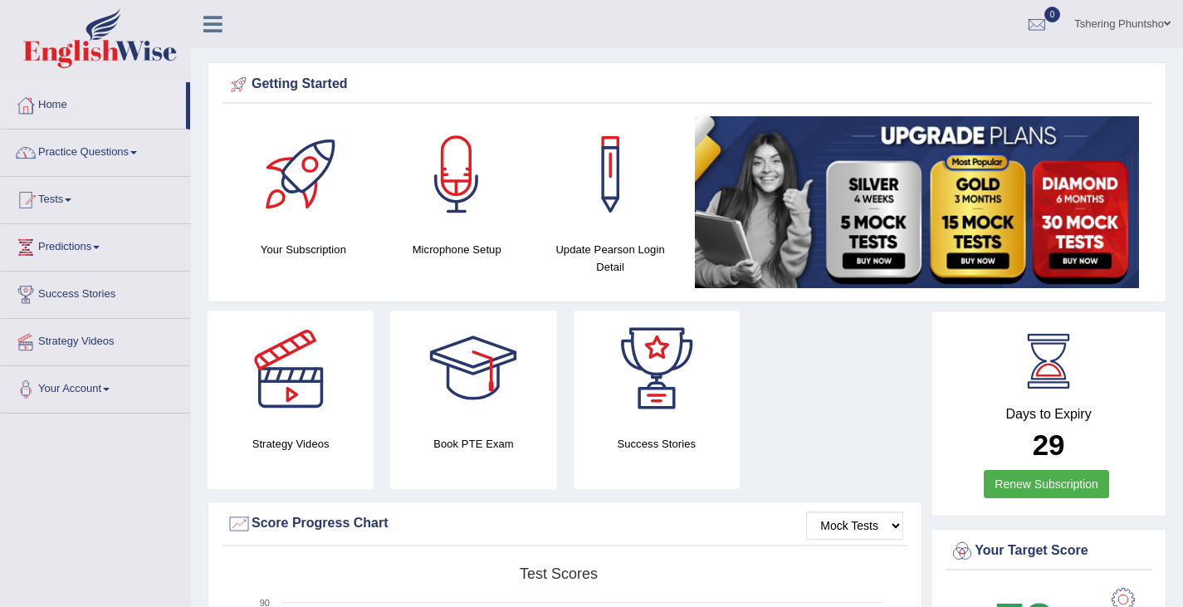
click at [107, 139] on link "Practice Questions" at bounding box center [95, 149] width 189 height 41
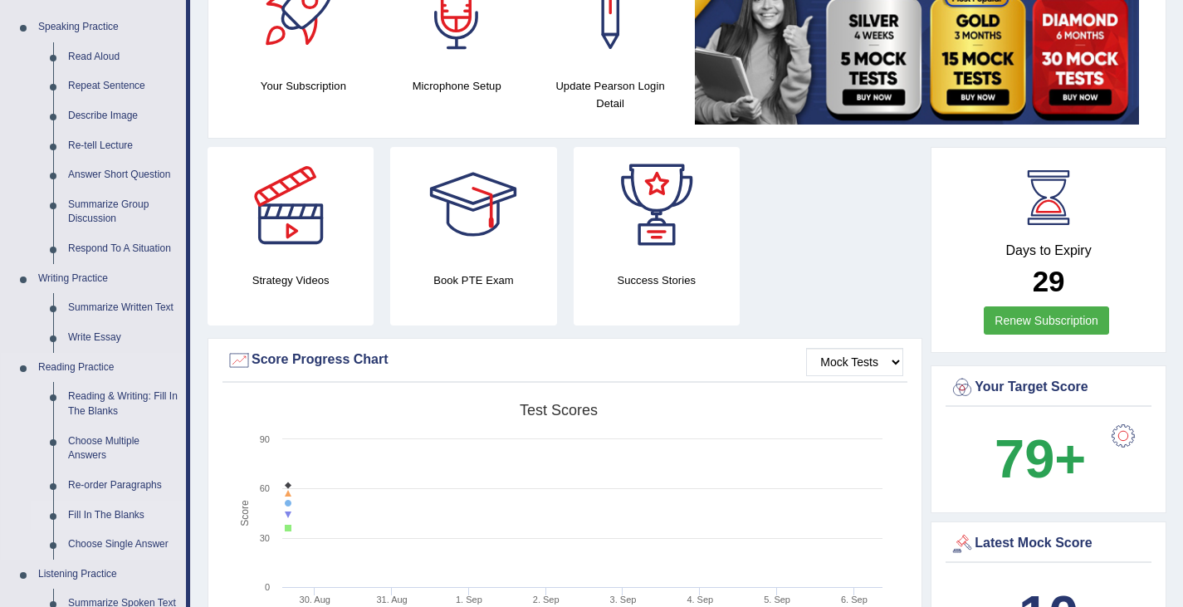
scroll to position [249, 0]
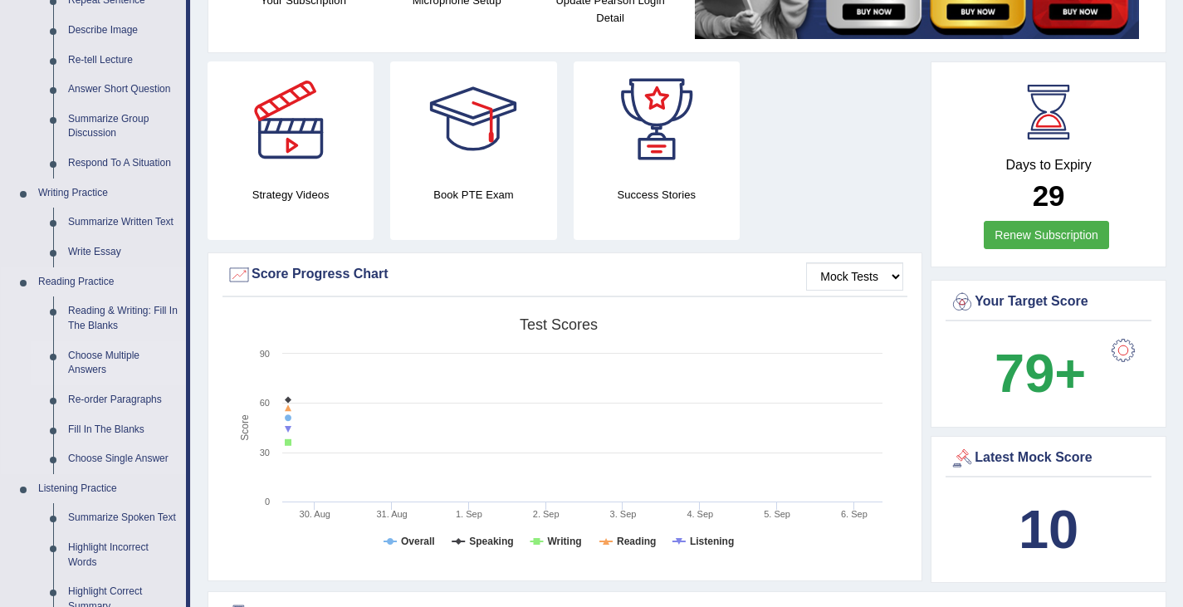
click at [101, 353] on link "Choose Multiple Answers" at bounding box center [123, 363] width 125 height 44
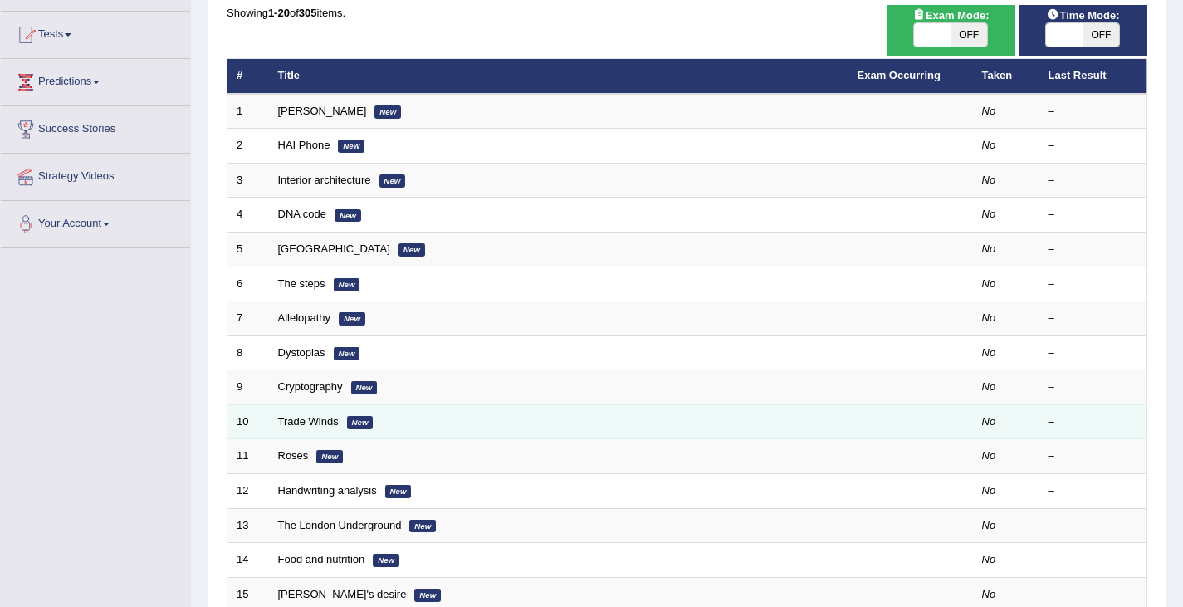
scroll to position [166, 0]
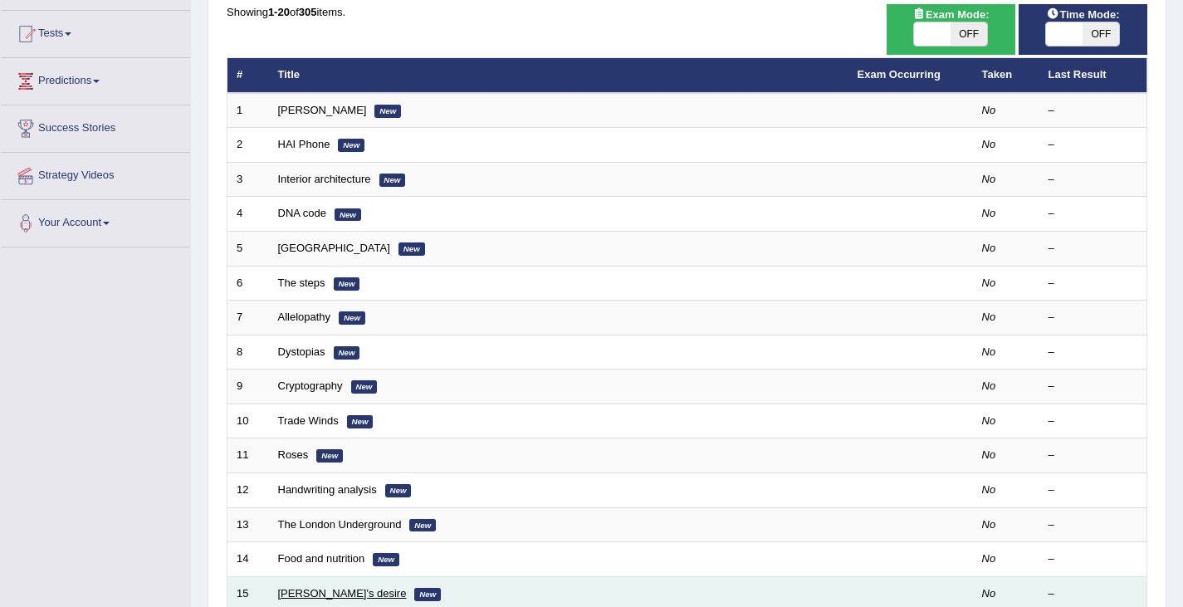
click at [311, 587] on link "Karen's desire" at bounding box center [342, 593] width 129 height 12
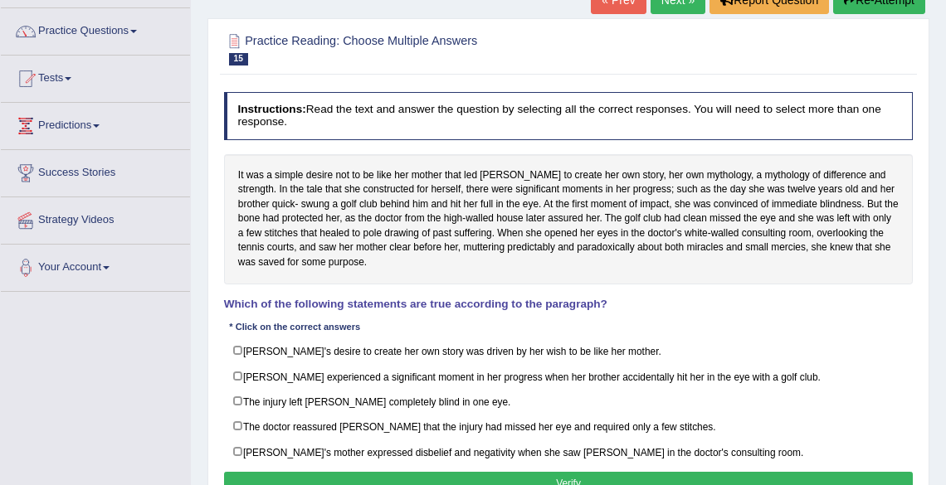
scroll to position [149, 0]
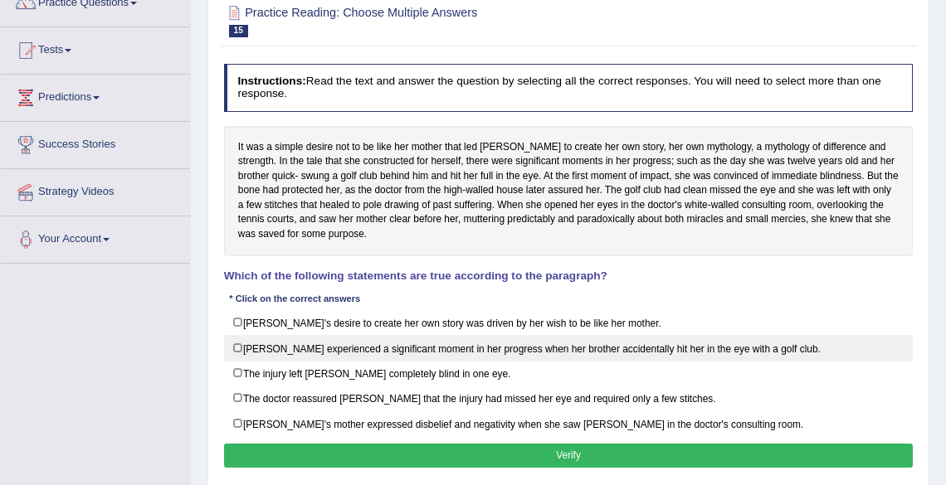
click at [688, 347] on label "Karen experienced a significant moment in her progress when her brother acciden…" at bounding box center [569, 348] width 690 height 26
checkbox input "true"
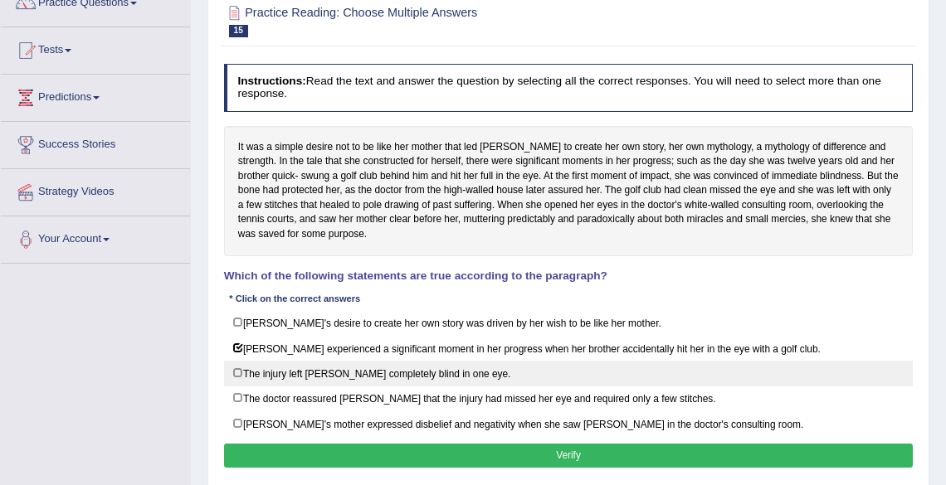
click at [454, 378] on label "The injury left Karen completely blind in one eye." at bounding box center [569, 374] width 690 height 26
click at [245, 366] on label "The injury left Karen completely blind in one eye." at bounding box center [569, 374] width 690 height 26
checkbox input "false"
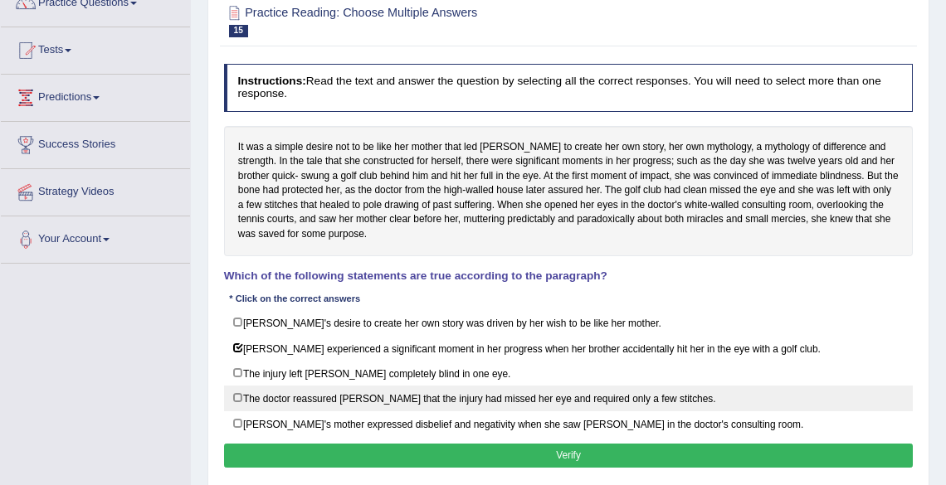
click at [378, 391] on label "The doctor reassured Karen that the injury had missed her eye and required only…" at bounding box center [569, 399] width 690 height 26
checkbox input "true"
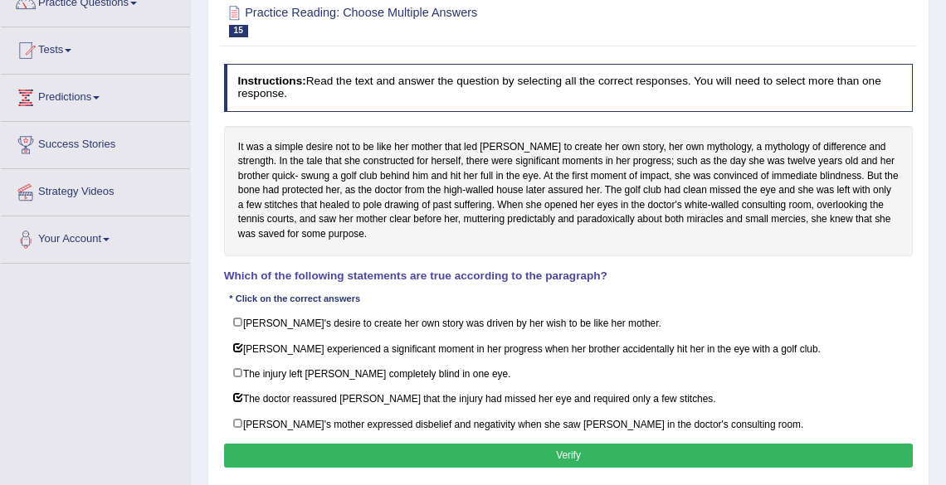
click at [624, 452] on button "Verify" at bounding box center [569, 456] width 690 height 24
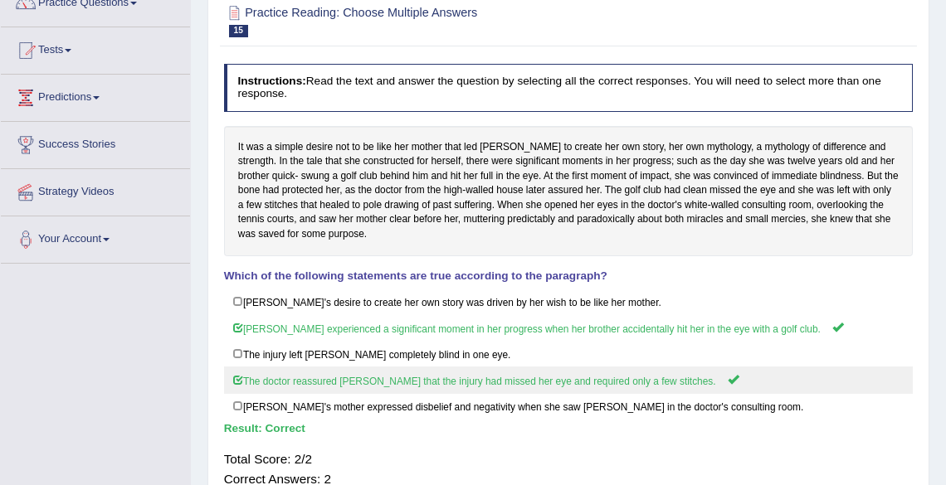
scroll to position [0, 0]
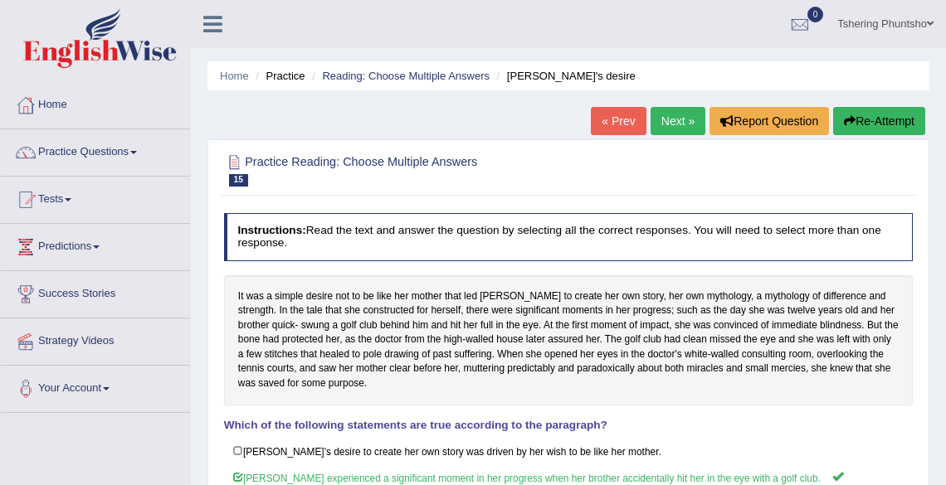
click at [663, 117] on link "Next »" at bounding box center [678, 121] width 55 height 28
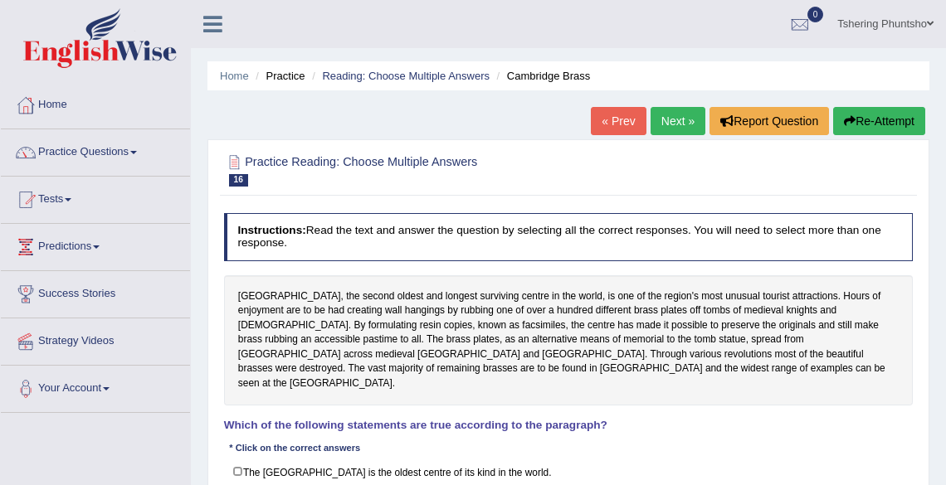
click at [609, 119] on link "« Prev" at bounding box center [618, 121] width 55 height 28
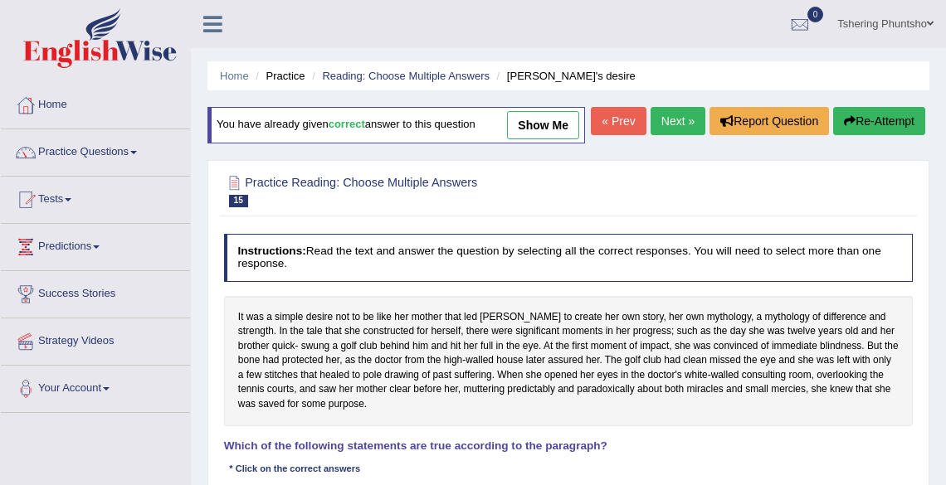
click at [609, 119] on div "Home Practice Reading: Choose Multiple Answers Karen's desire You have already …" at bounding box center [568, 415] width 755 height 830
click at [612, 135] on link "« Prev" at bounding box center [618, 121] width 55 height 28
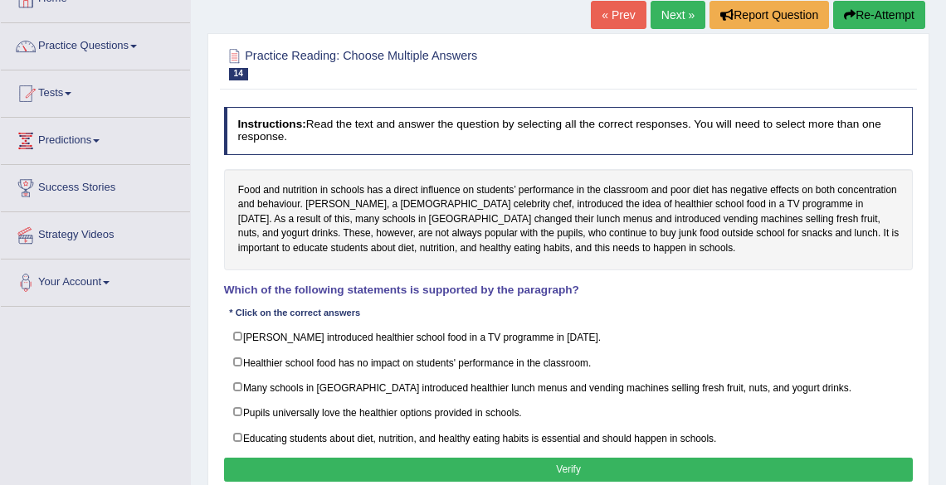
scroll to position [133, 0]
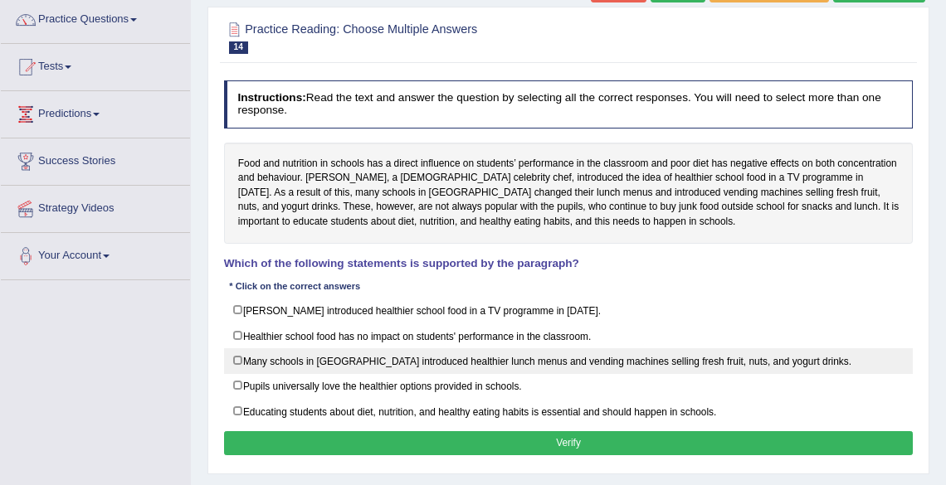
click at [241, 367] on label "Many schools in England introduced healthier lunch menus and vending machines s…" at bounding box center [569, 362] width 690 height 26
checkbox input "true"
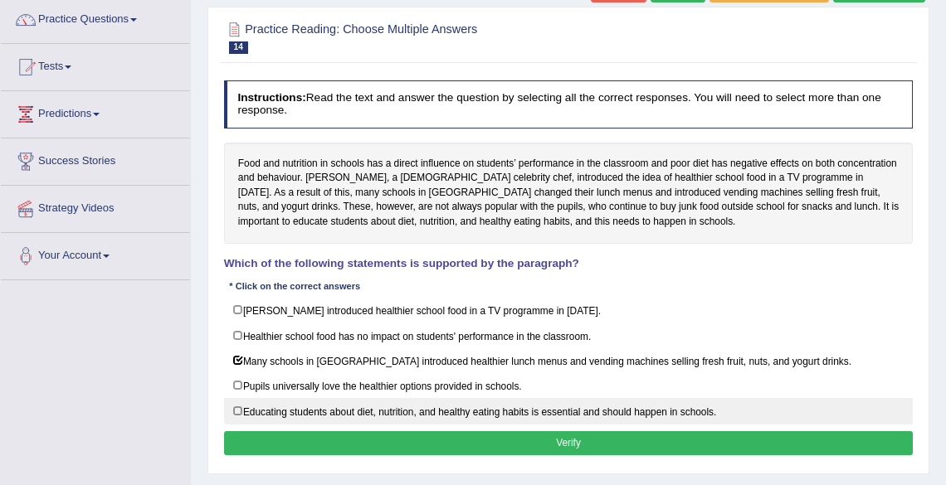
click at [235, 416] on label "Educating students about diet, nutrition, and healthy eating habits is essentia…" at bounding box center [569, 411] width 690 height 26
checkbox input "true"
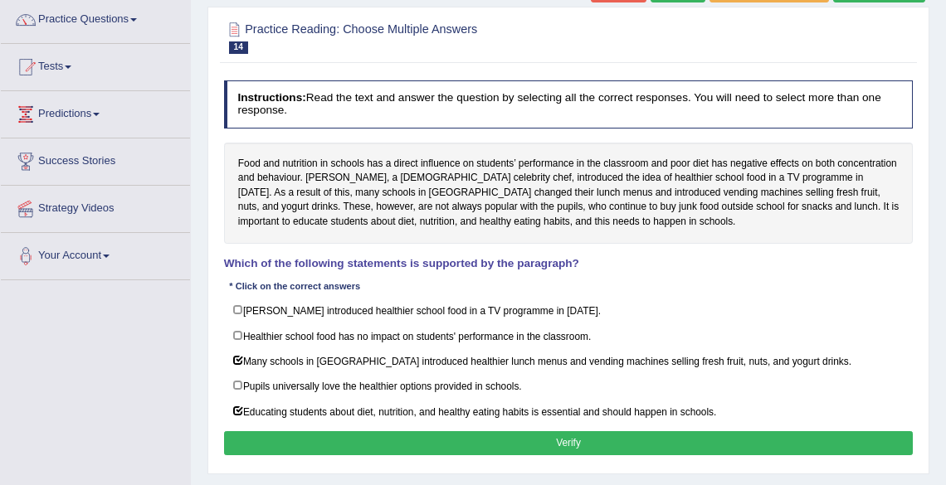
click at [565, 449] on button "Verify" at bounding box center [569, 444] width 690 height 24
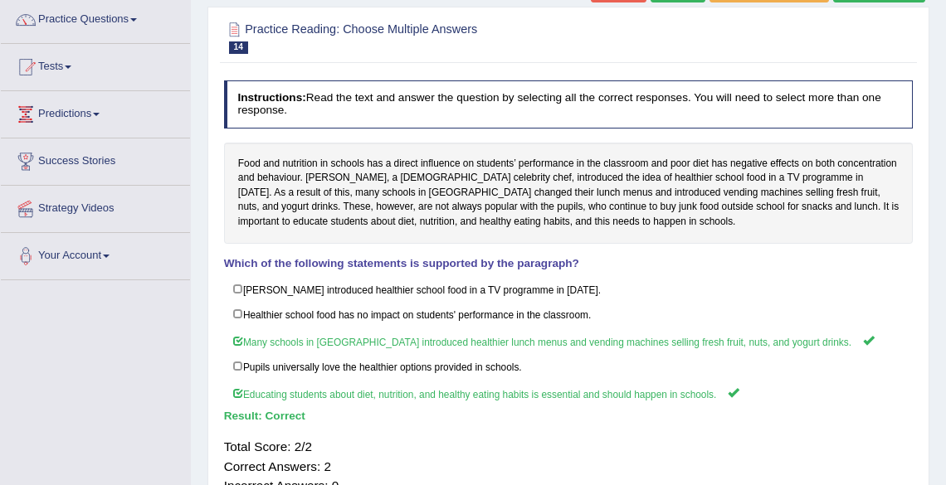
click at [137, 21] on span at bounding box center [133, 19] width 7 height 3
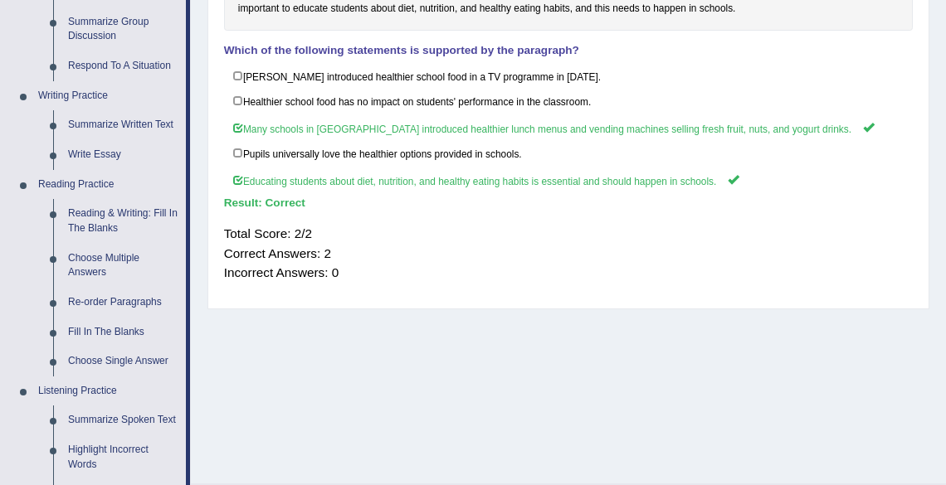
scroll to position [347, 0]
click at [123, 358] on link "Choose Single Answer" at bounding box center [123, 361] width 125 height 30
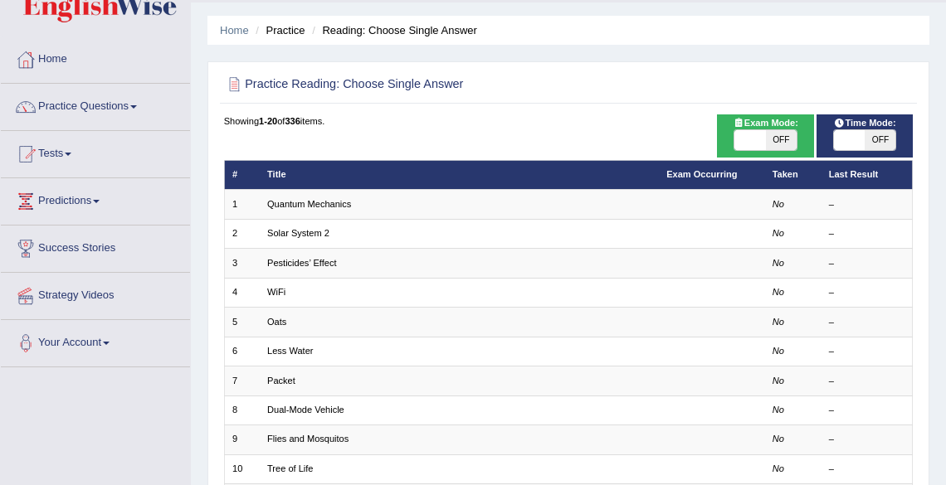
scroll to position [71, 0]
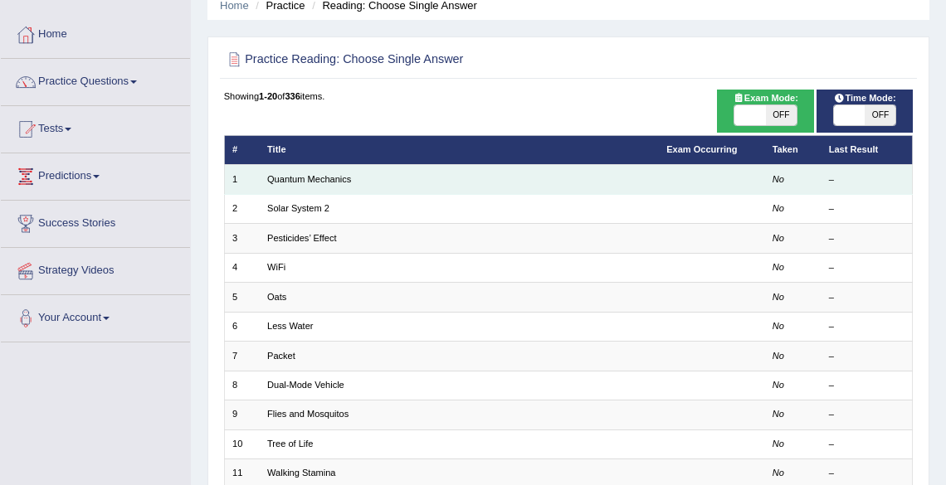
click at [398, 183] on td "Quantum Mechanics" at bounding box center [459, 179] width 399 height 29
click at [451, 188] on td "Quantum Mechanics" at bounding box center [459, 179] width 399 height 29
click at [440, 184] on td "Quantum Mechanics" at bounding box center [459, 179] width 399 height 29
click at [336, 180] on link "Quantum Mechanics" at bounding box center [309, 179] width 84 height 10
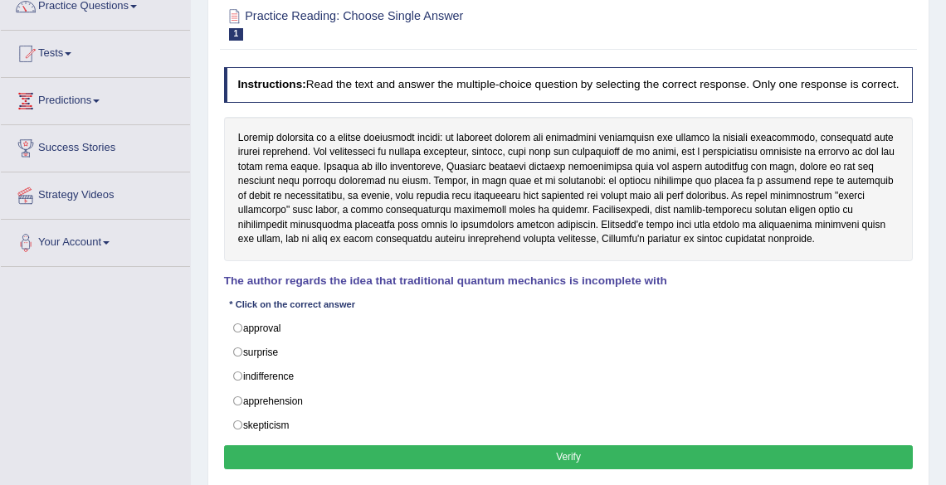
scroll to position [148, 0]
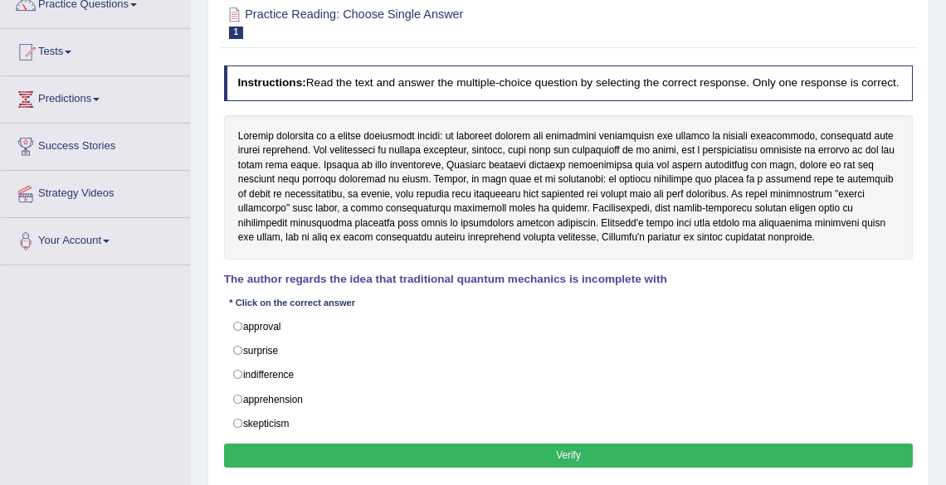
click at [690, 256] on div at bounding box center [569, 187] width 690 height 144
click at [237, 363] on label "surprise" at bounding box center [569, 351] width 690 height 25
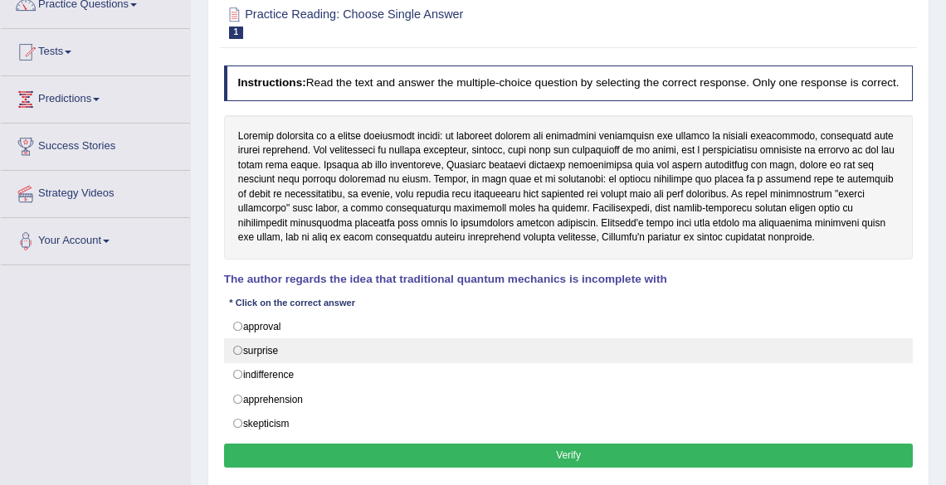
radio input "true"
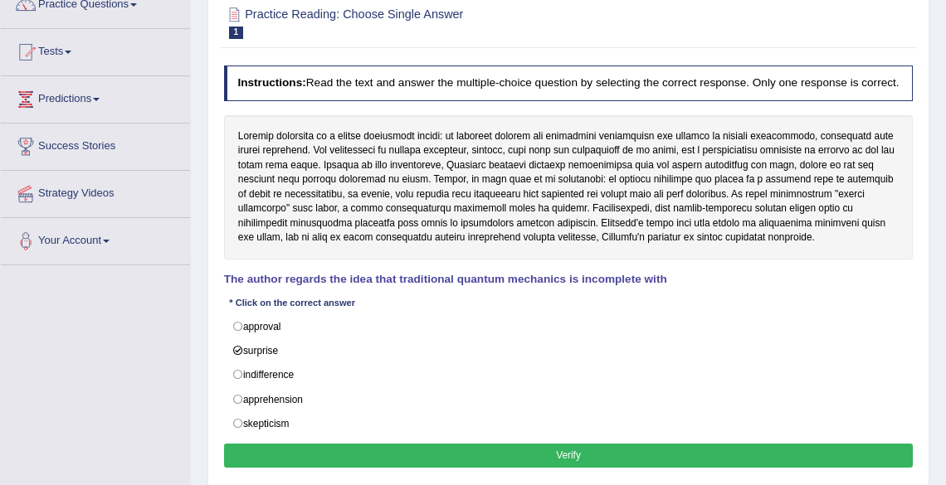
click at [538, 466] on button "Verify" at bounding box center [569, 456] width 690 height 24
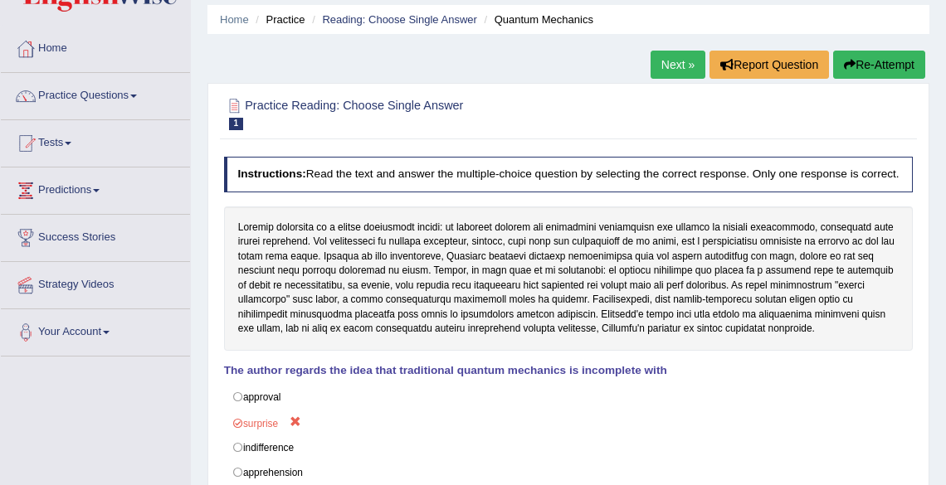
scroll to position [56, 0]
click at [676, 66] on link "Next »" at bounding box center [678, 65] width 55 height 28
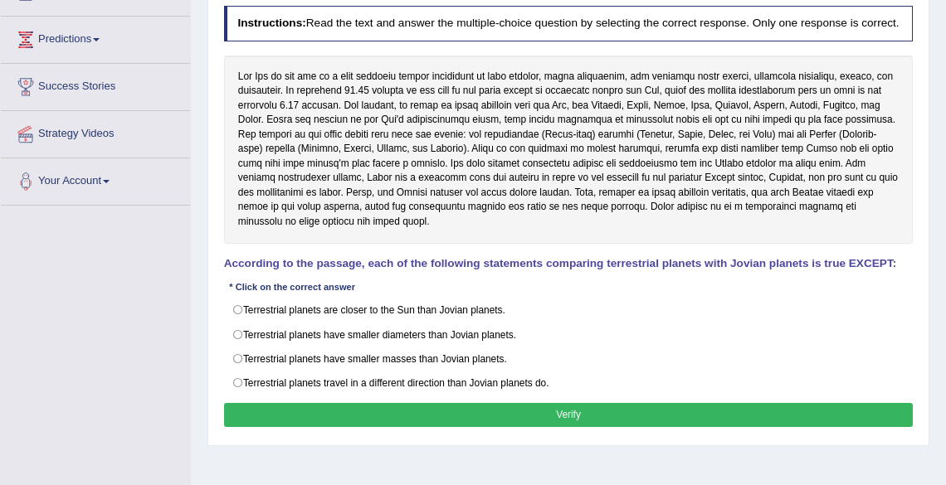
scroll to position [207, 0]
click at [246, 377] on label "Terrestrial planets travel in a different direction than Jovian planets do." at bounding box center [569, 383] width 690 height 25
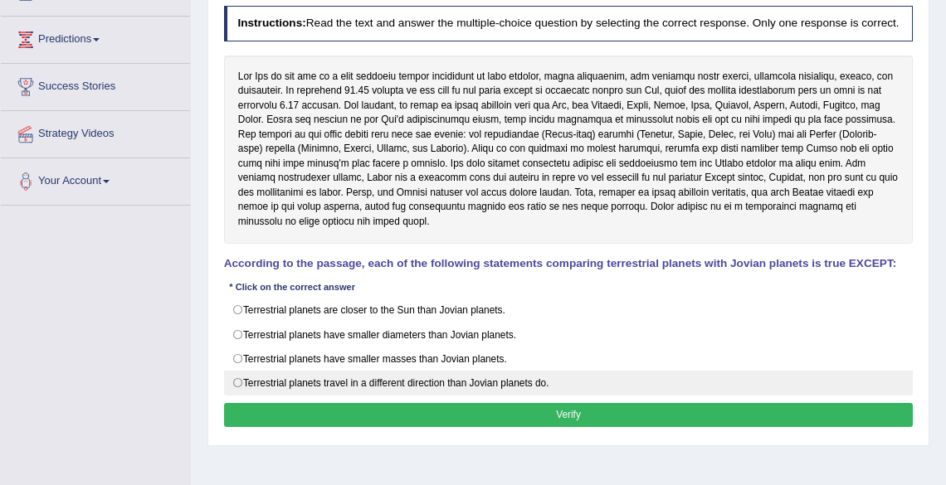
radio input "true"
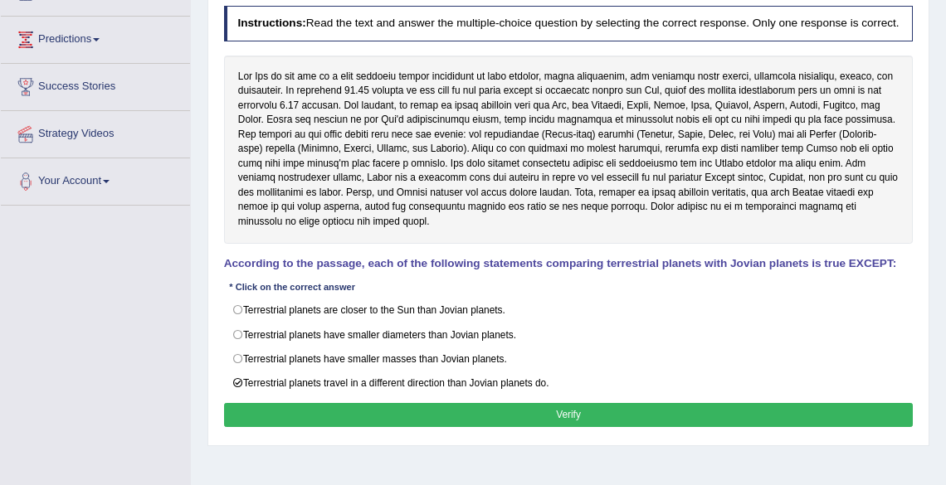
click at [572, 415] on button "Verify" at bounding box center [569, 415] width 690 height 24
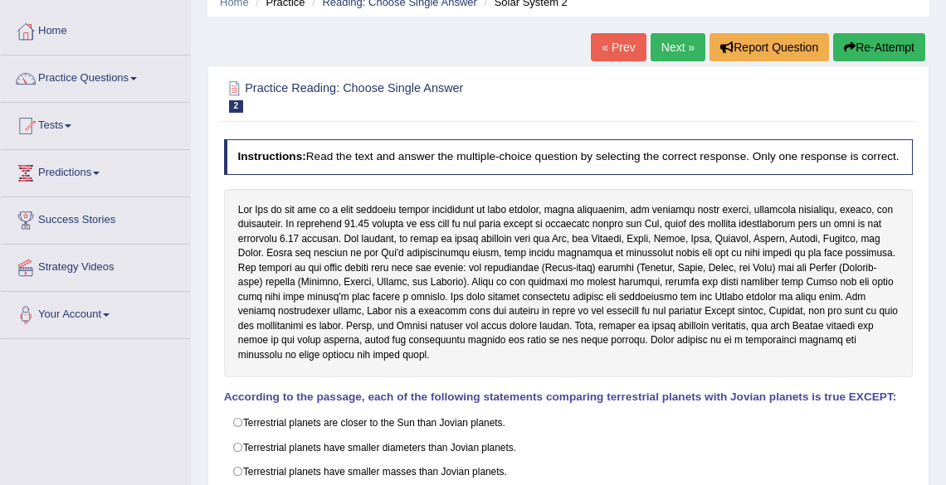
scroll to position [72, 0]
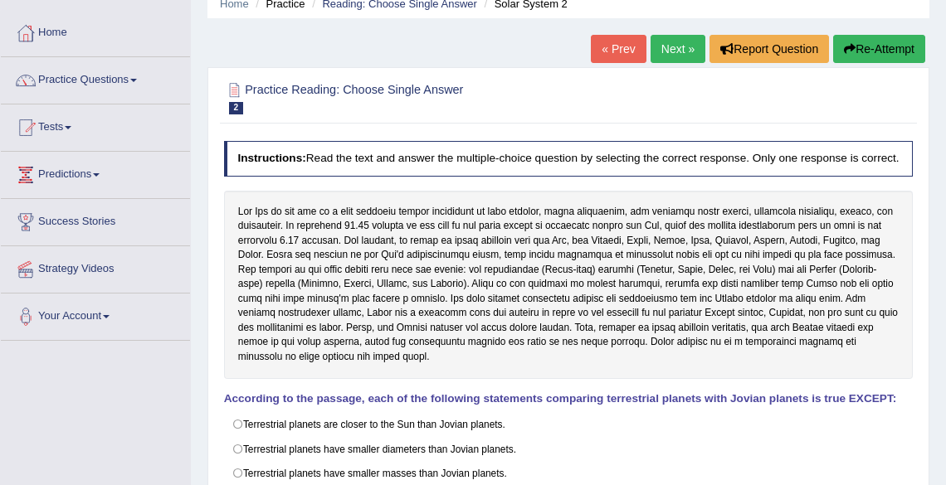
click at [674, 51] on link "Next »" at bounding box center [678, 49] width 55 height 28
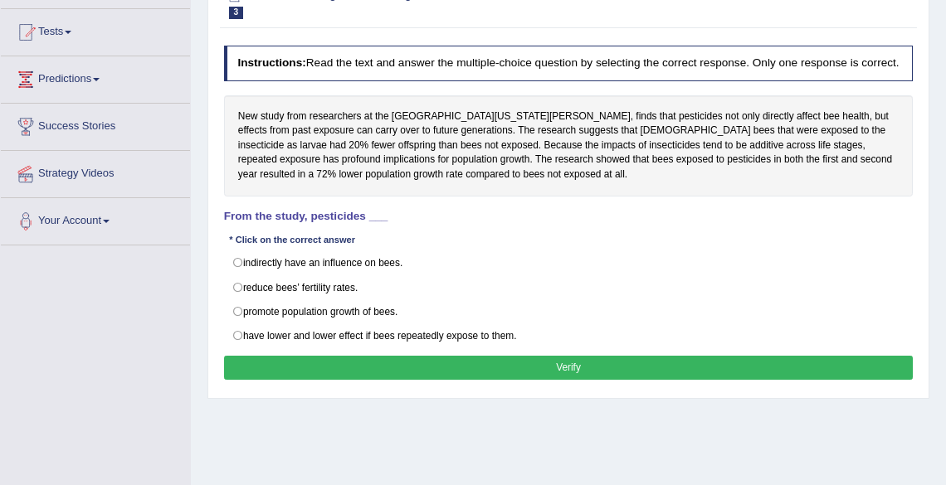
scroll to position [174, 0]
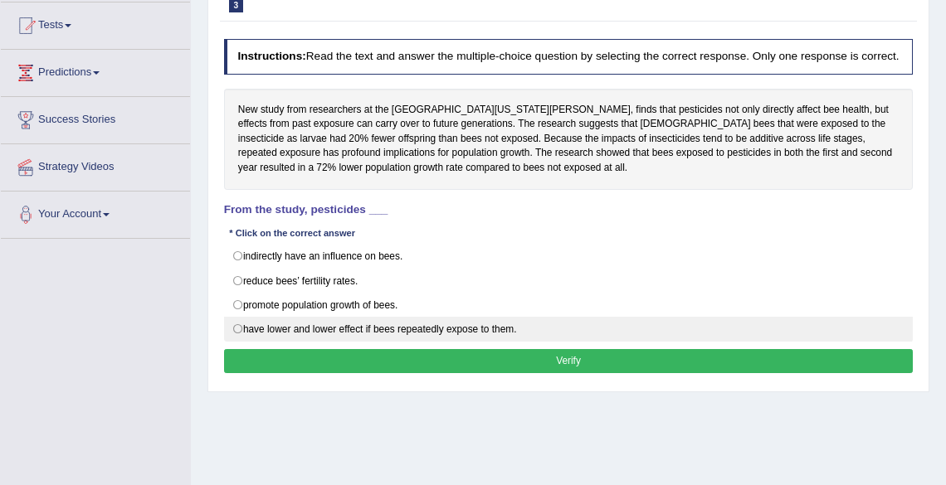
click at [235, 342] on label "have lower and lower effect if bees repeatedly expose to them." at bounding box center [569, 329] width 690 height 25
radio input "true"
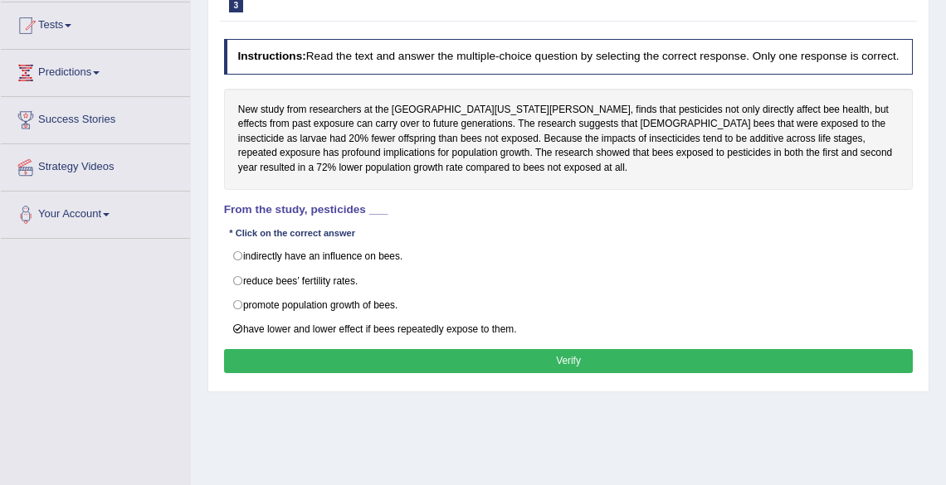
click at [514, 373] on button "Verify" at bounding box center [569, 361] width 690 height 24
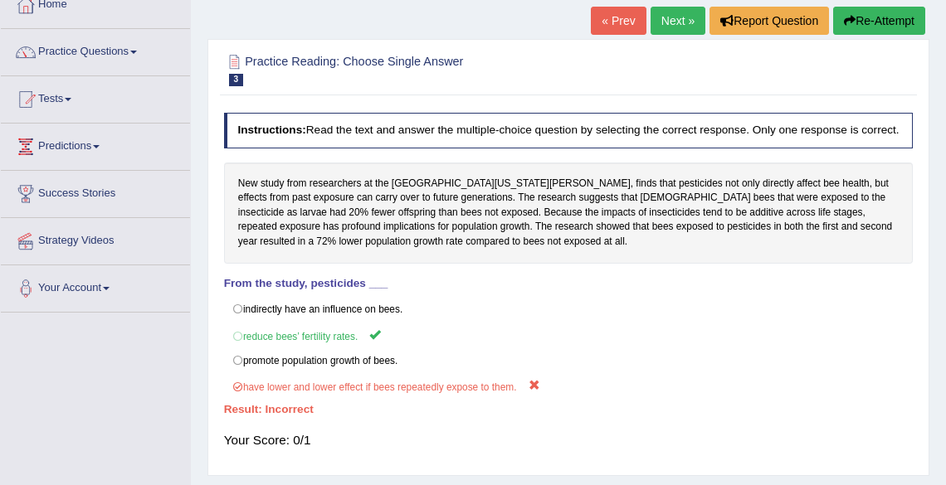
scroll to position [100, 0]
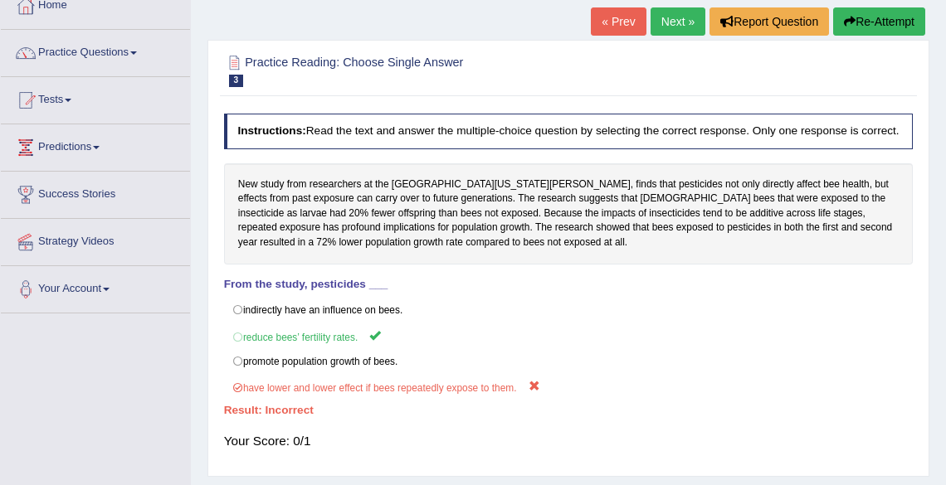
click at [673, 23] on link "Next »" at bounding box center [678, 21] width 55 height 28
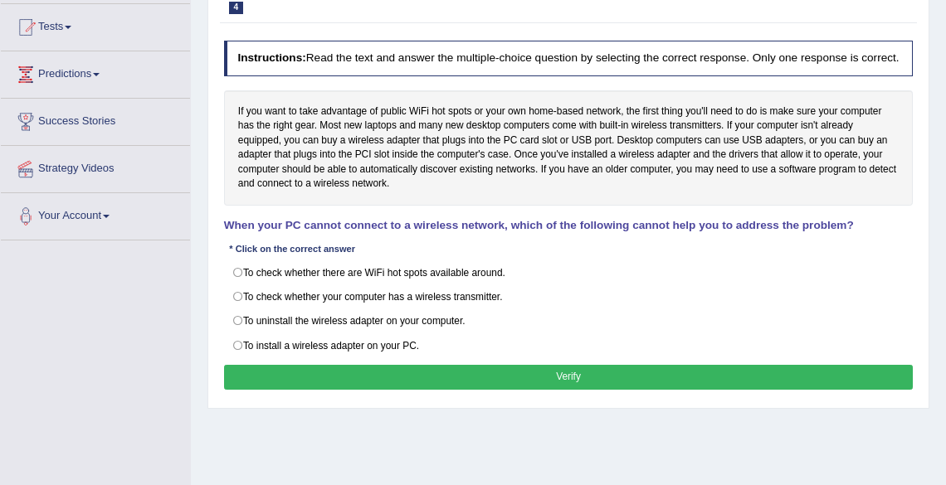
scroll to position [174, 0]
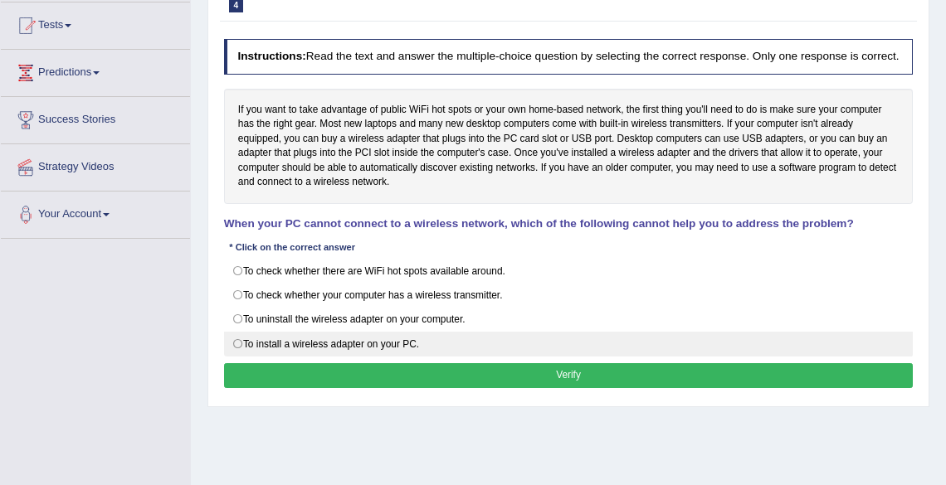
click at [227, 357] on label "To install a wireless adapter on your PC." at bounding box center [569, 344] width 690 height 25
radio input "true"
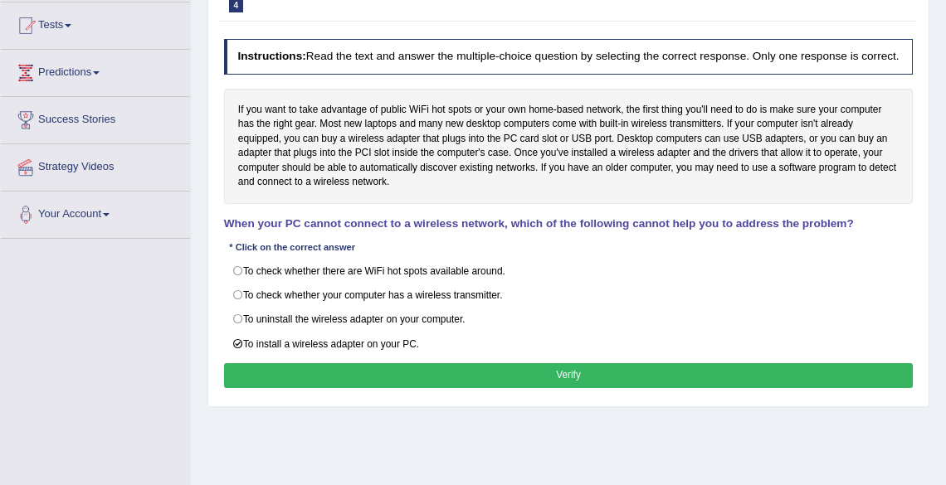
click at [437, 380] on button "Verify" at bounding box center [569, 375] width 690 height 24
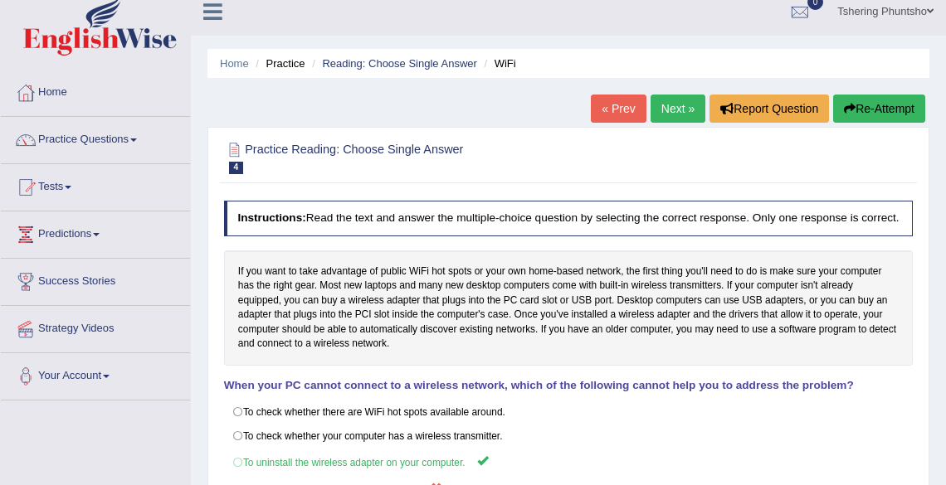
scroll to position [0, 0]
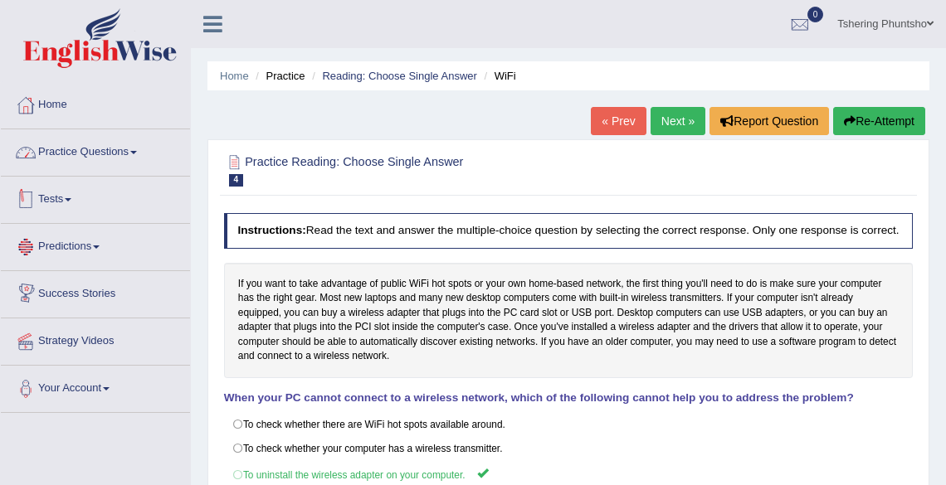
click at [110, 151] on link "Practice Questions" at bounding box center [95, 149] width 189 height 41
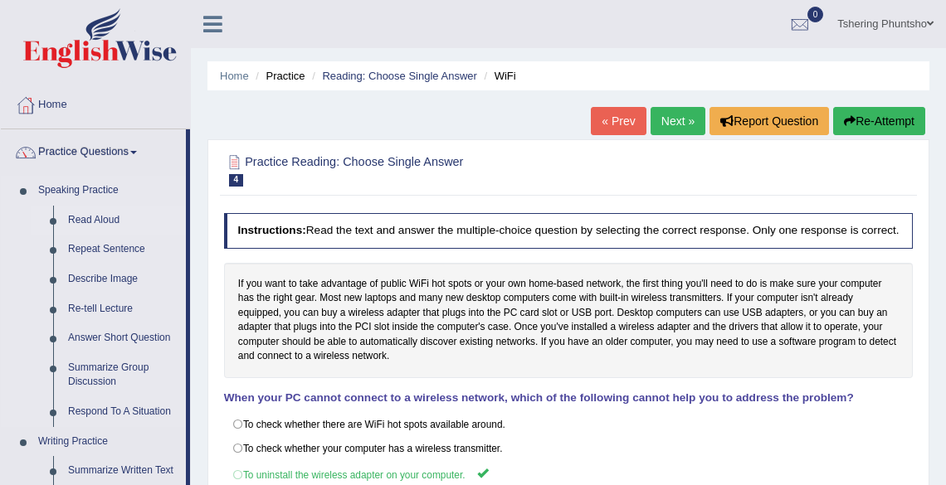
click at [97, 220] on link "Read Aloud" at bounding box center [123, 221] width 125 height 30
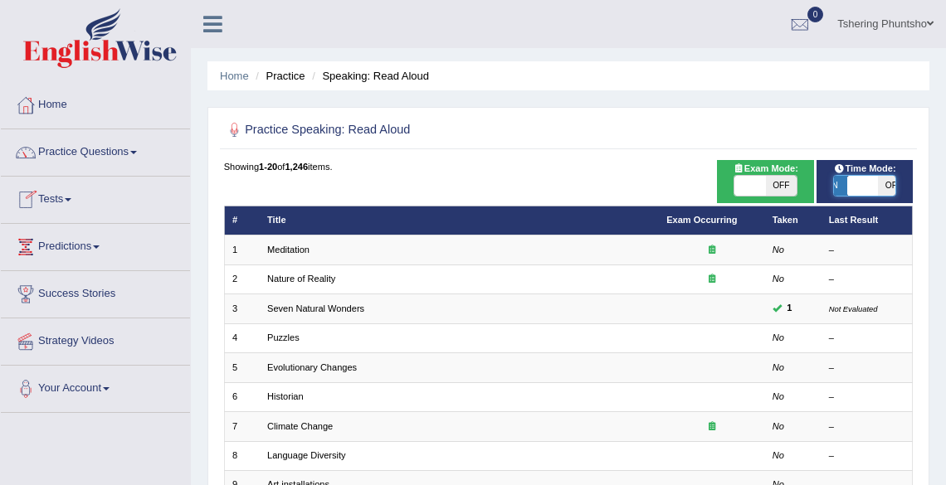
drag, startPoint x: 850, startPoint y: 186, endPoint x: 861, endPoint y: 197, distance: 16.4
click at [866, 189] on span at bounding box center [862, 186] width 31 height 20
checkbox input "true"
drag, startPoint x: 836, startPoint y: 181, endPoint x: 908, endPoint y: 183, distance: 71.4
click at [897, 181] on div "ON OFF" at bounding box center [865, 186] width 82 height 22
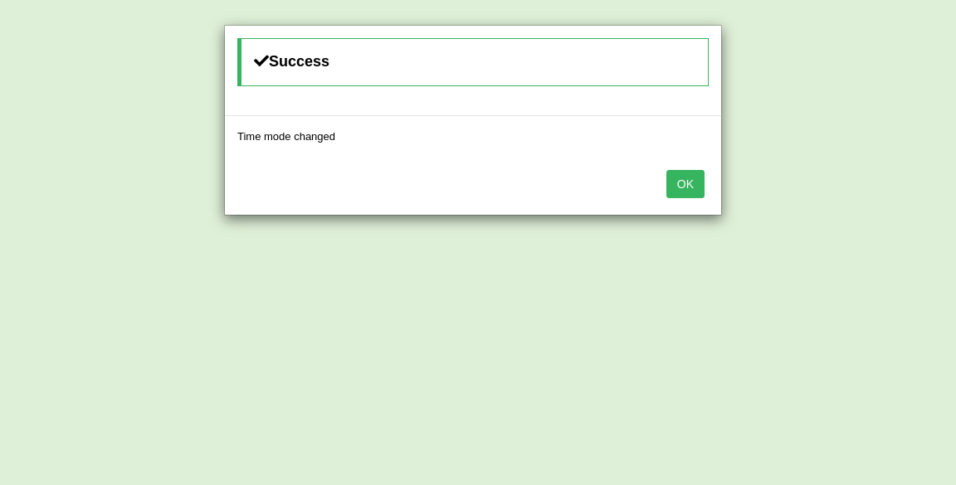
click at [686, 183] on button "OK" at bounding box center [685, 184] width 38 height 28
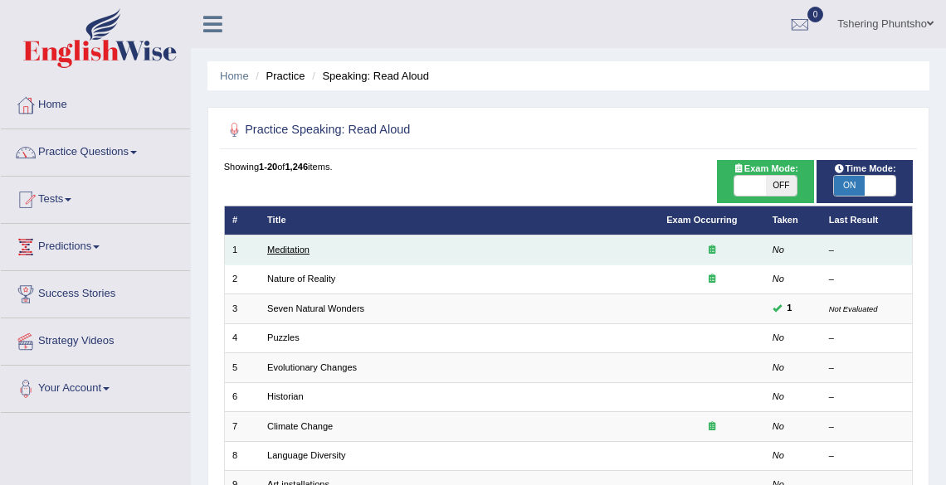
click at [294, 251] on link "Meditation" at bounding box center [288, 250] width 42 height 10
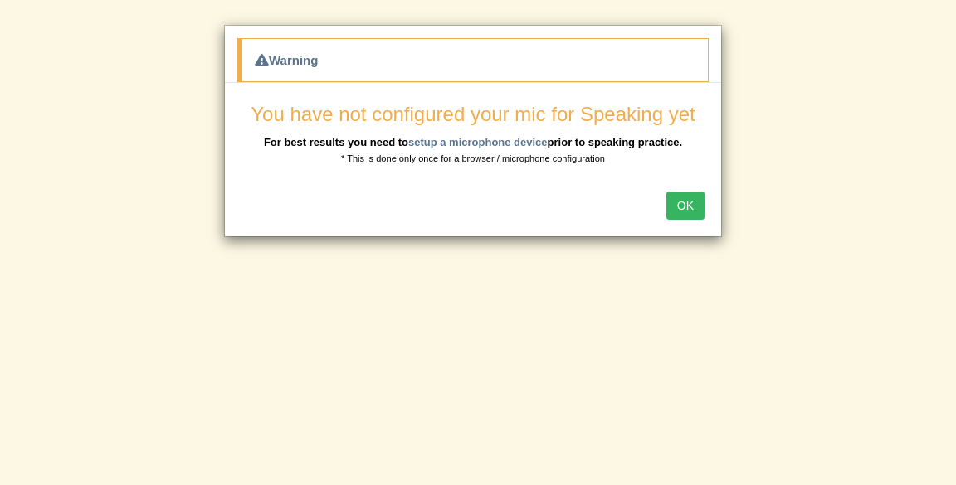
click at [690, 198] on button "OK" at bounding box center [685, 206] width 38 height 28
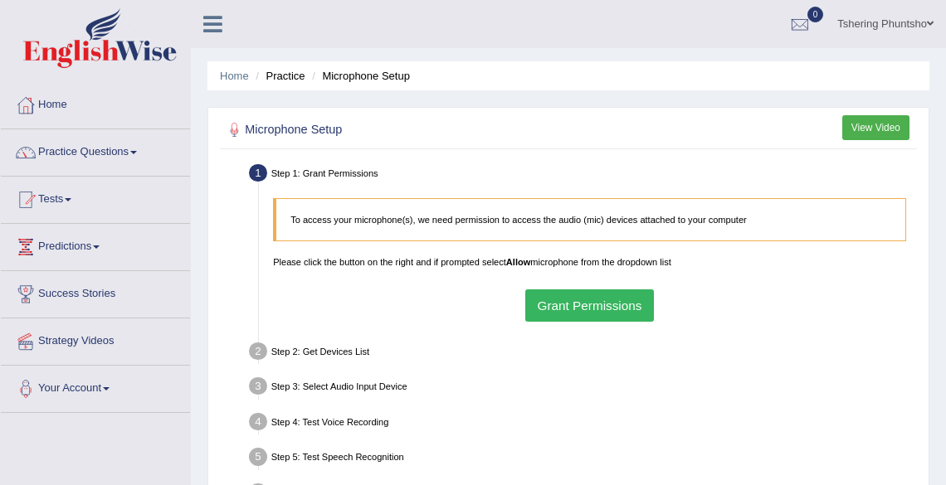
click at [607, 305] on button "Grant Permissions" at bounding box center [589, 306] width 129 height 32
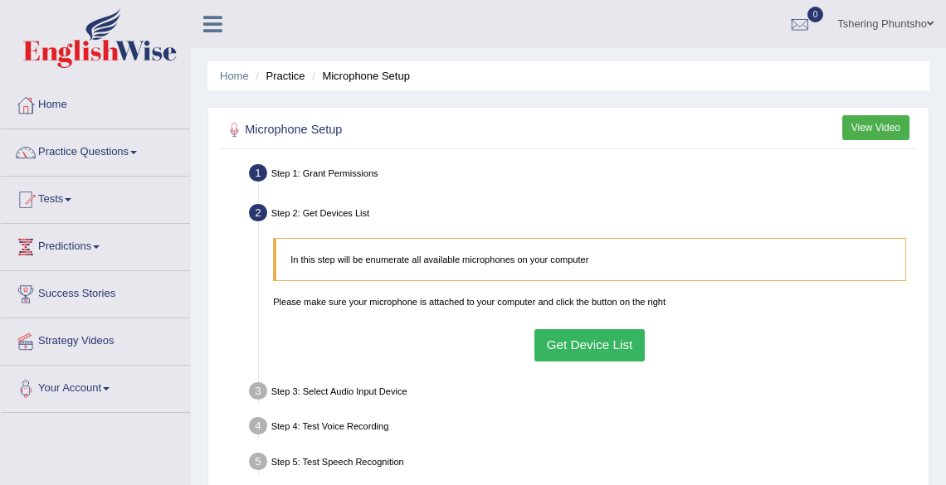
click at [584, 340] on button "Get Device List" at bounding box center [589, 345] width 110 height 32
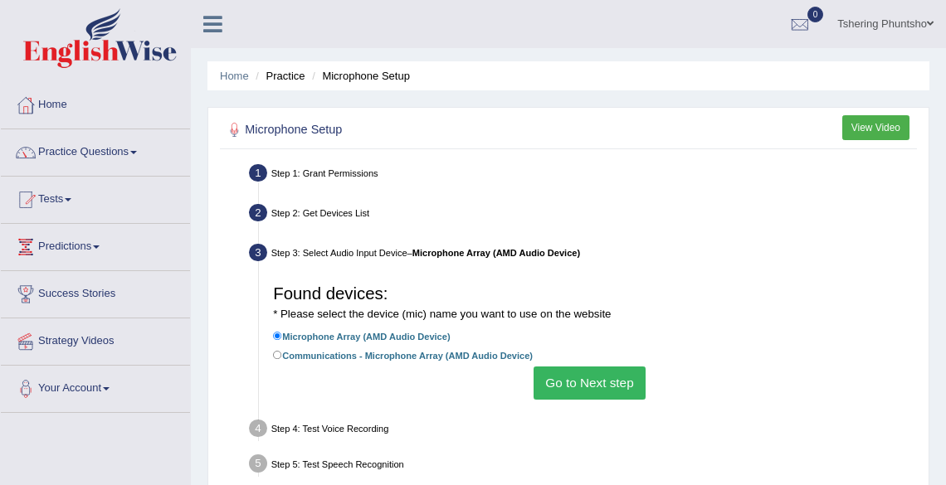
click at [589, 372] on button "Go to Next step" at bounding box center [590, 383] width 112 height 32
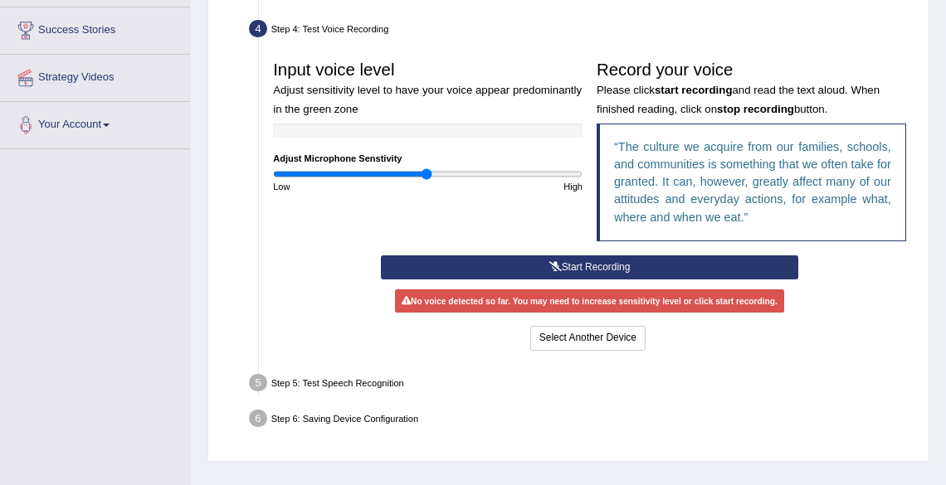
scroll to position [266, 0]
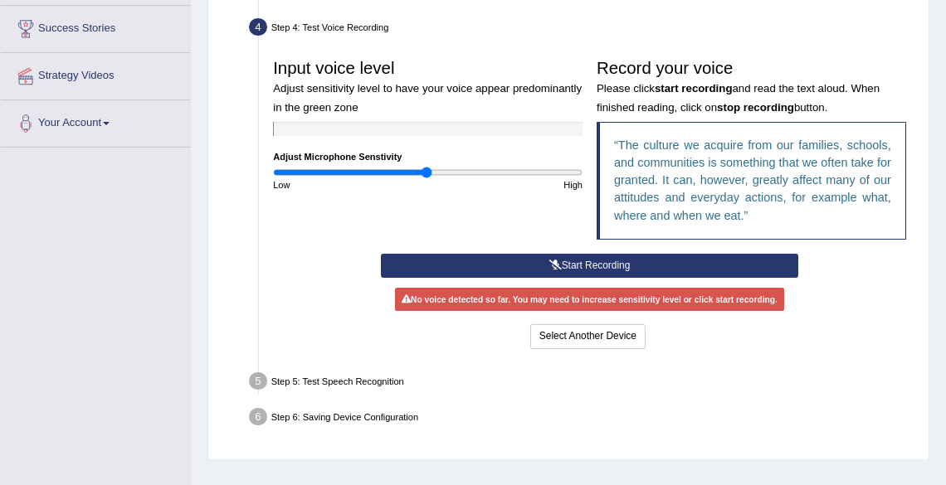
click at [605, 268] on button "Start Recording" at bounding box center [589, 266] width 417 height 24
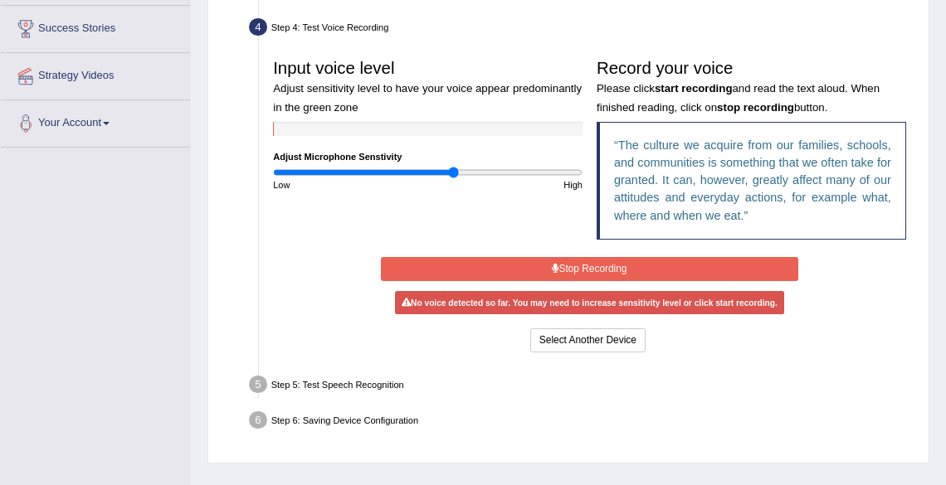
drag, startPoint x: 427, startPoint y: 168, endPoint x: 463, endPoint y: 180, distance: 38.6
click at [453, 168] on input "range" at bounding box center [428, 173] width 310 height 12
click at [592, 276] on button "Stop Recording" at bounding box center [589, 269] width 417 height 24
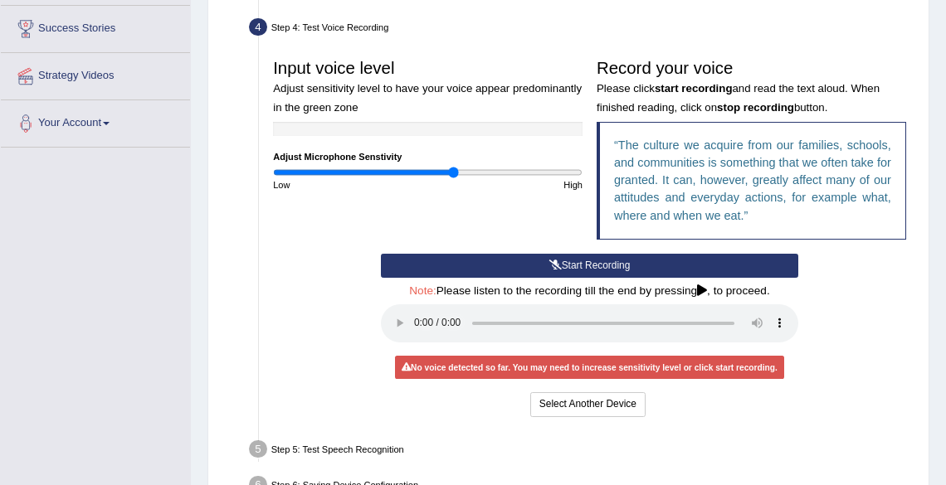
click at [592, 276] on button "Start Recording" at bounding box center [589, 266] width 417 height 24
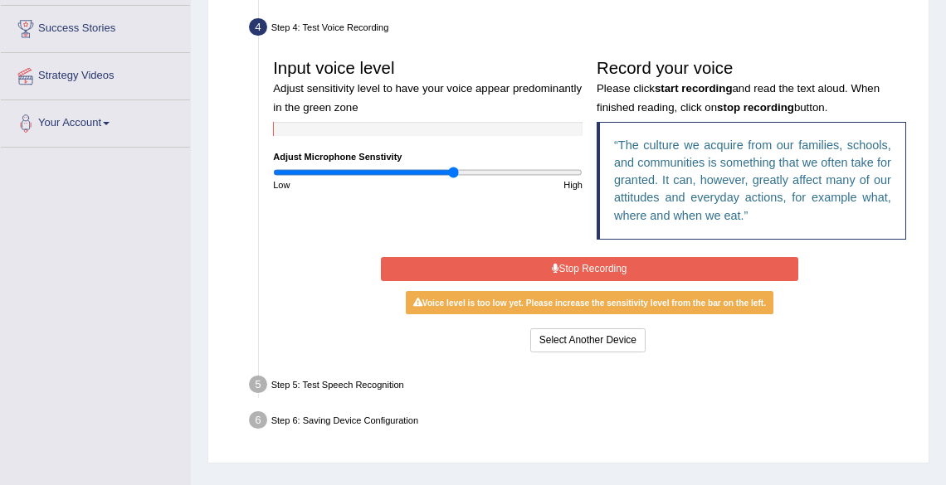
click at [592, 271] on button "Stop Recording" at bounding box center [589, 269] width 417 height 24
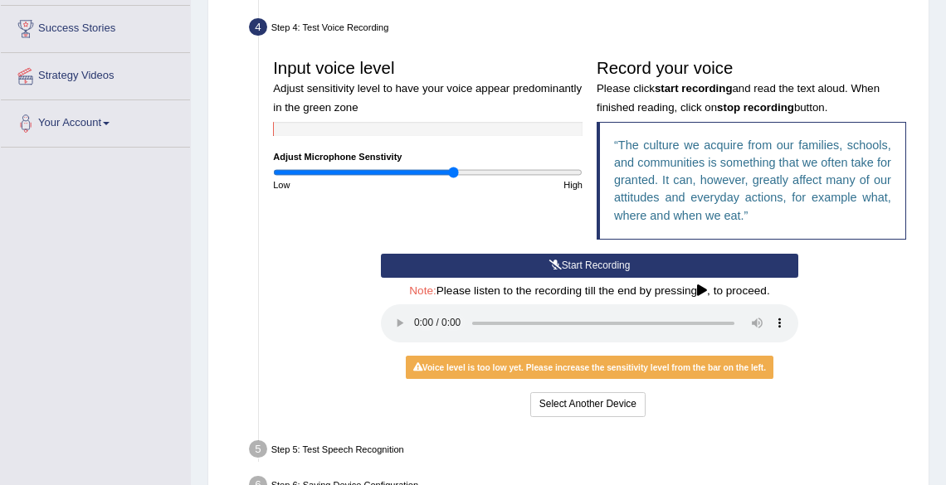
click at [592, 271] on button "Start Recording" at bounding box center [589, 266] width 417 height 24
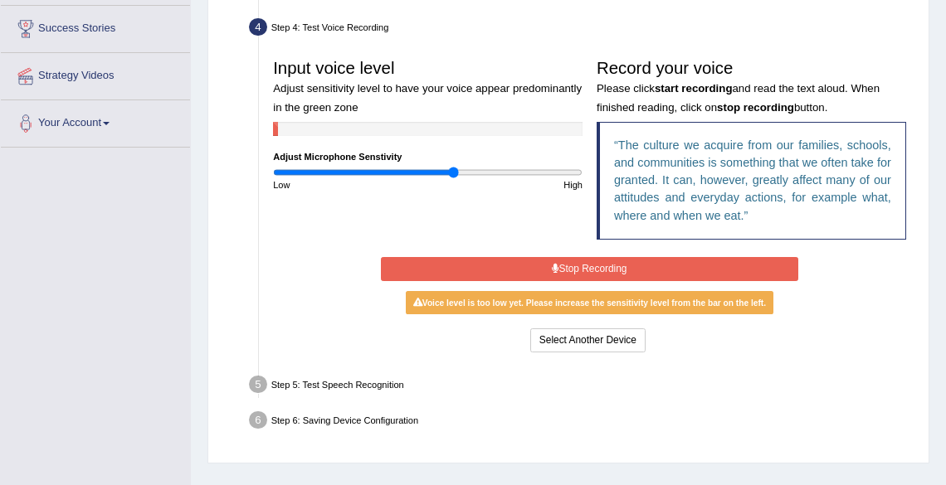
drag, startPoint x: 451, startPoint y: 167, endPoint x: 440, endPoint y: 168, distance: 10.8
click at [440, 168] on div "Input voice level Adjust sensitivity level to have your voice appear predominan…" at bounding box center [428, 121] width 324 height 140
drag, startPoint x: 451, startPoint y: 169, endPoint x: 426, endPoint y: 170, distance: 24.9
type input "1"
click at [426, 170] on input "range" at bounding box center [428, 173] width 310 height 12
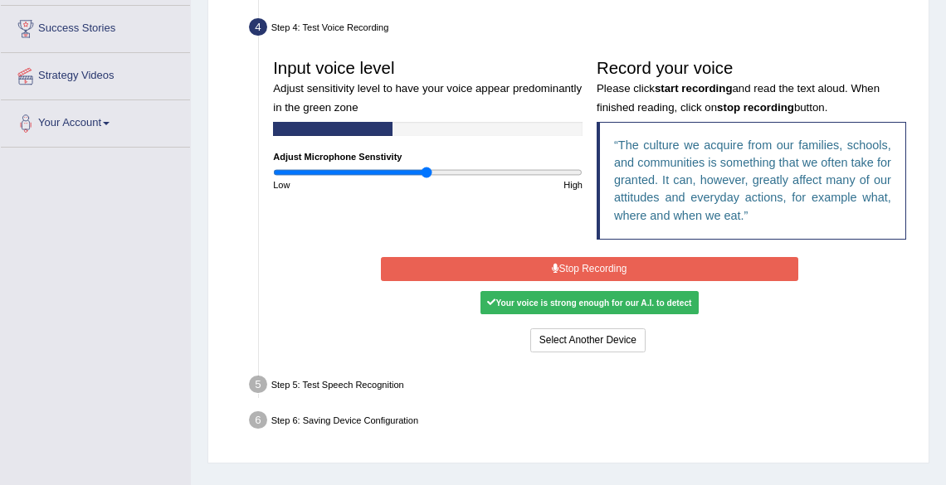
click at [559, 263] on button "Stop Recording" at bounding box center [589, 269] width 417 height 24
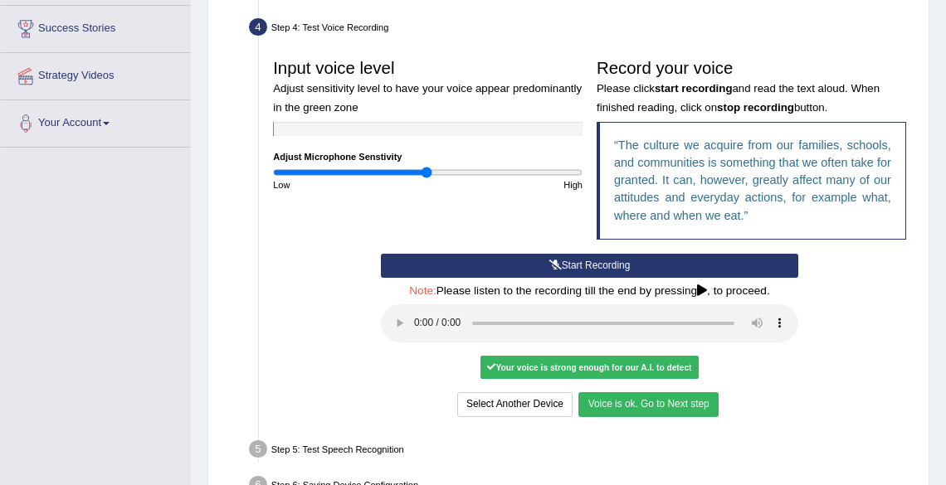
click at [664, 395] on button "Voice is ok. Go to Next step" at bounding box center [647, 405] width 139 height 24
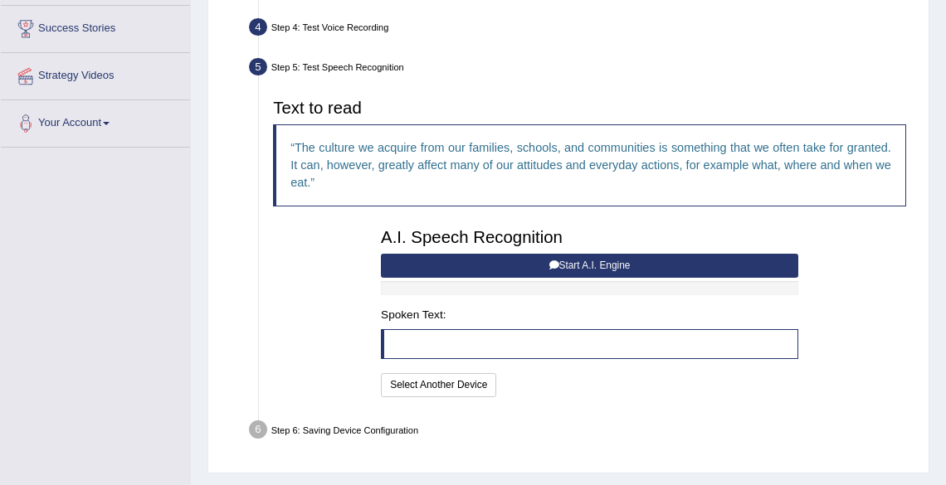
click at [521, 271] on button "Start A.I. Engine" at bounding box center [589, 266] width 417 height 24
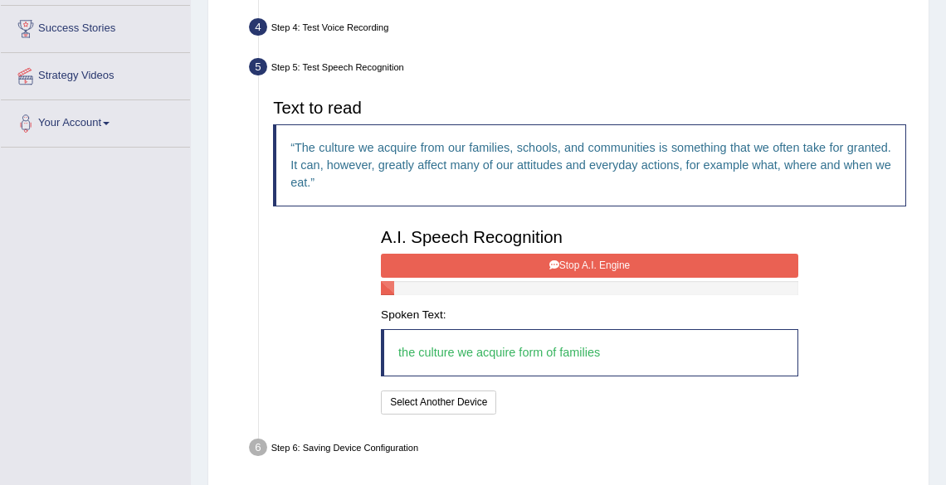
click at [521, 271] on button "Stop A.I. Engine" at bounding box center [589, 266] width 417 height 24
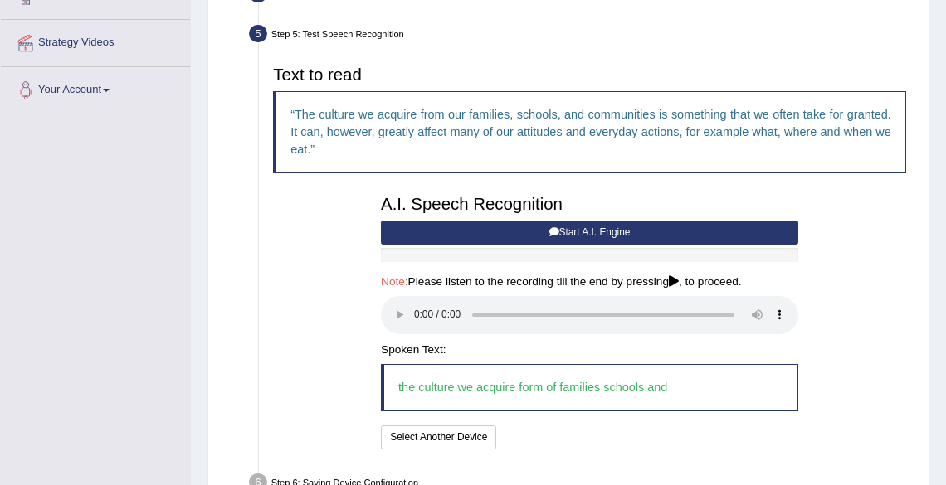
scroll to position [392, 0]
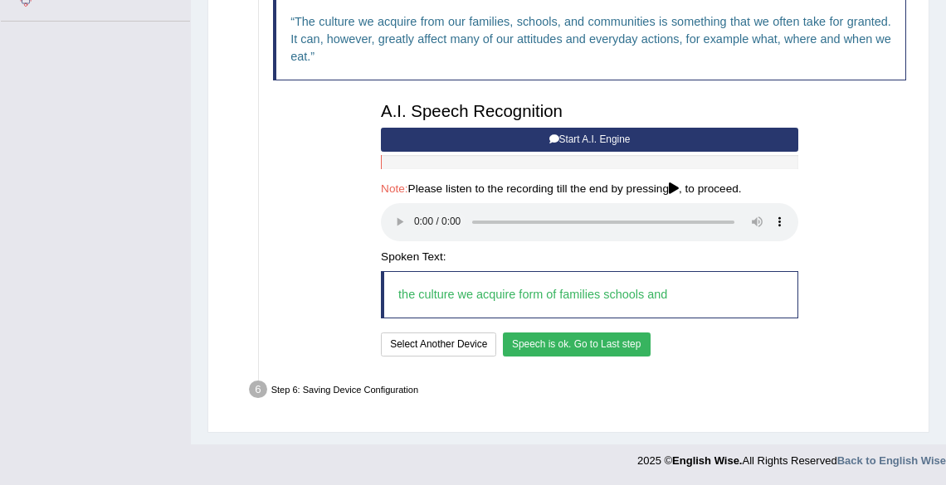
click at [536, 348] on button "Speech is ok. Go to Last step" at bounding box center [577, 345] width 148 height 24
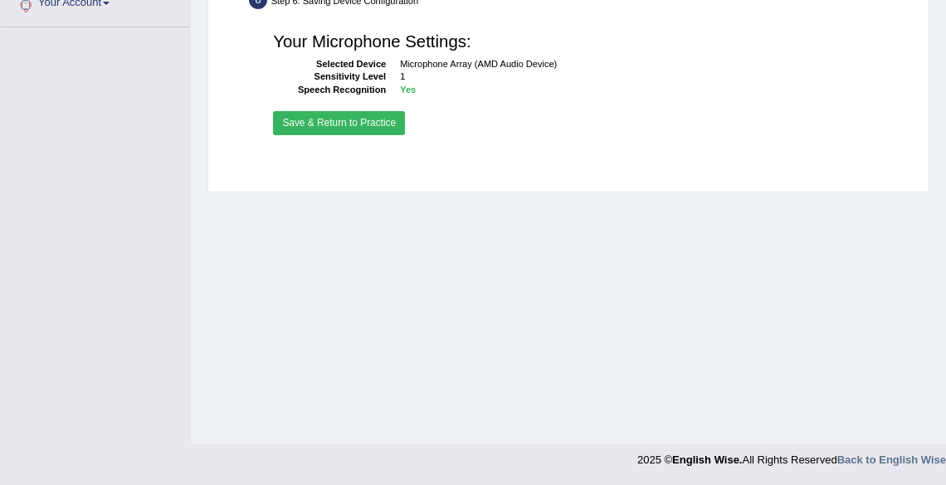
scroll to position [386, 0]
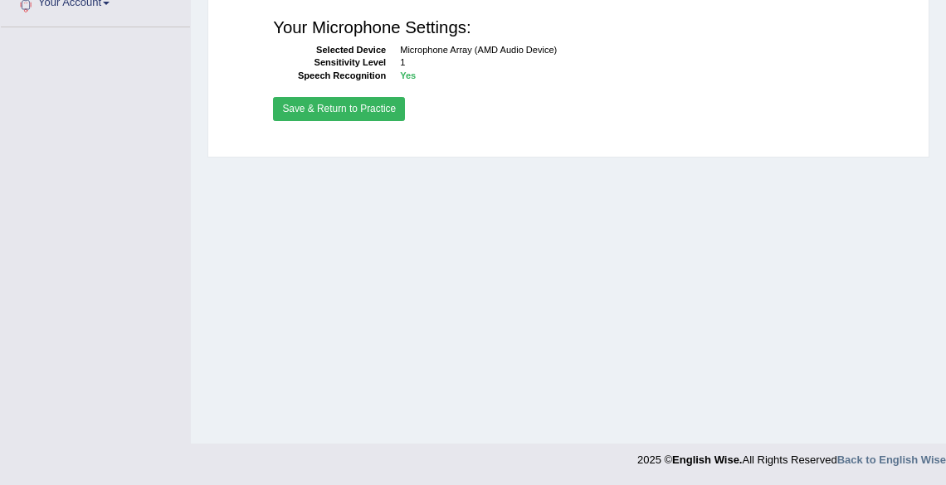
click at [369, 110] on button "Save & Return to Practice" at bounding box center [339, 109] width 132 height 24
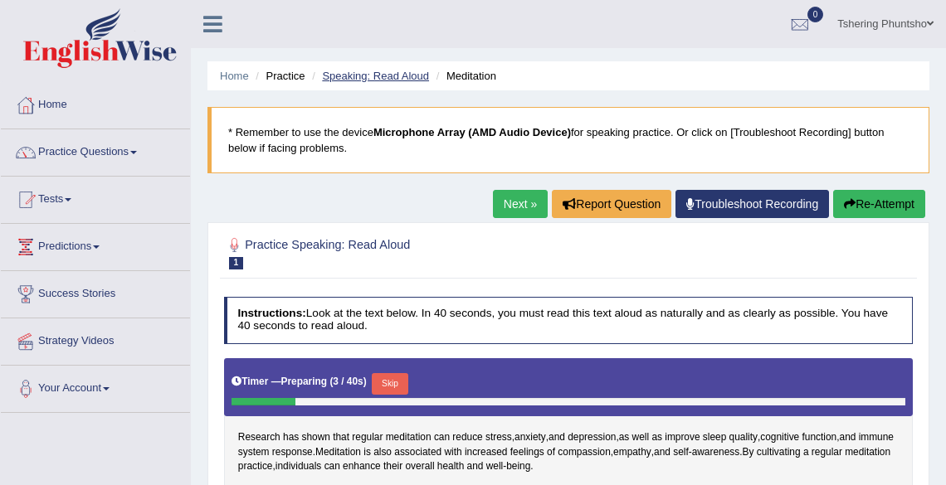
click at [385, 75] on link "Speaking: Read Aloud" at bounding box center [375, 76] width 107 height 12
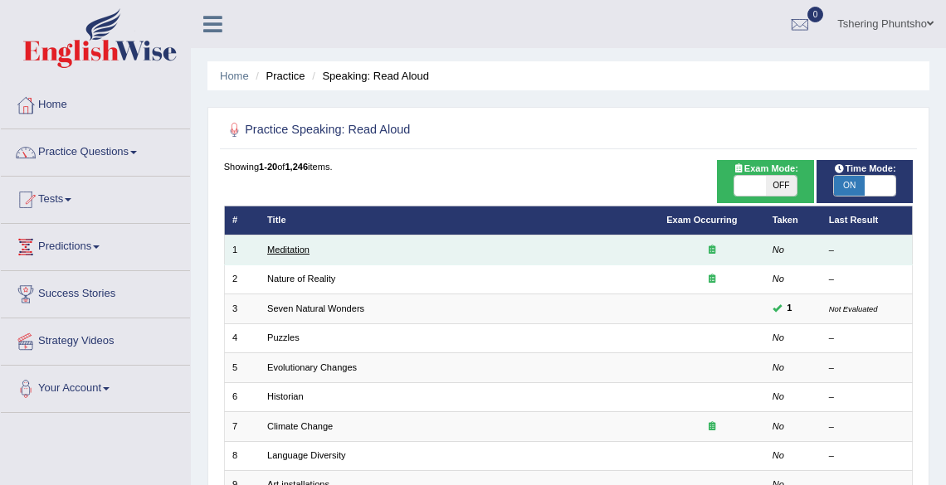
click at [277, 245] on link "Meditation" at bounding box center [288, 250] width 42 height 10
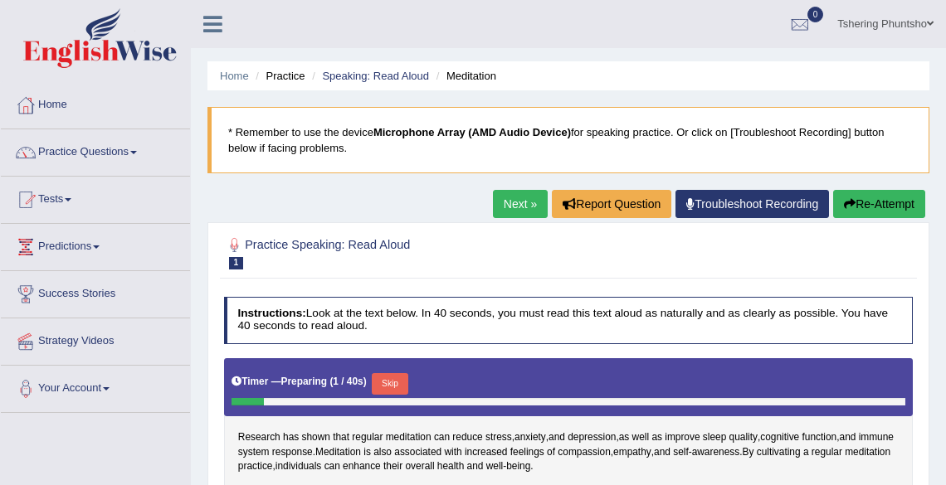
drag, startPoint x: 0, startPoint y: 0, endPoint x: 399, endPoint y: 87, distance: 408.5
click at [399, 87] on ul "Home Practice Speaking: Read Aloud Meditation" at bounding box center [568, 75] width 722 height 29
click at [172, 401] on link "Your Account" at bounding box center [95, 386] width 189 height 41
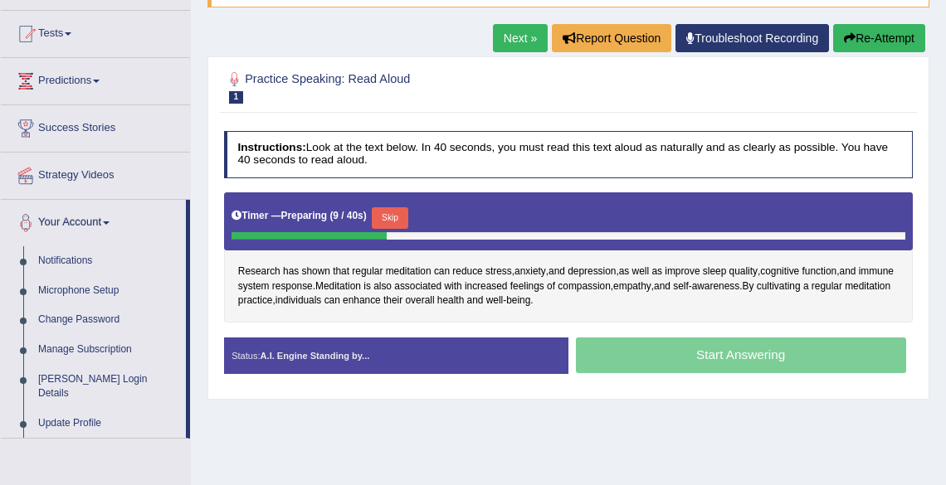
scroll to position [199, 0]
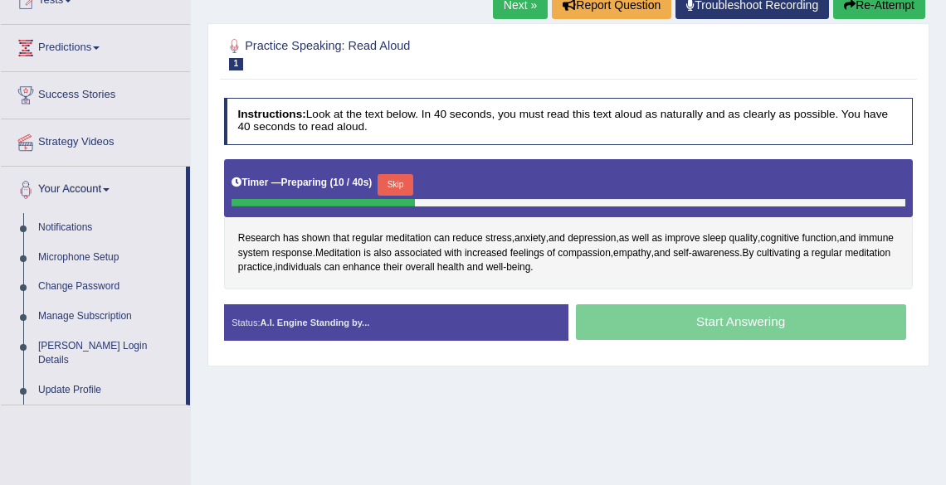
click at [885, 7] on button "Re-Attempt" at bounding box center [879, 5] width 92 height 28
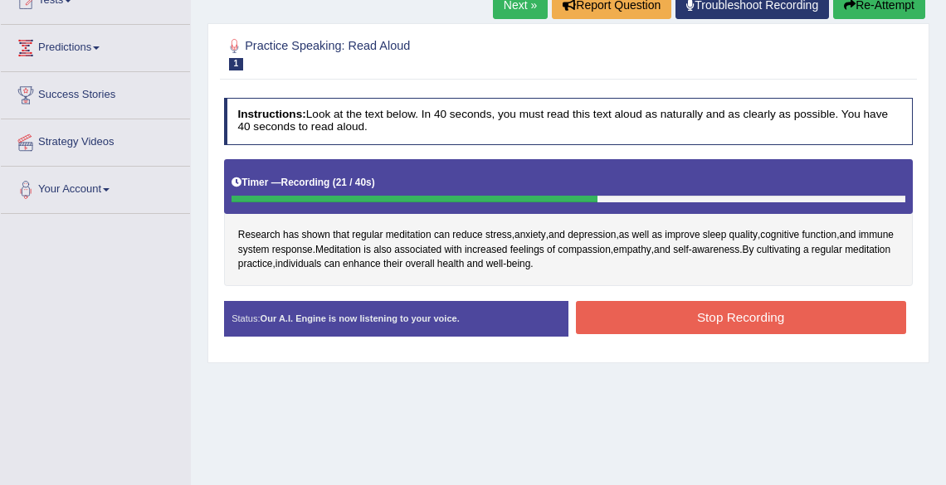
click at [680, 317] on button "Stop Recording" at bounding box center [741, 317] width 330 height 32
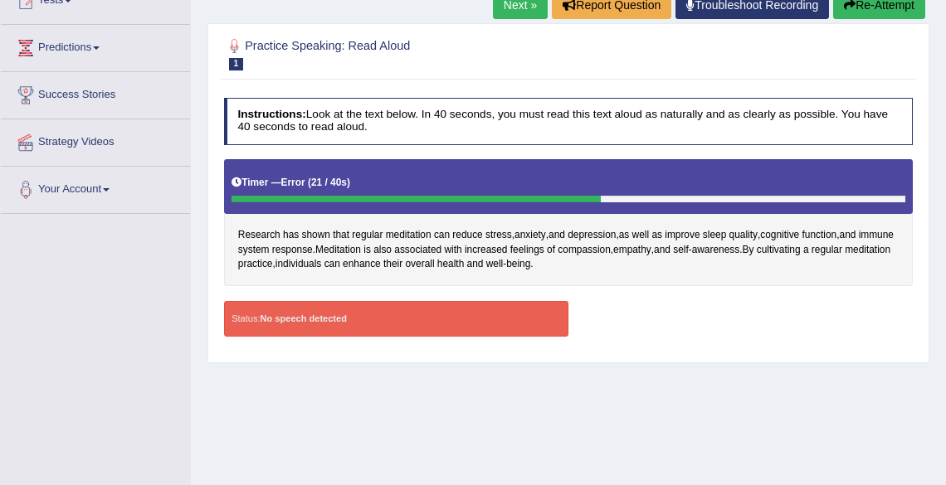
click at [510, 5] on link "Next »" at bounding box center [520, 5] width 55 height 28
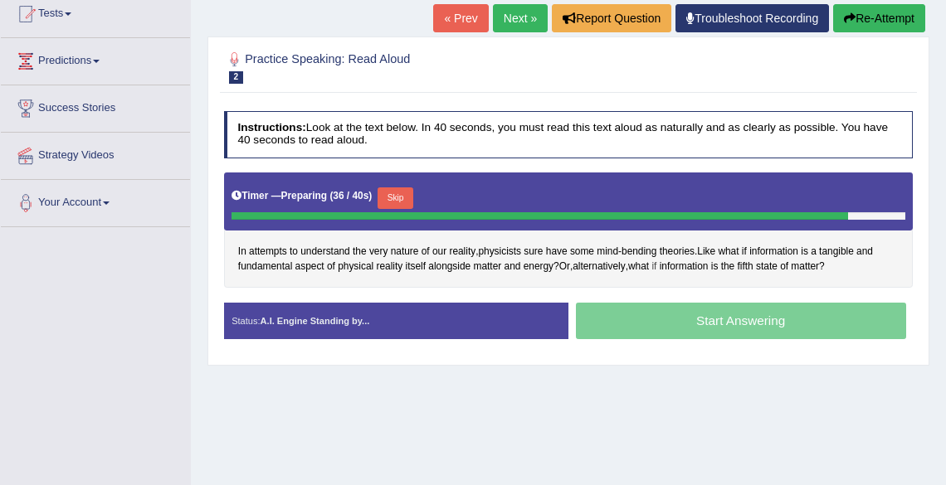
scroll to position [159, 0]
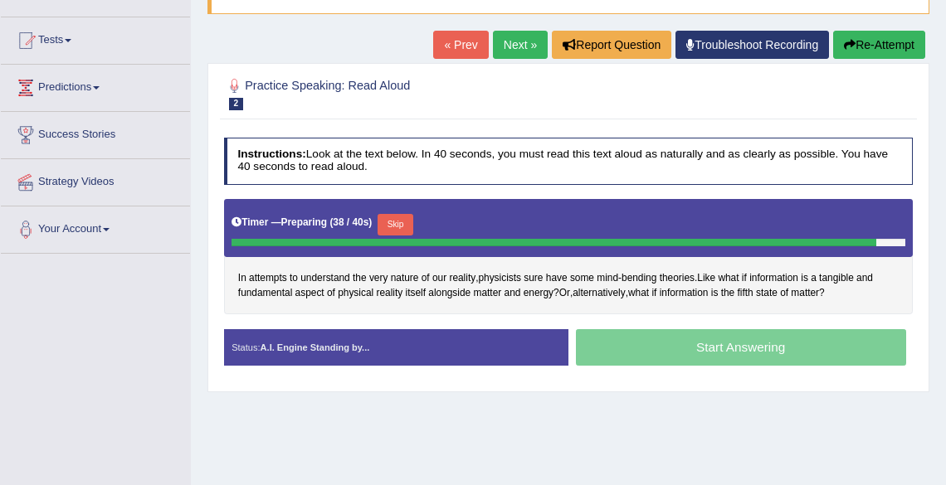
click at [854, 41] on button "Re-Attempt" at bounding box center [879, 45] width 92 height 28
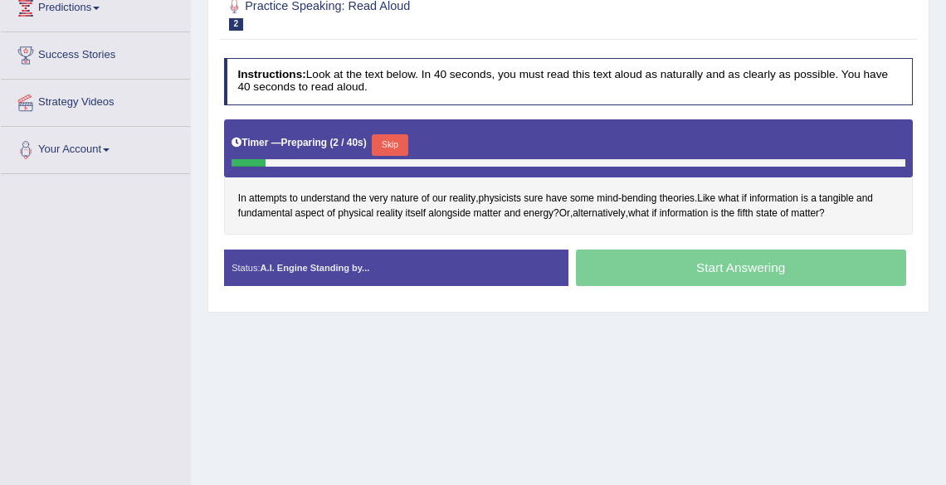
scroll to position [266, 0]
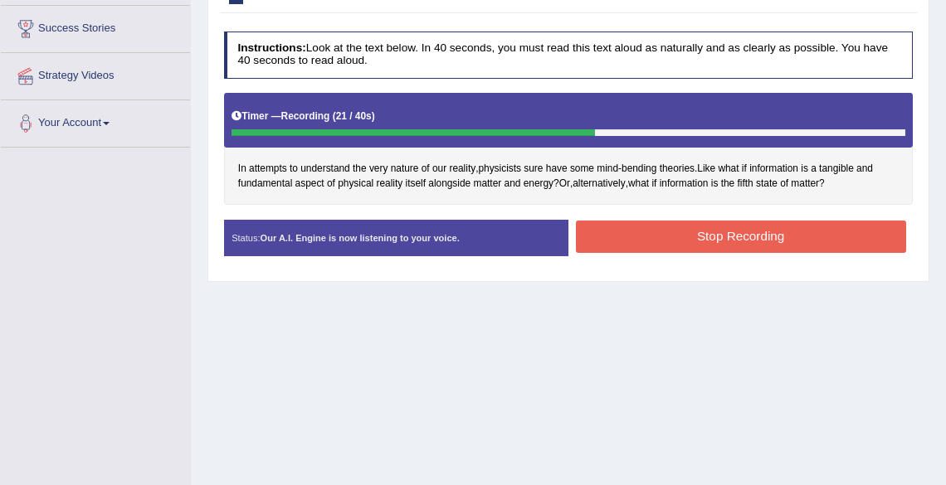
click at [713, 234] on button "Stop Recording" at bounding box center [741, 237] width 330 height 32
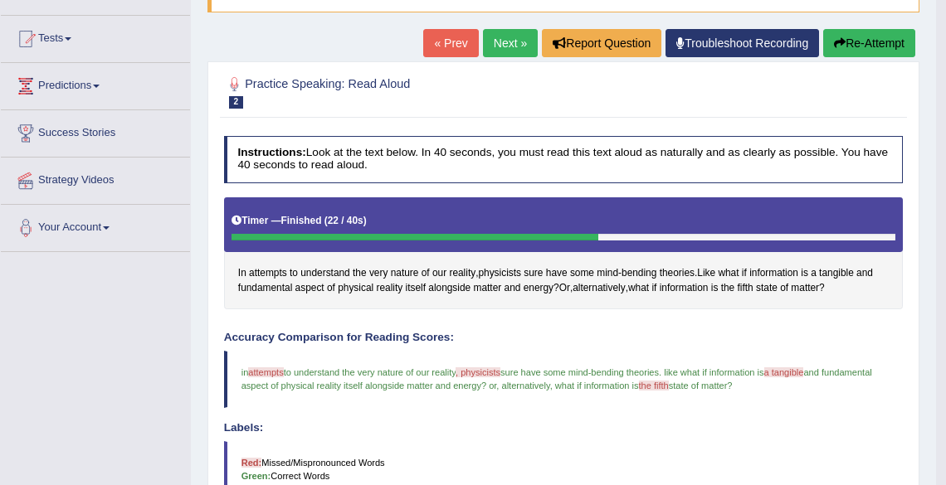
scroll to position [159, 0]
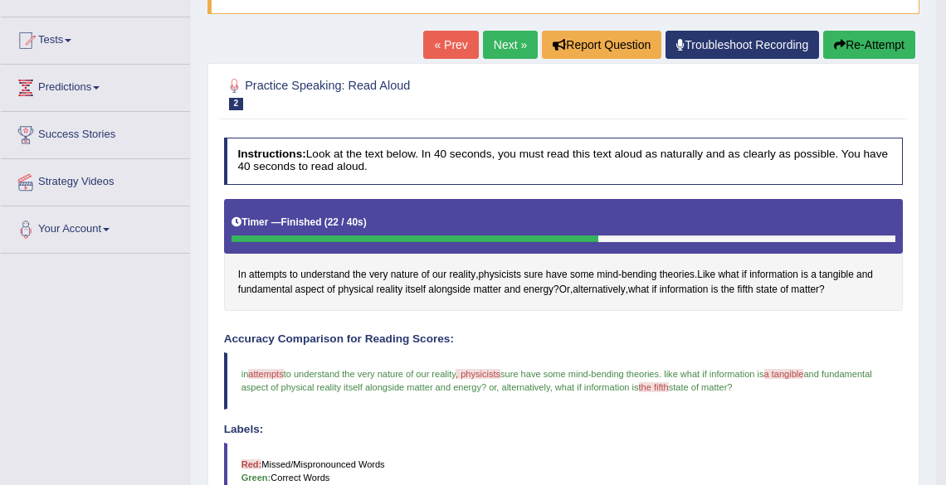
click at [498, 38] on link "Next »" at bounding box center [510, 45] width 55 height 28
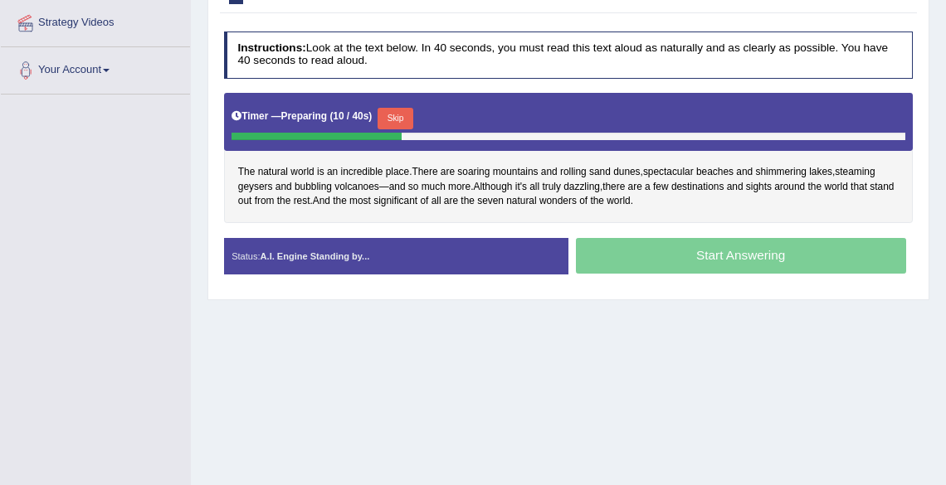
scroll to position [345, 0]
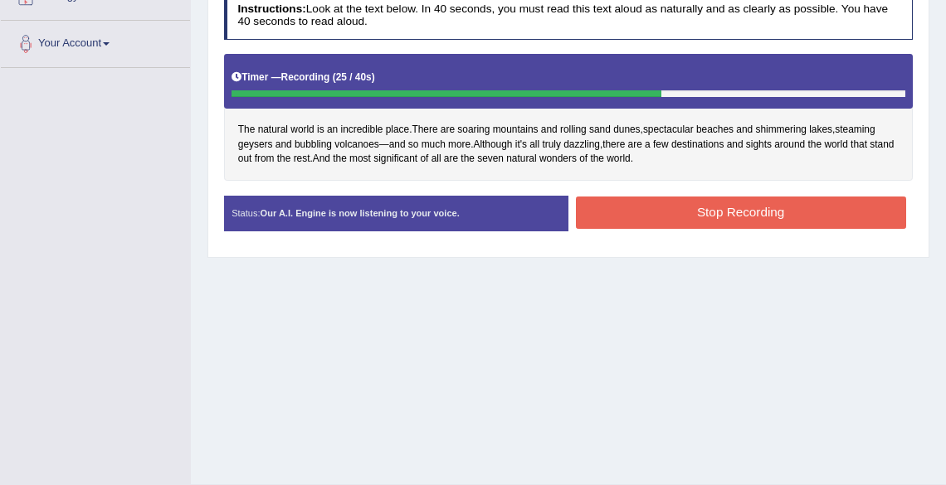
click at [682, 220] on button "Stop Recording" at bounding box center [741, 213] width 330 height 32
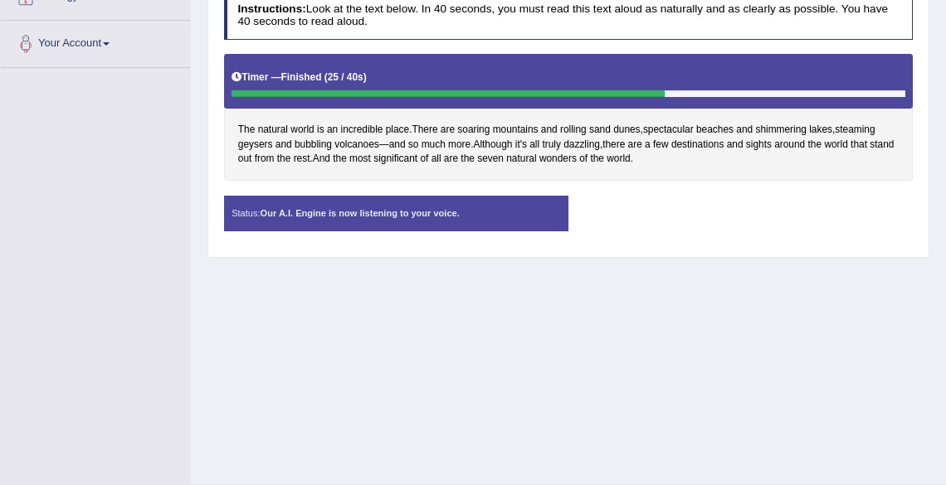
click at [695, 197] on div "Stop Recording" at bounding box center [740, 197] width 344 height 1
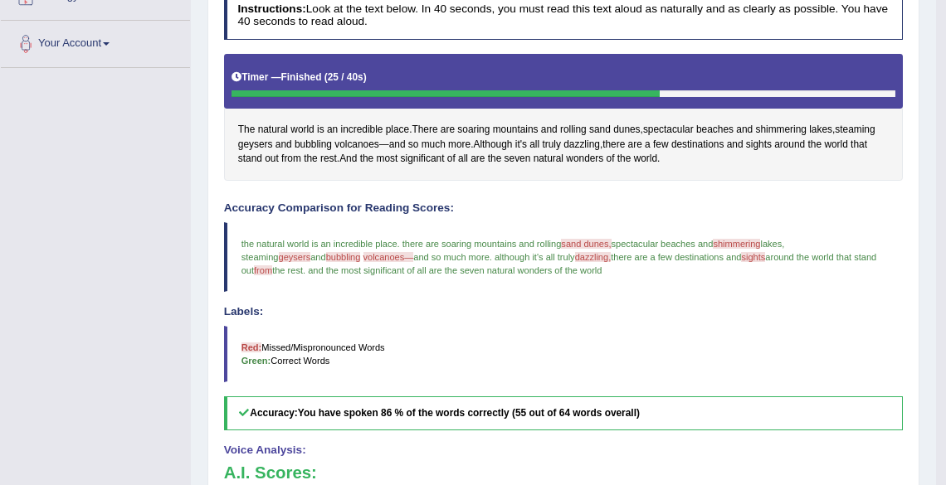
click at [491, 349] on blockquote "Red: Missed/Mispronounced Words Green: Correct Words" at bounding box center [564, 354] width 680 height 56
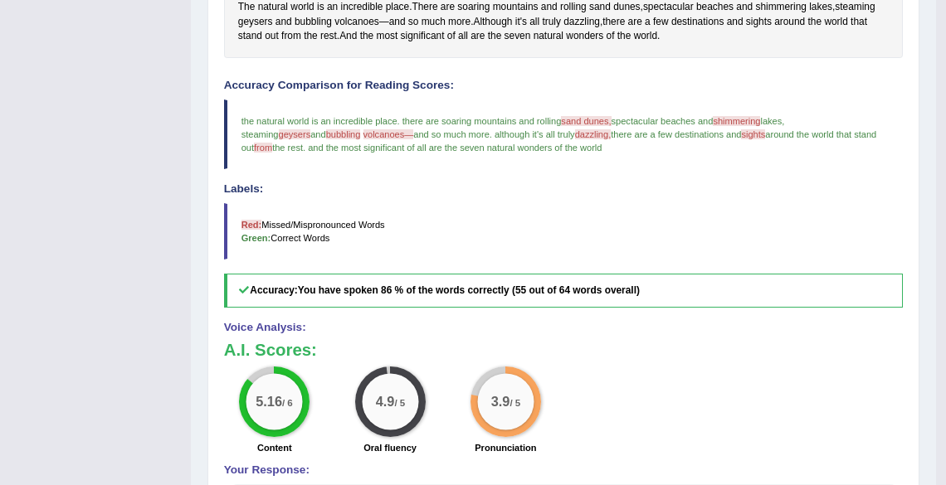
scroll to position [214, 0]
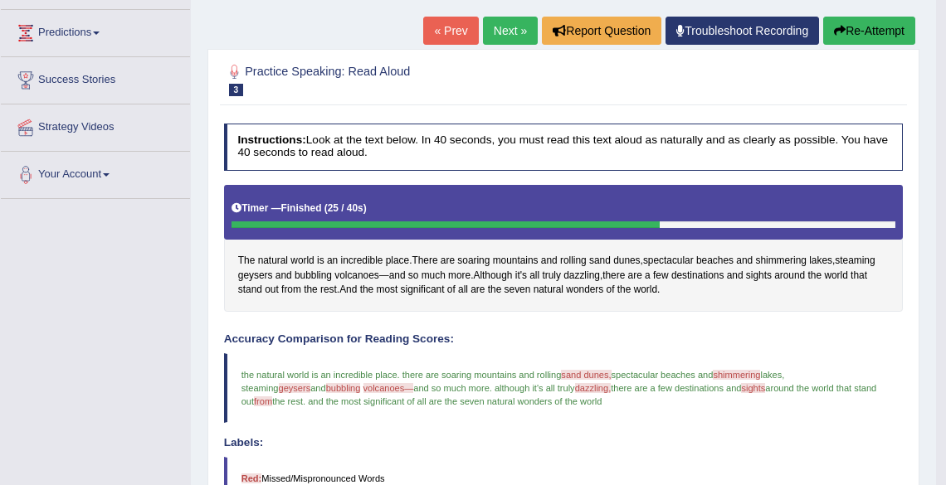
click at [505, 38] on link "Next »" at bounding box center [510, 31] width 55 height 28
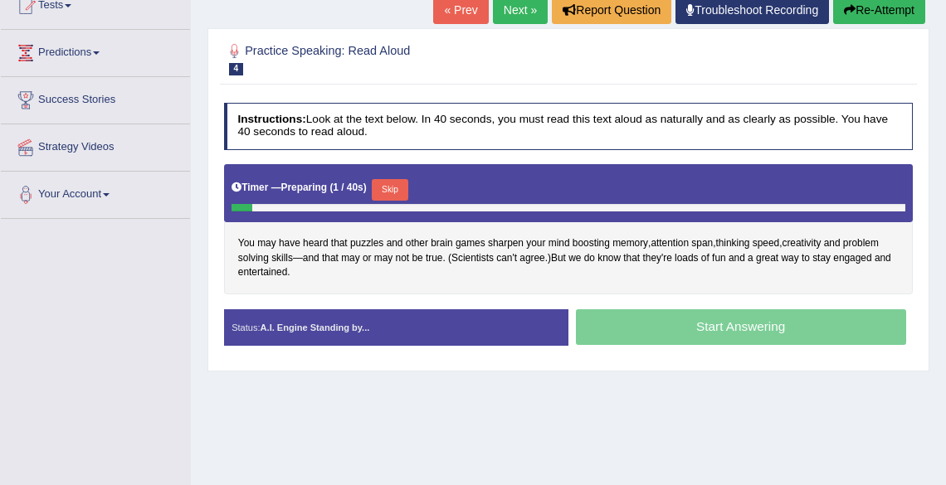
scroll to position [199, 0]
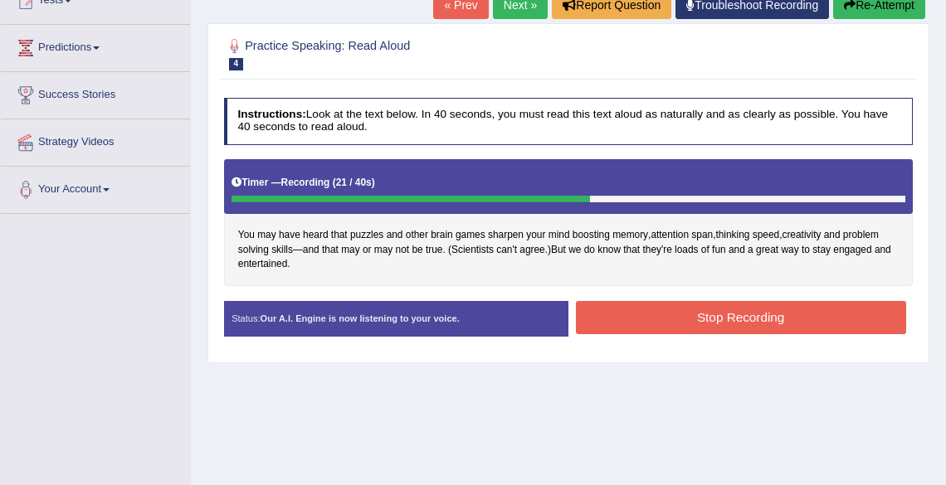
click at [710, 329] on button "Stop Recording" at bounding box center [741, 317] width 330 height 32
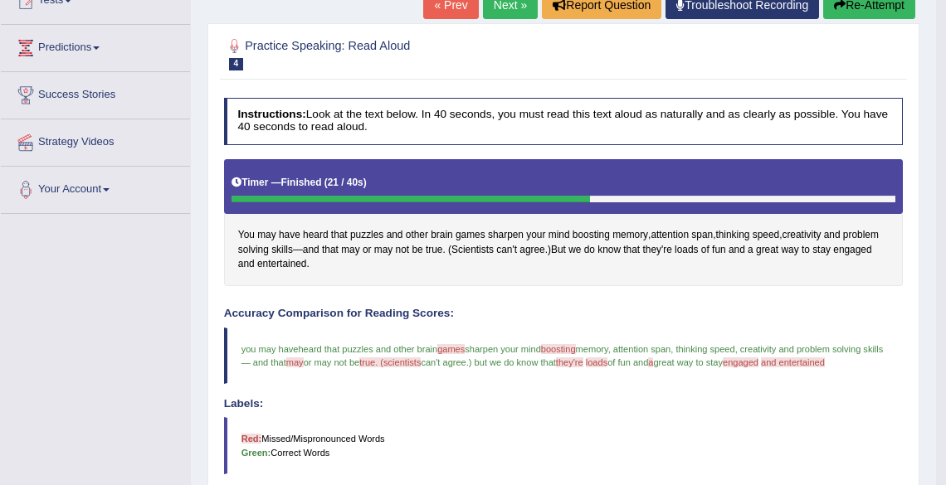
click at [509, 12] on link "Next »" at bounding box center [510, 5] width 55 height 28
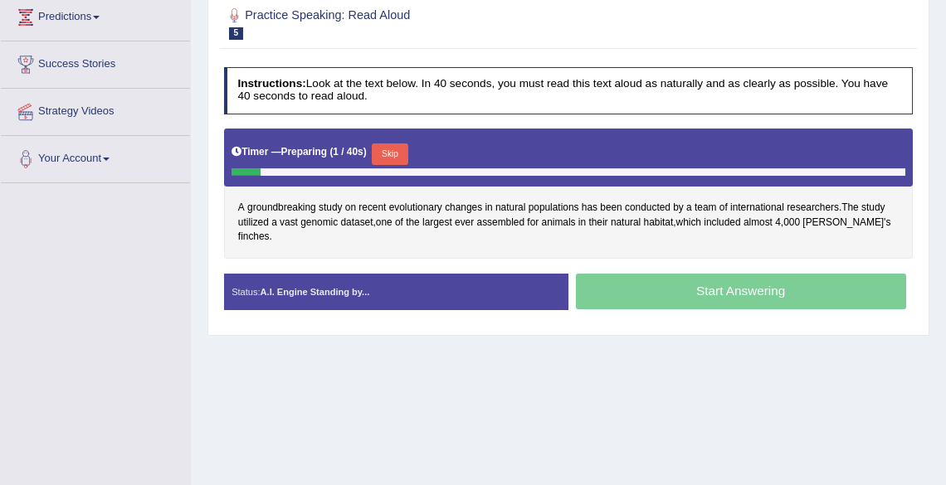
scroll to position [266, 0]
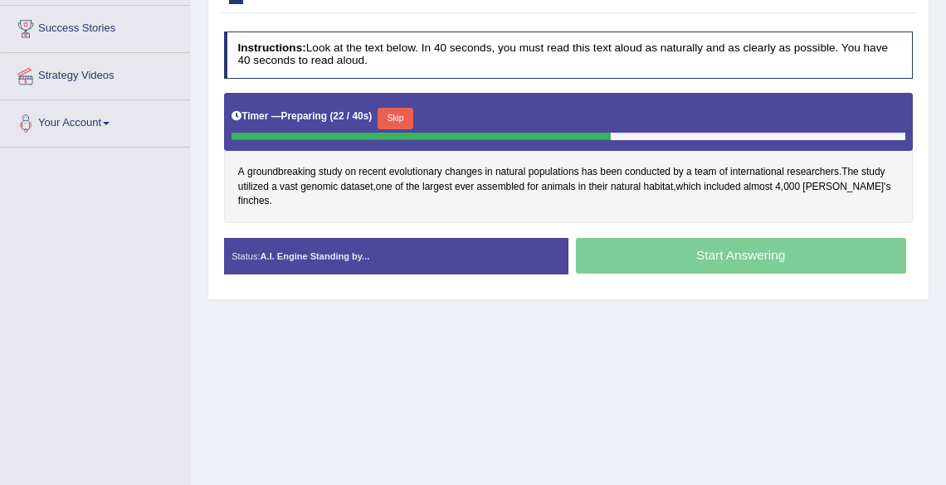
click at [701, 238] on div "Start Answering" at bounding box center [740, 258] width 344 height 40
click at [397, 116] on button "Skip" at bounding box center [396, 119] width 36 height 22
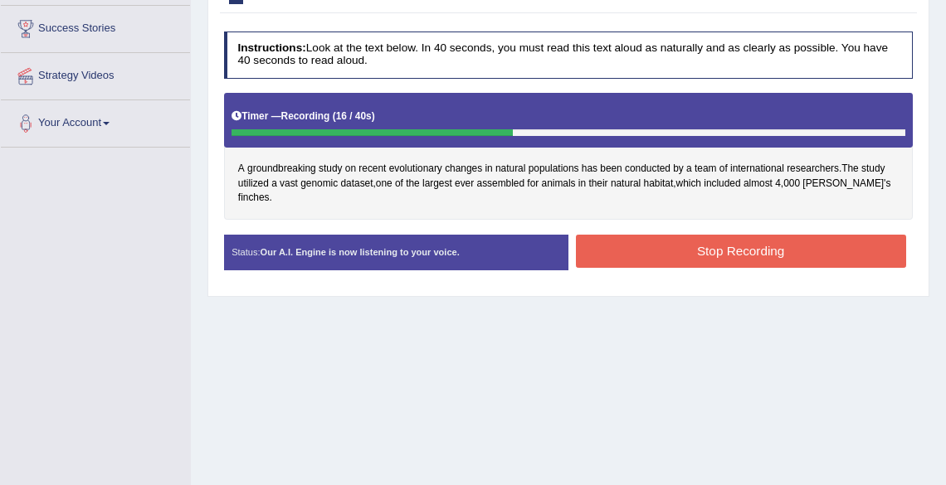
click at [730, 238] on button "Stop Recording" at bounding box center [741, 251] width 330 height 32
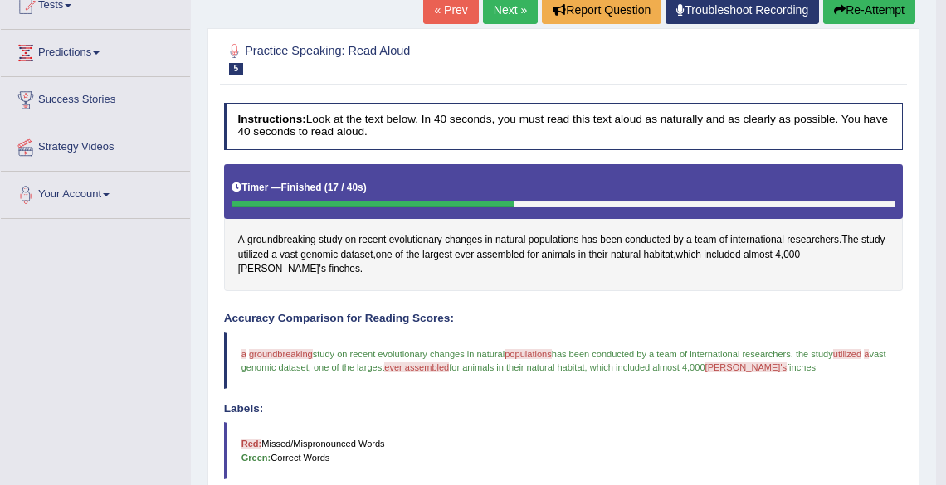
scroll to position [66, 0]
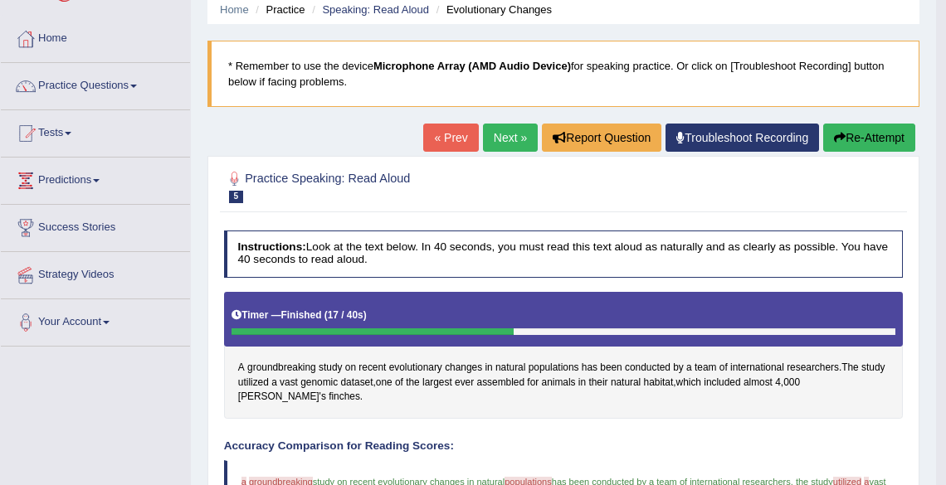
click at [508, 139] on link "Next »" at bounding box center [510, 138] width 55 height 28
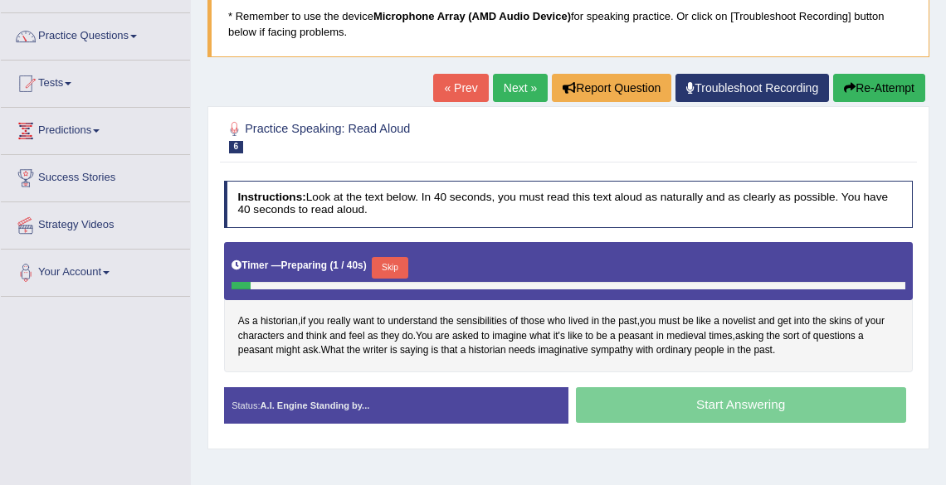
scroll to position [199, 0]
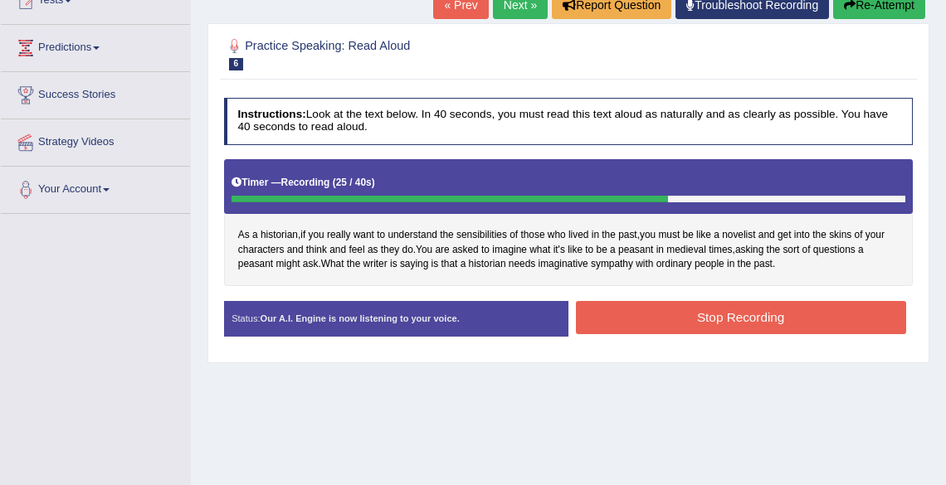
click at [727, 323] on button "Stop Recording" at bounding box center [741, 317] width 330 height 32
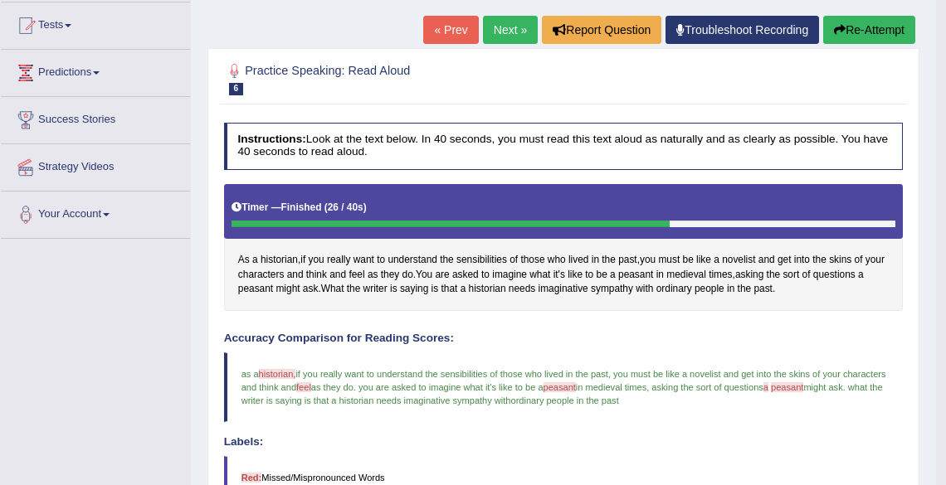
scroll to position [174, 0]
click at [499, 29] on link "Next »" at bounding box center [510, 30] width 55 height 28
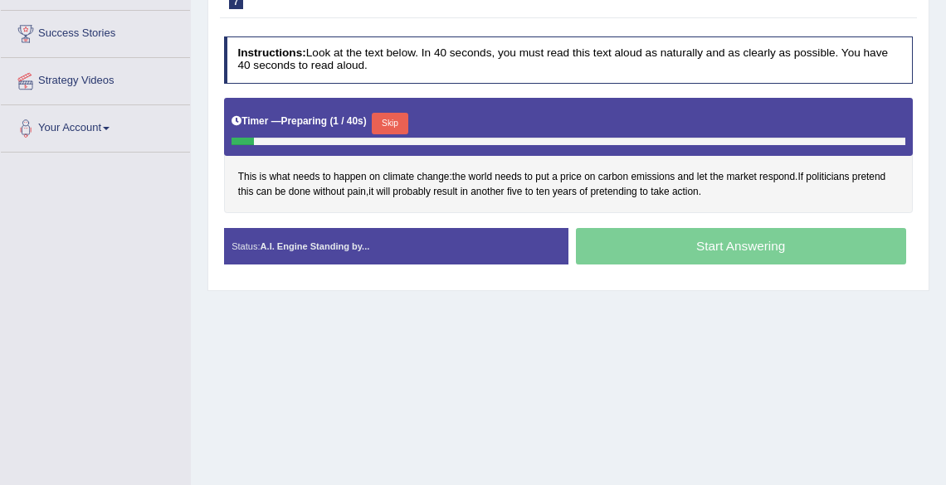
scroll to position [266, 0]
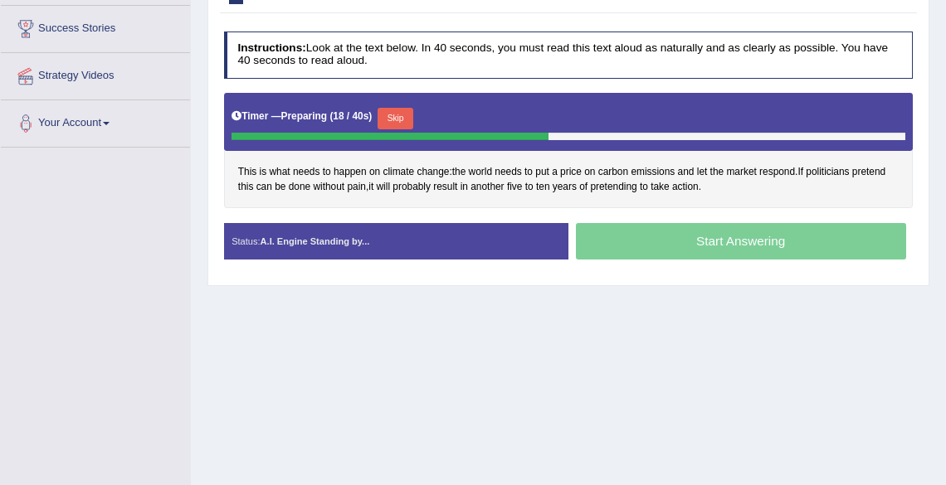
click at [402, 117] on button "Skip" at bounding box center [396, 119] width 36 height 22
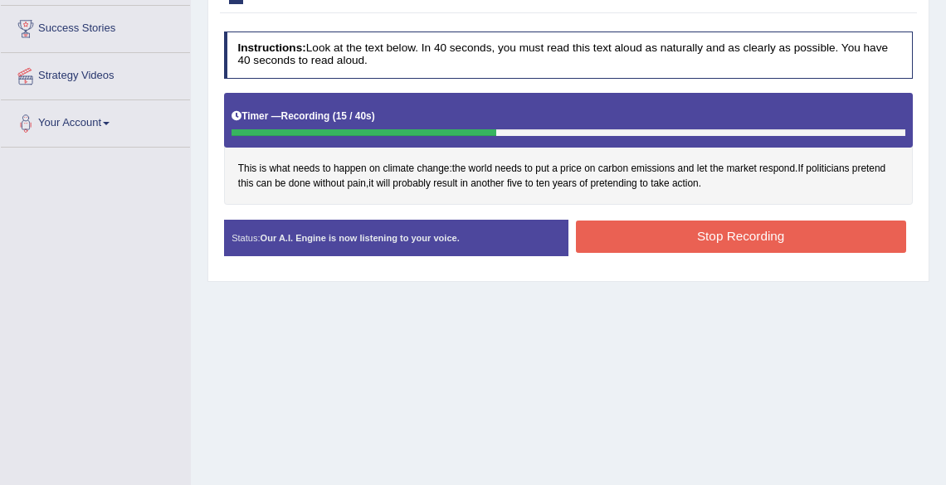
click at [734, 237] on button "Stop Recording" at bounding box center [741, 237] width 330 height 32
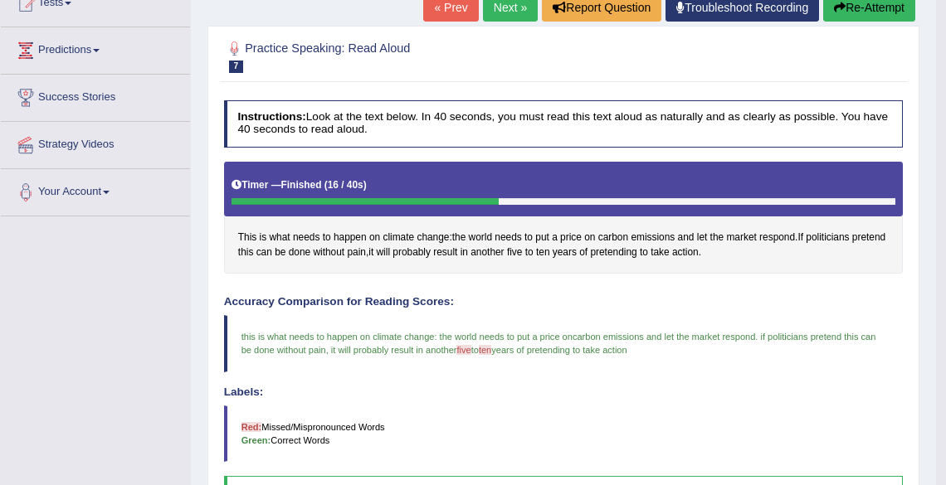
scroll to position [199, 0]
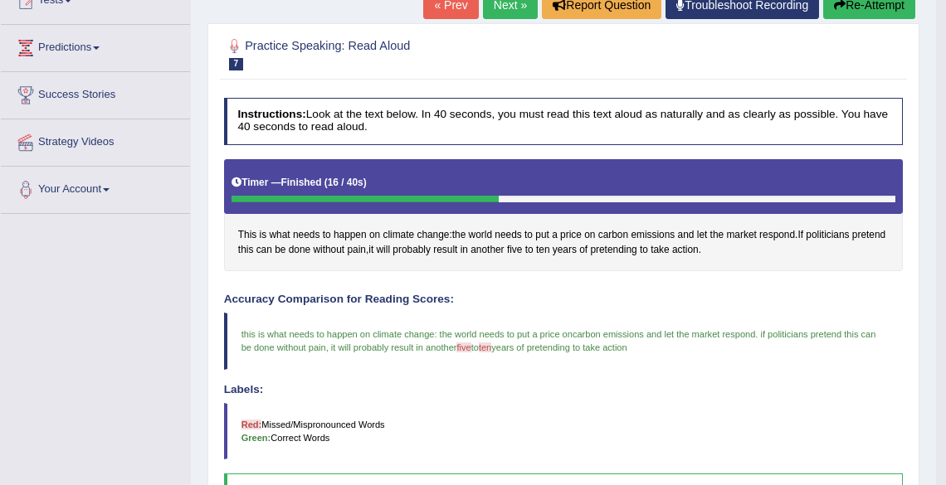
click at [497, 8] on link "Next »" at bounding box center [510, 5] width 55 height 28
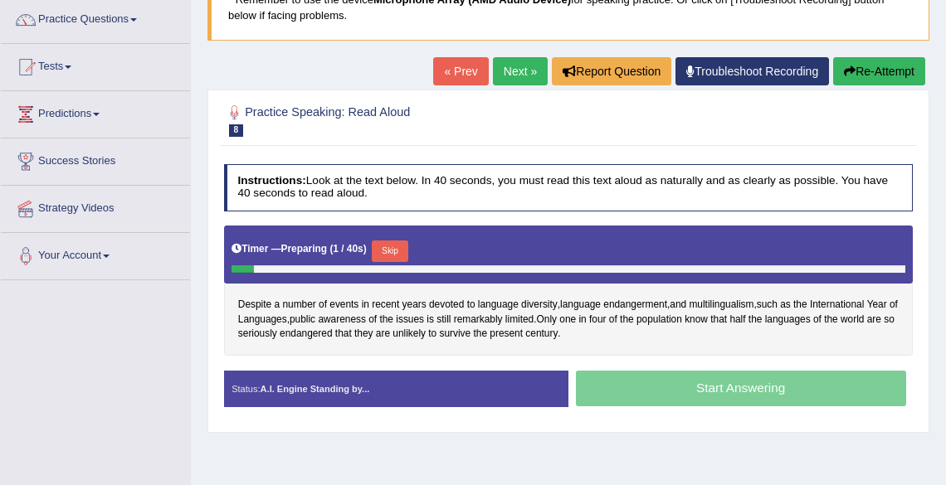
scroll to position [199, 0]
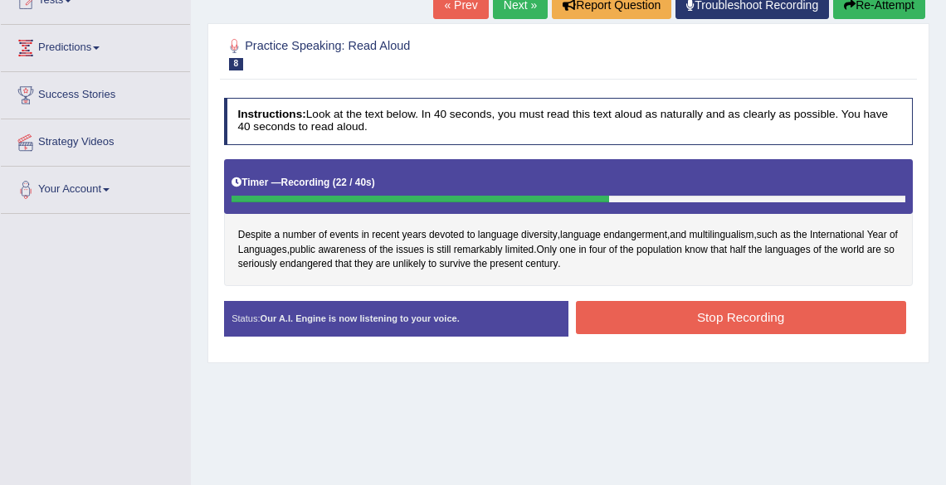
click at [717, 319] on button "Stop Recording" at bounding box center [741, 317] width 330 height 32
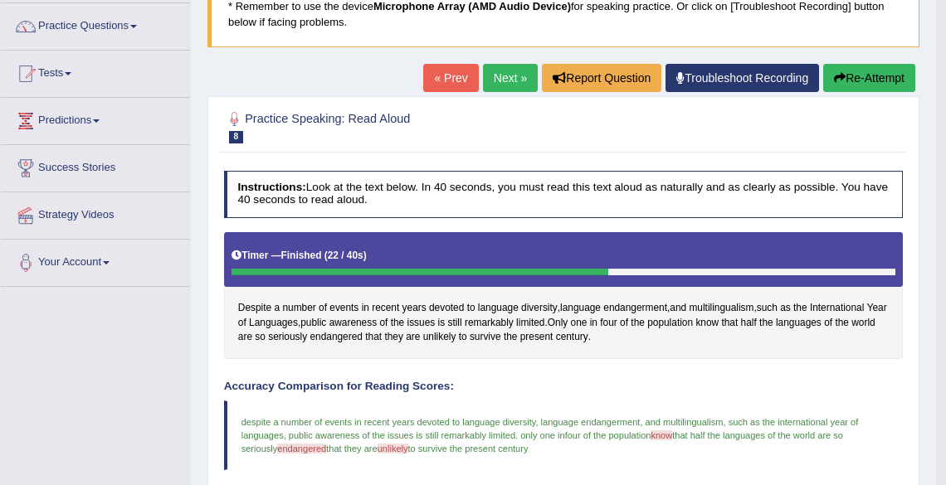
scroll to position [108, 0]
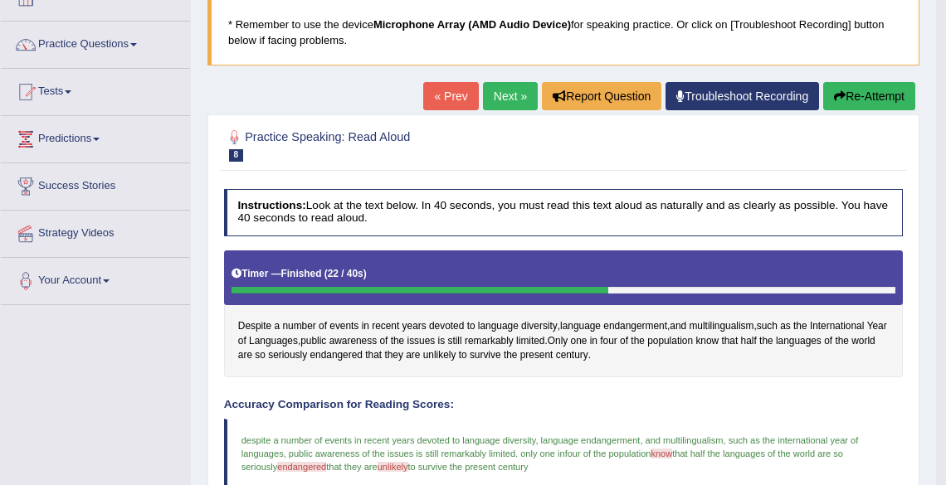
click at [510, 91] on link "Next »" at bounding box center [510, 96] width 55 height 28
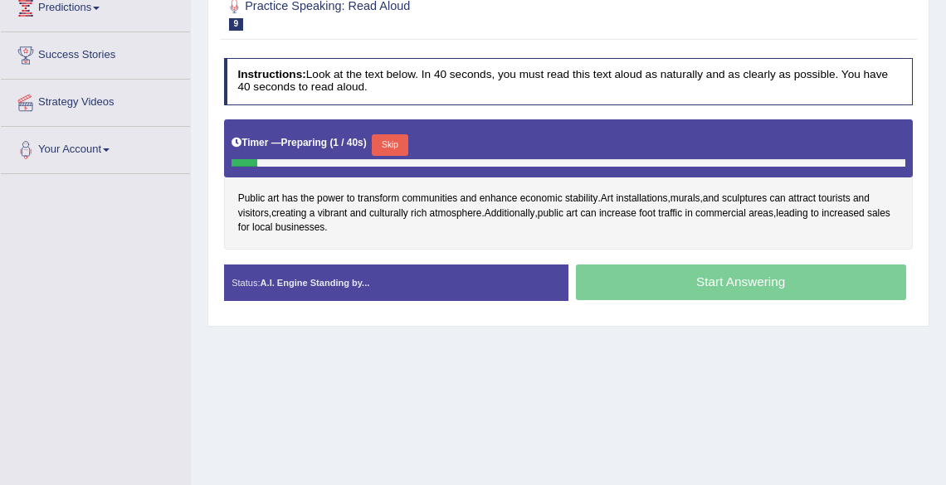
scroll to position [266, 0]
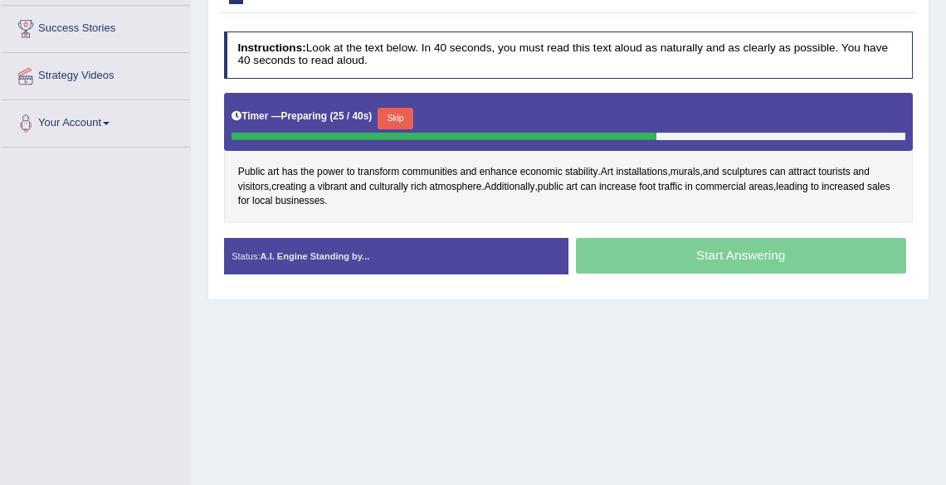
click at [405, 118] on button "Skip" at bounding box center [396, 119] width 36 height 22
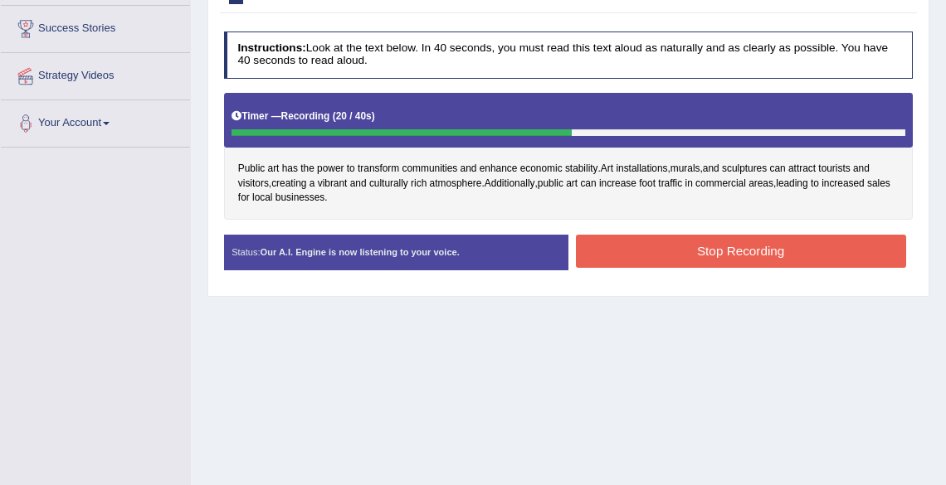
click at [733, 259] on button "Stop Recording" at bounding box center [741, 251] width 330 height 32
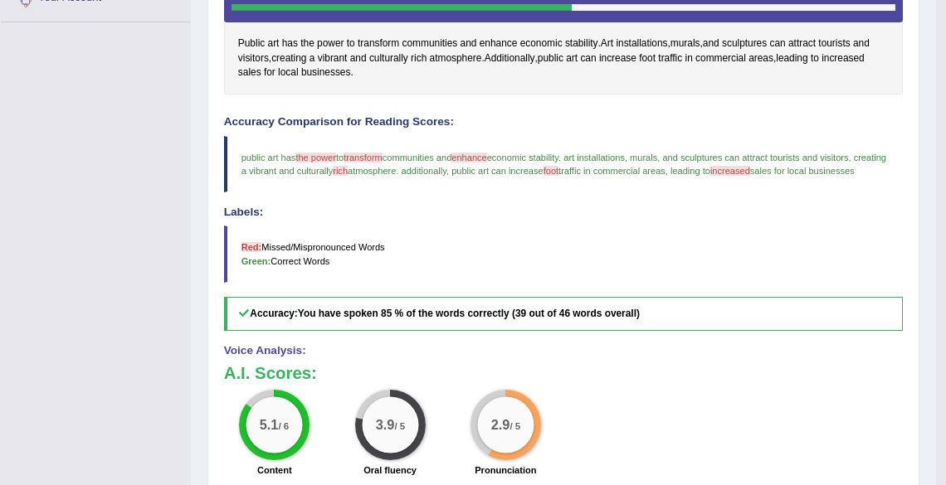
scroll to position [398, 0]
